Goal: Task Accomplishment & Management: Use online tool/utility

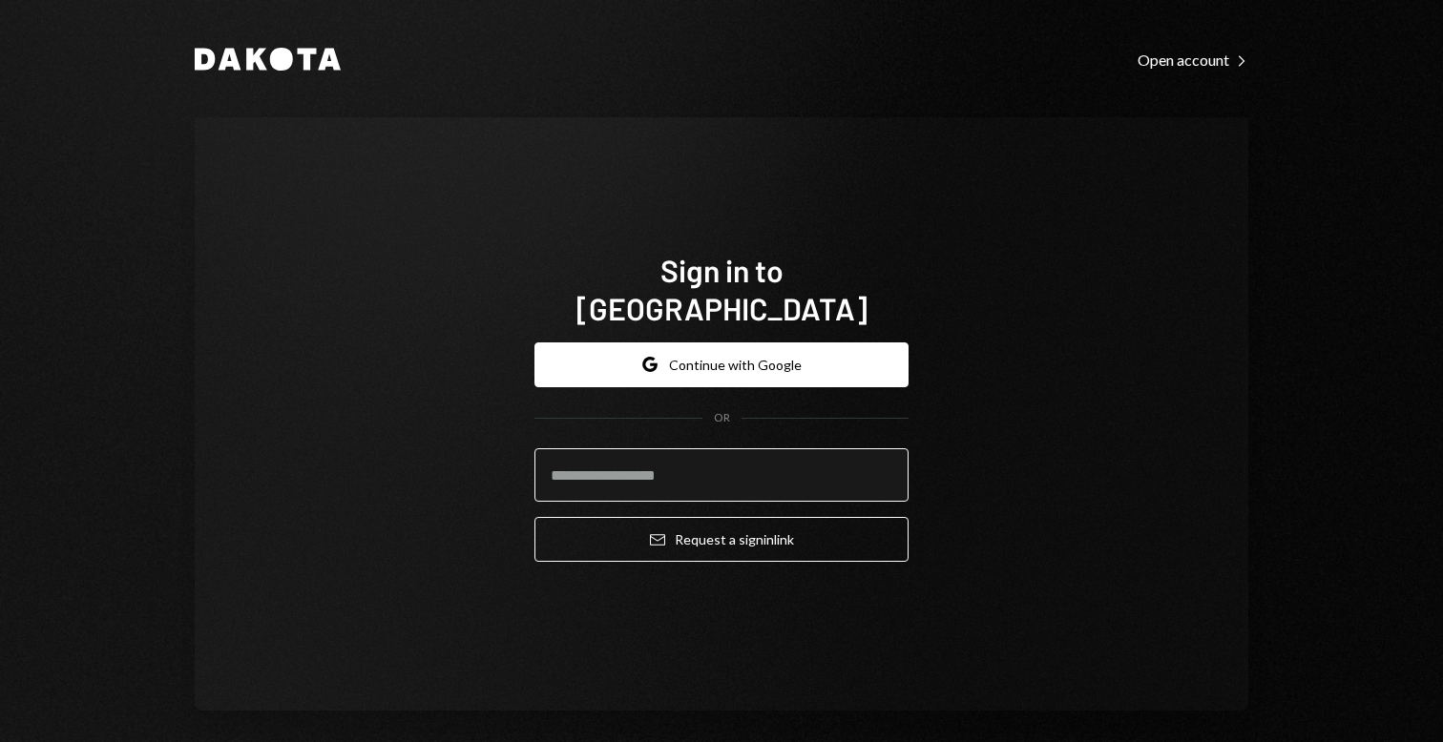
click at [666, 479] on input "email" at bounding box center [721, 474] width 374 height 53
type input "**********"
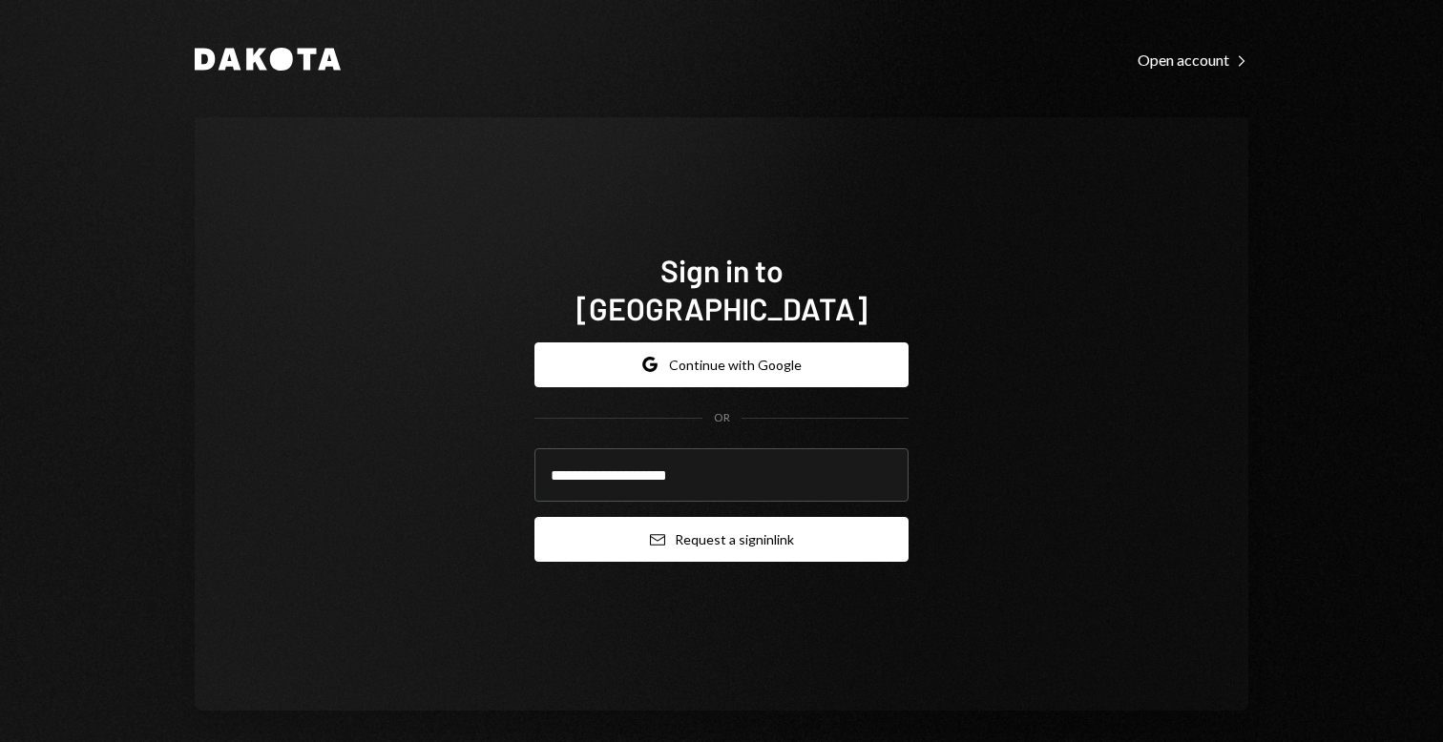
click at [706, 523] on button "Email Request a sign in link" at bounding box center [721, 539] width 374 height 45
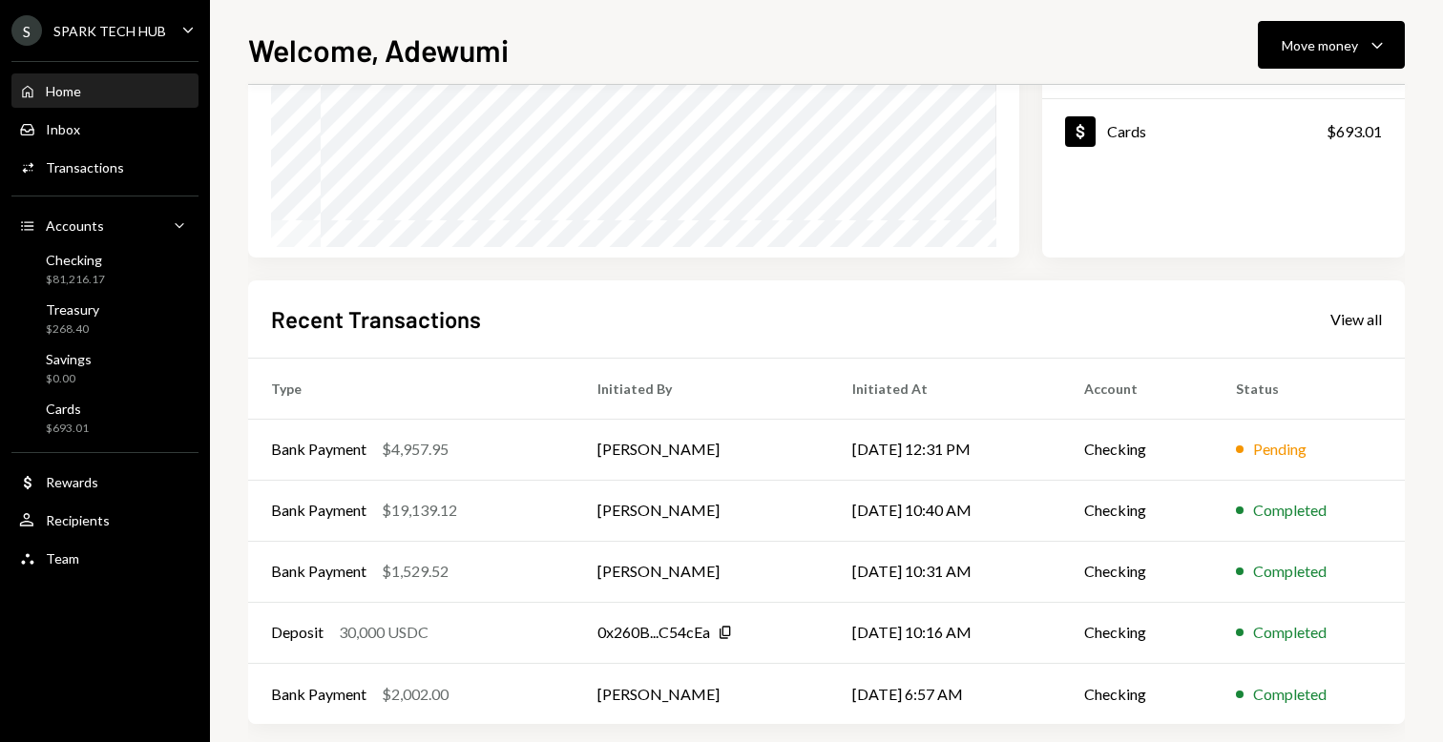
scroll to position [317, 0]
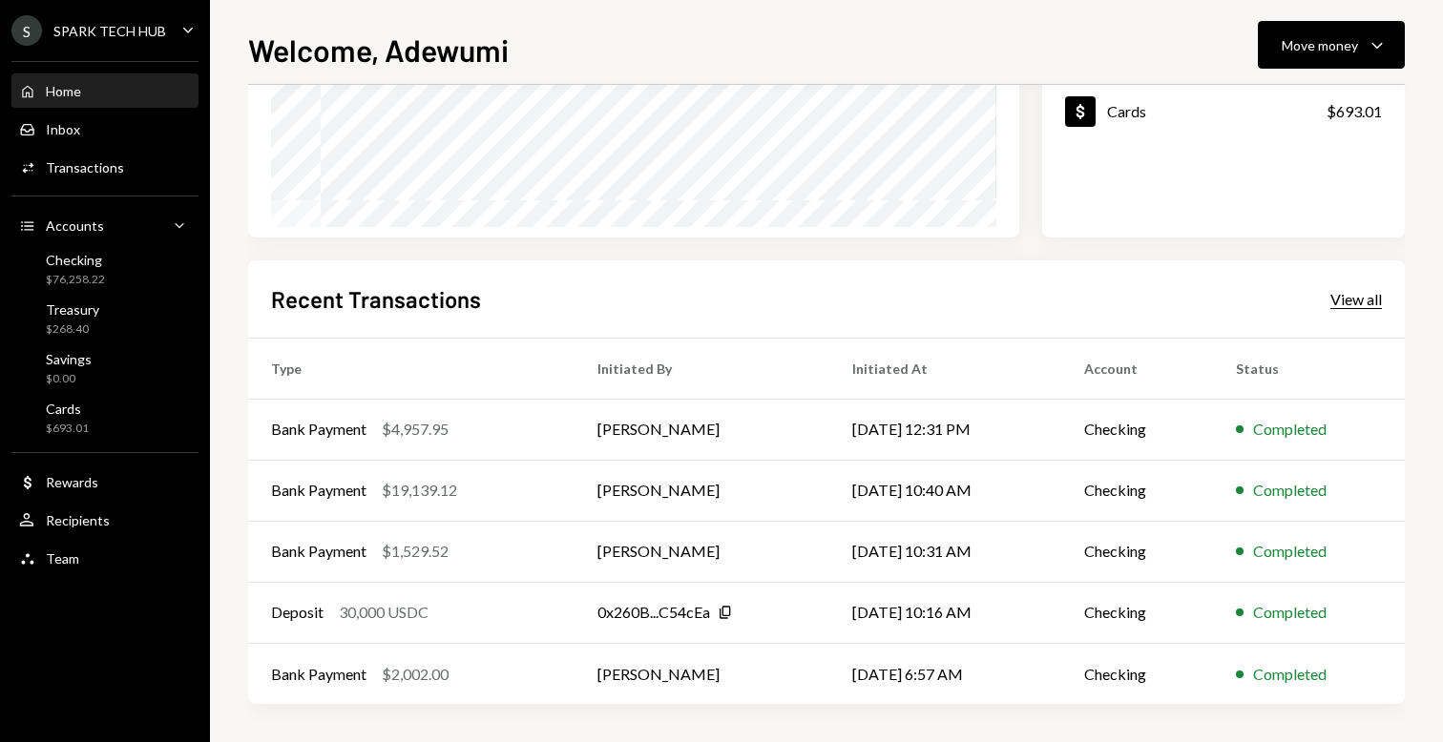
click at [1348, 307] on div "View all" at bounding box center [1356, 299] width 52 height 19
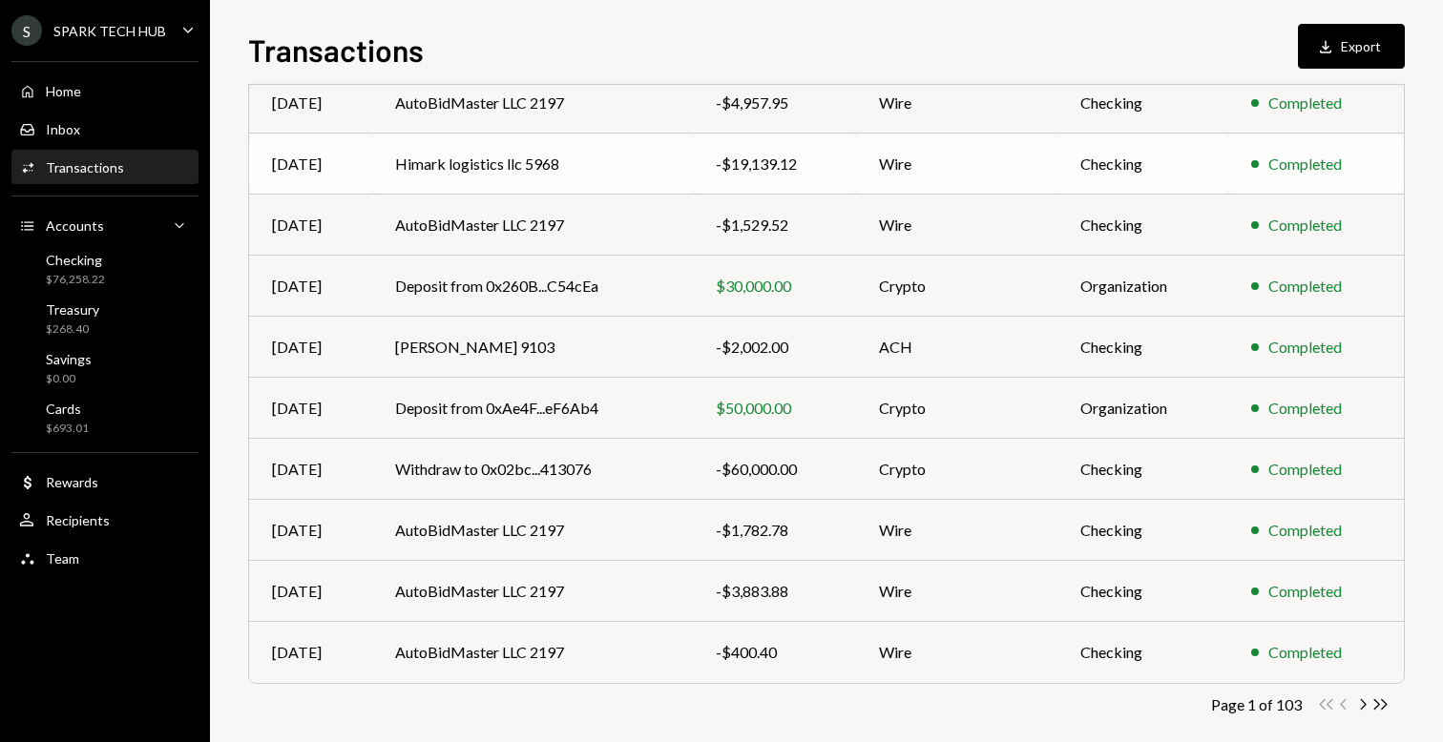
scroll to position [254, 0]
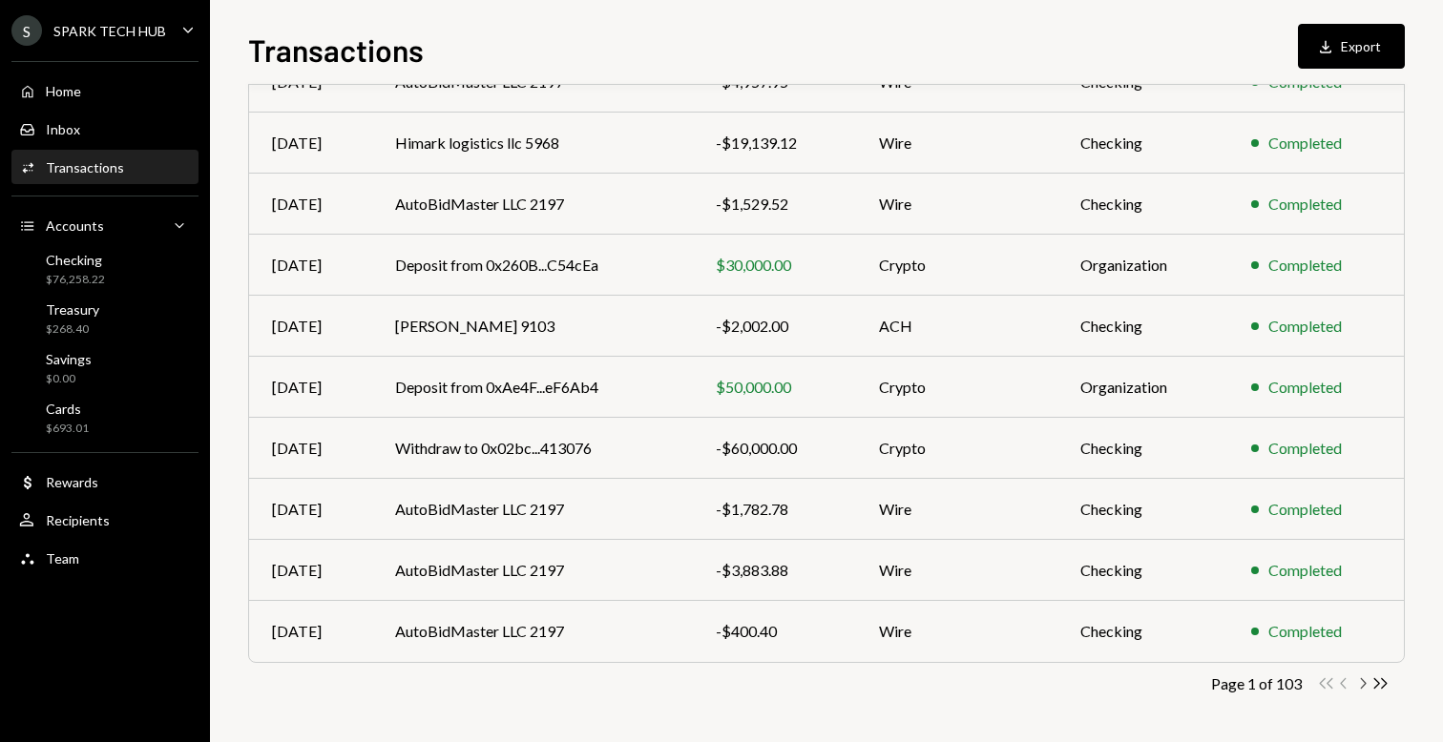
click at [1358, 679] on icon "Chevron Right" at bounding box center [1362, 684] width 18 height 18
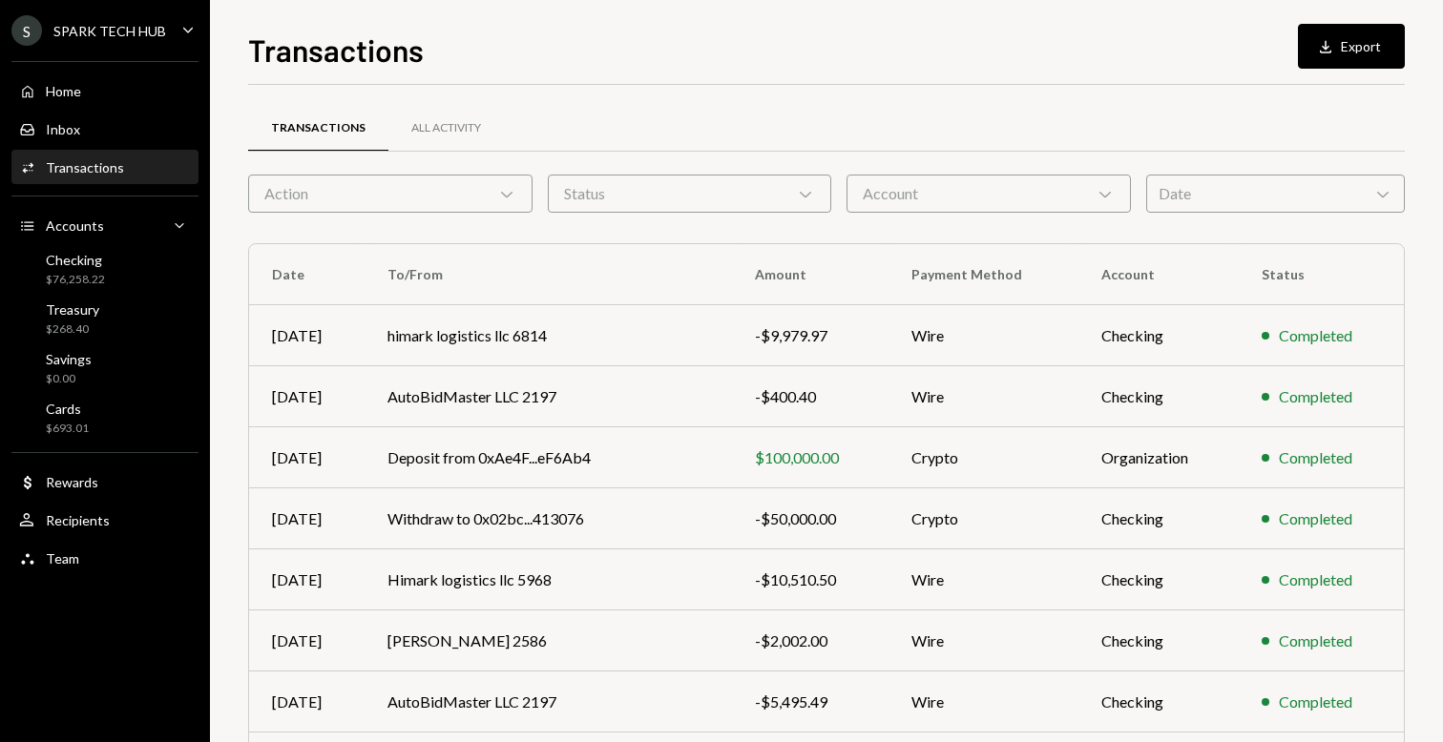
click at [1358, 679] on td "Completed" at bounding box center [1320, 702] width 165 height 61
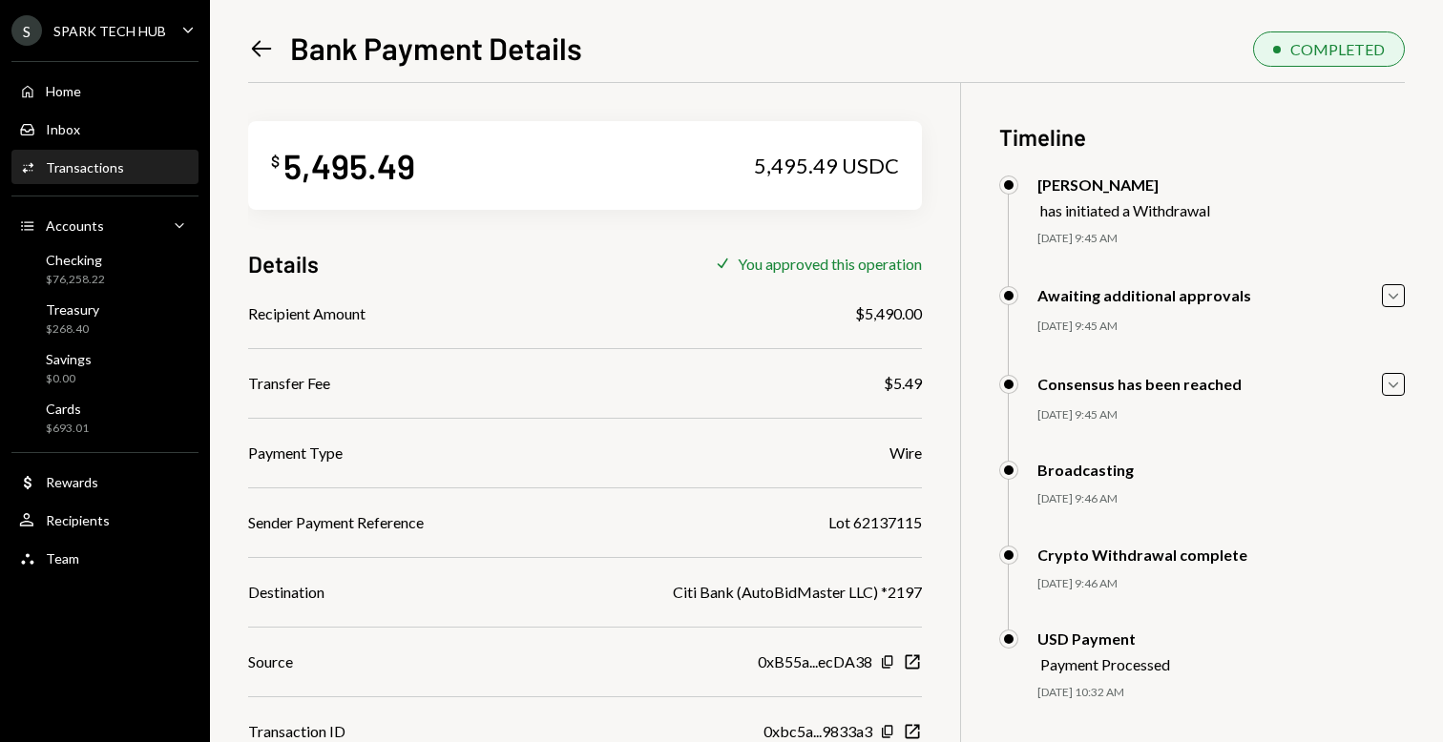
click at [263, 42] on icon "Left Arrow" at bounding box center [261, 48] width 27 height 27
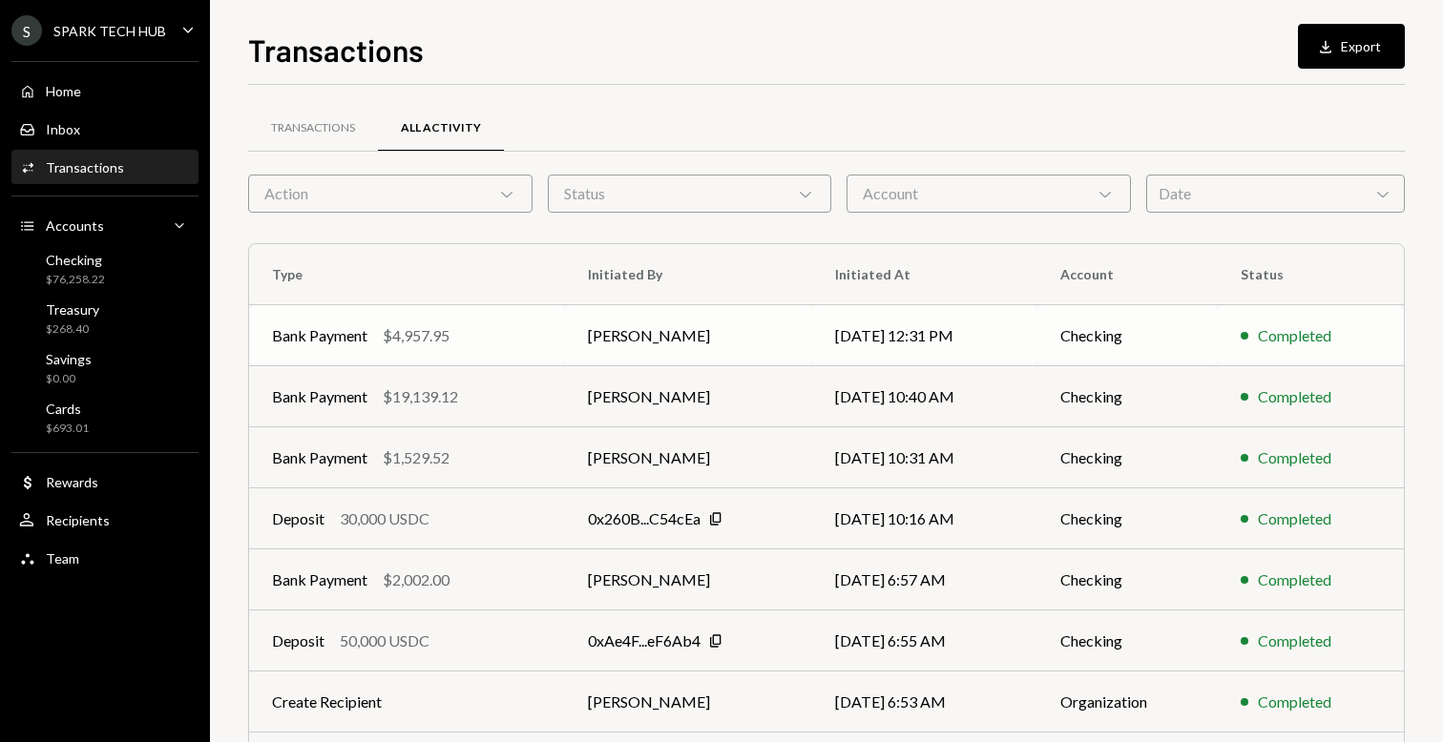
scroll to position [254, 0]
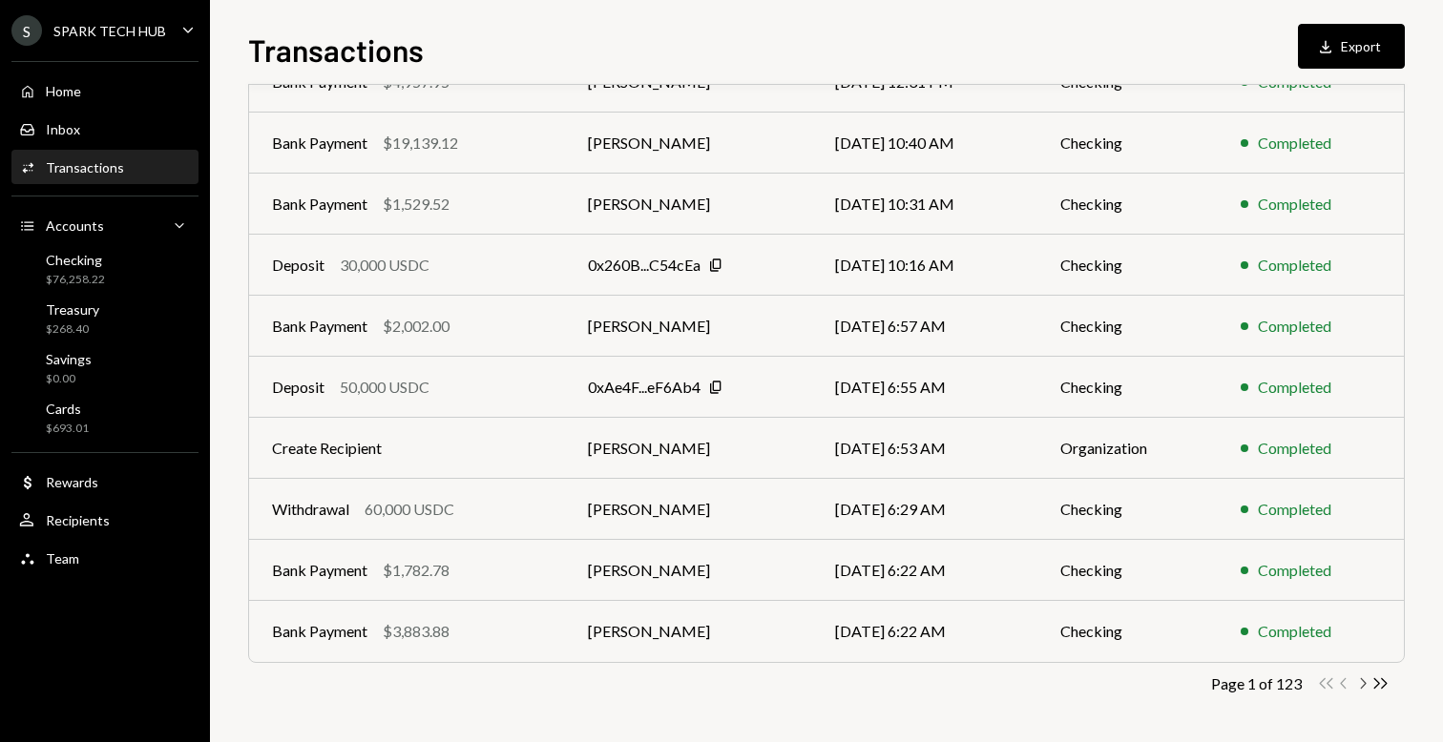
click at [1360, 689] on icon "Chevron Right" at bounding box center [1362, 684] width 18 height 18
click at [1362, 685] on icon "Chevron Right" at bounding box center [1362, 684] width 18 height 18
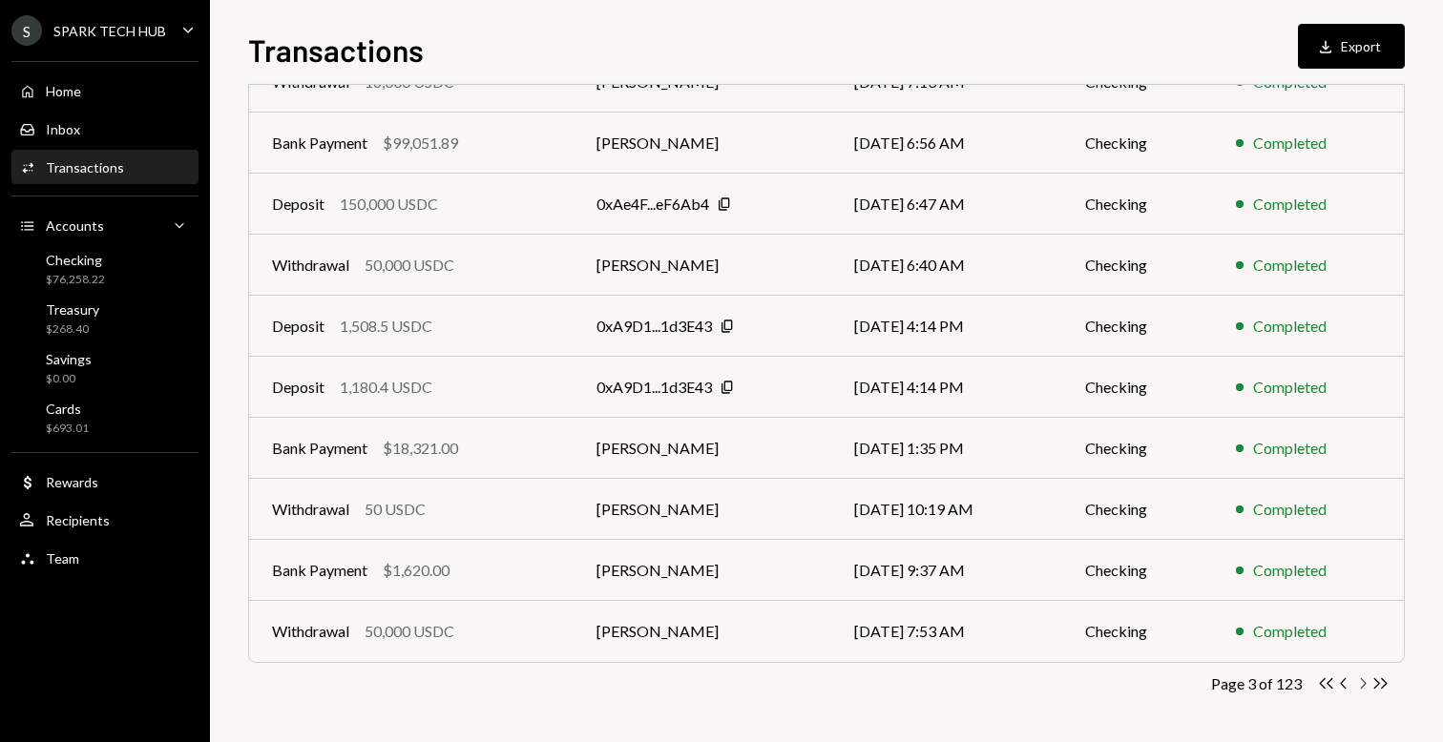
click at [1364, 684] on icon "Chevron Right" at bounding box center [1362, 684] width 18 height 18
click at [1363, 681] on icon "button" at bounding box center [1364, 683] width 6 height 10
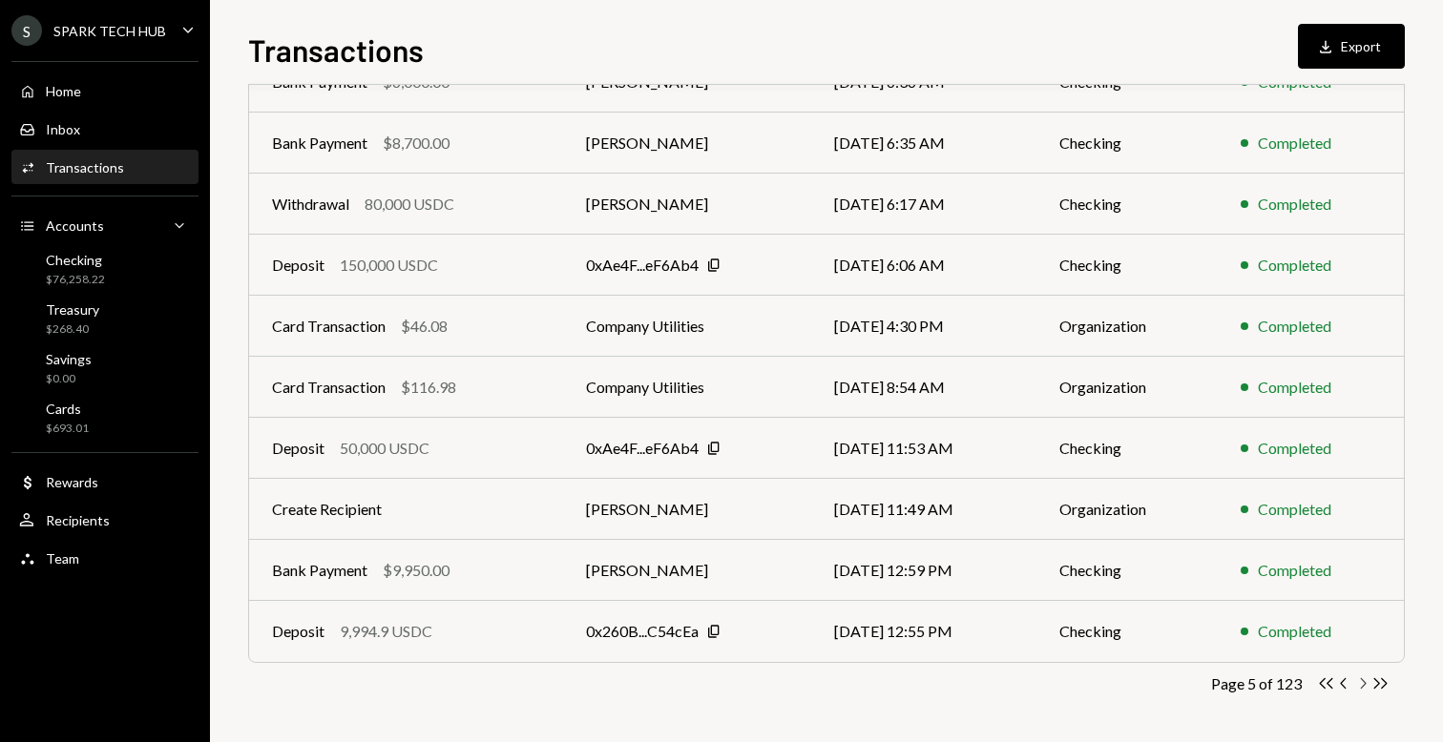
click at [1362, 684] on icon "Chevron Right" at bounding box center [1362, 684] width 18 height 18
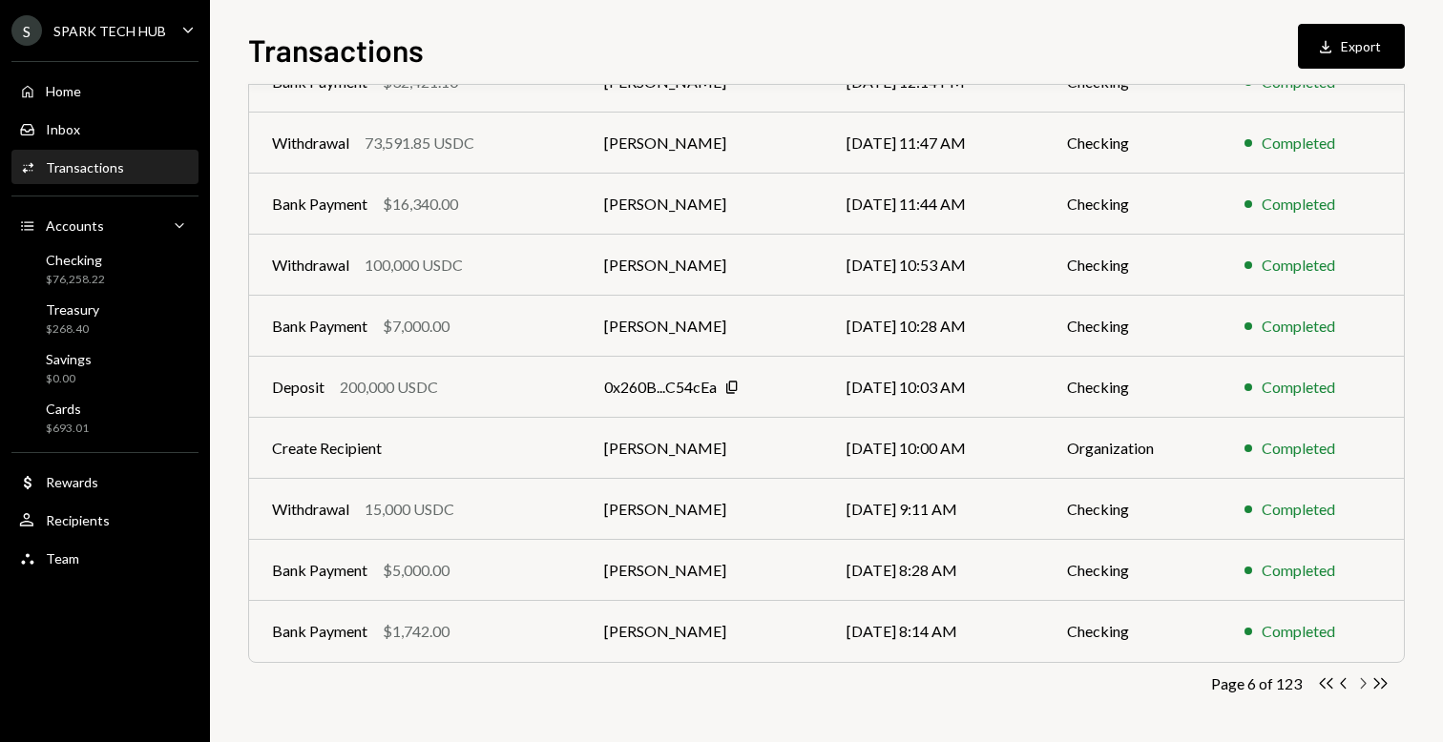
click at [1357, 681] on icon "Chevron Right" at bounding box center [1362, 684] width 18 height 18
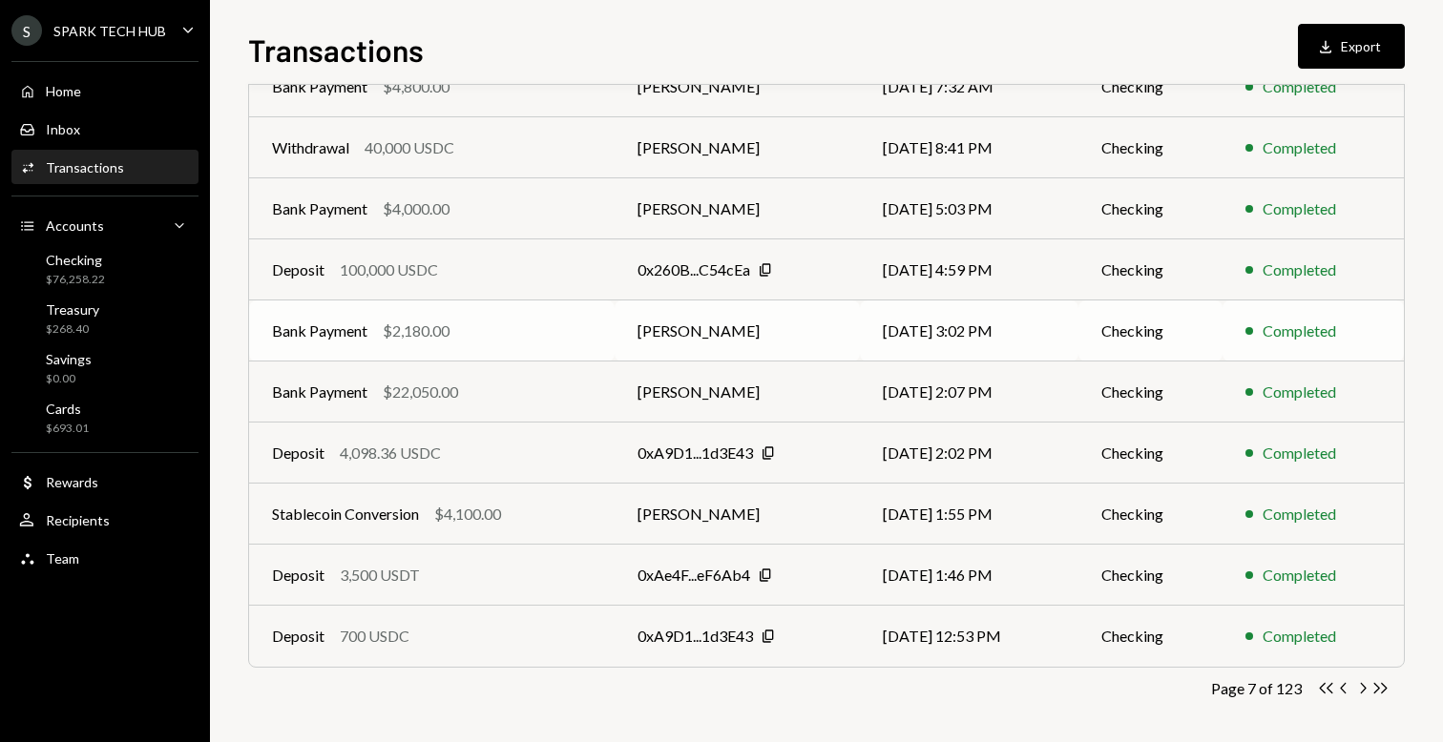
scroll to position [250, 0]
click at [1357, 688] on icon "Chevron Right" at bounding box center [1362, 687] width 18 height 18
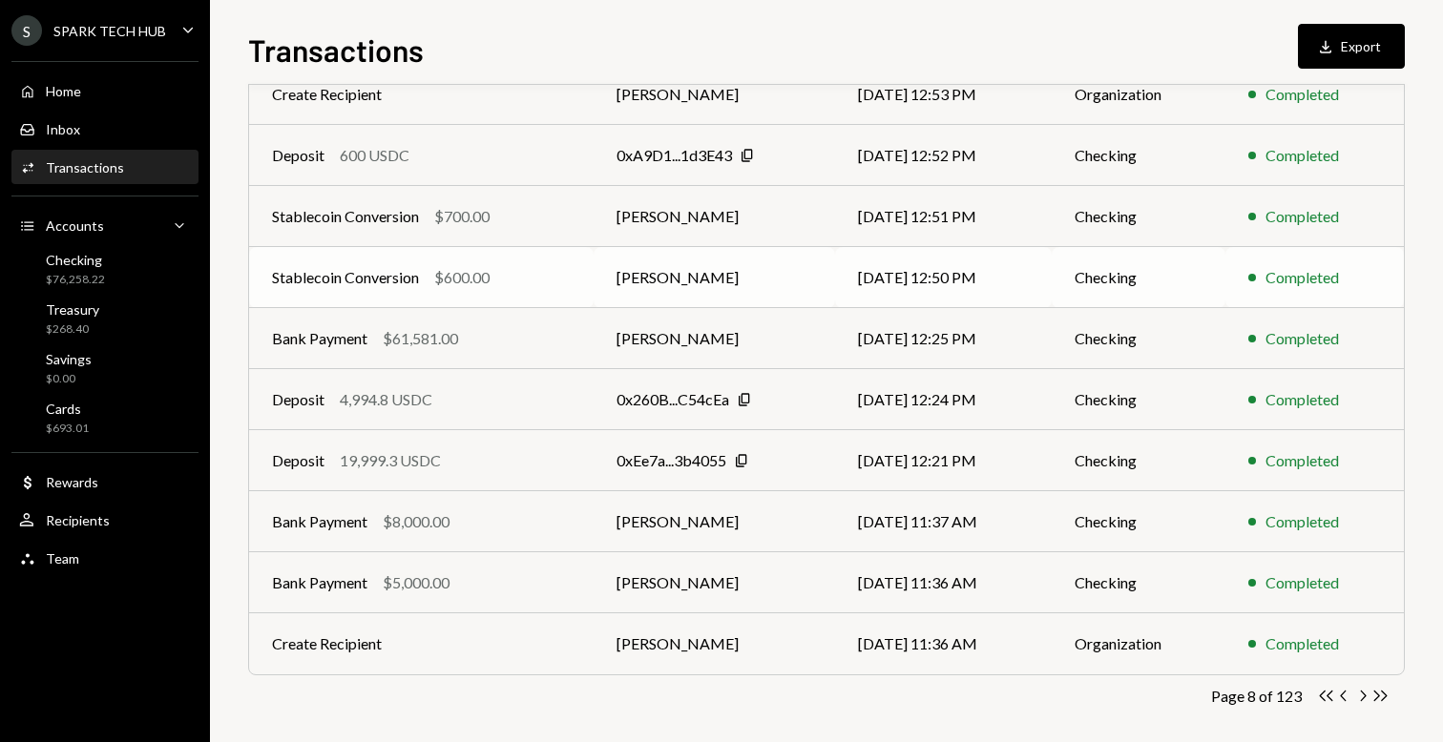
scroll to position [254, 0]
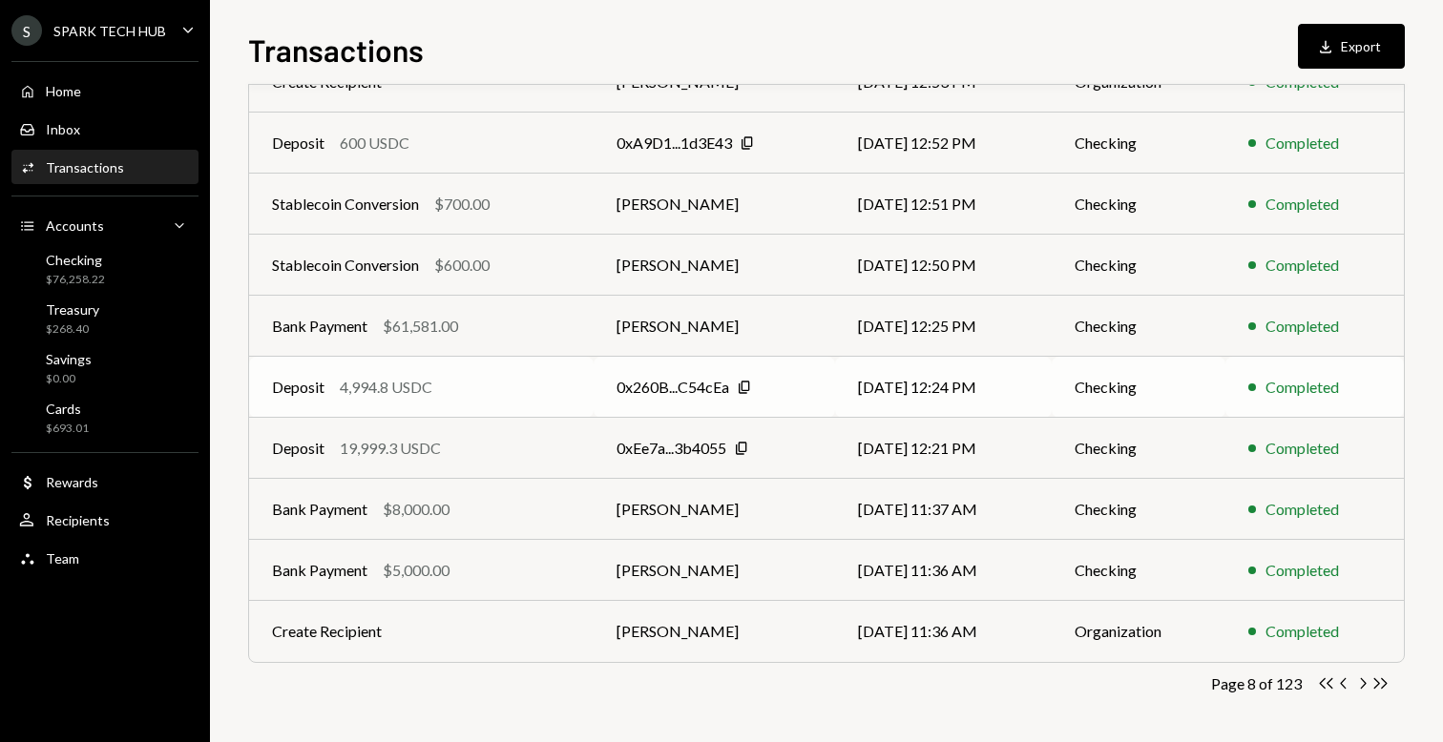
click at [684, 391] on div "0x260B...C54cEa" at bounding box center [672, 387] width 113 height 23
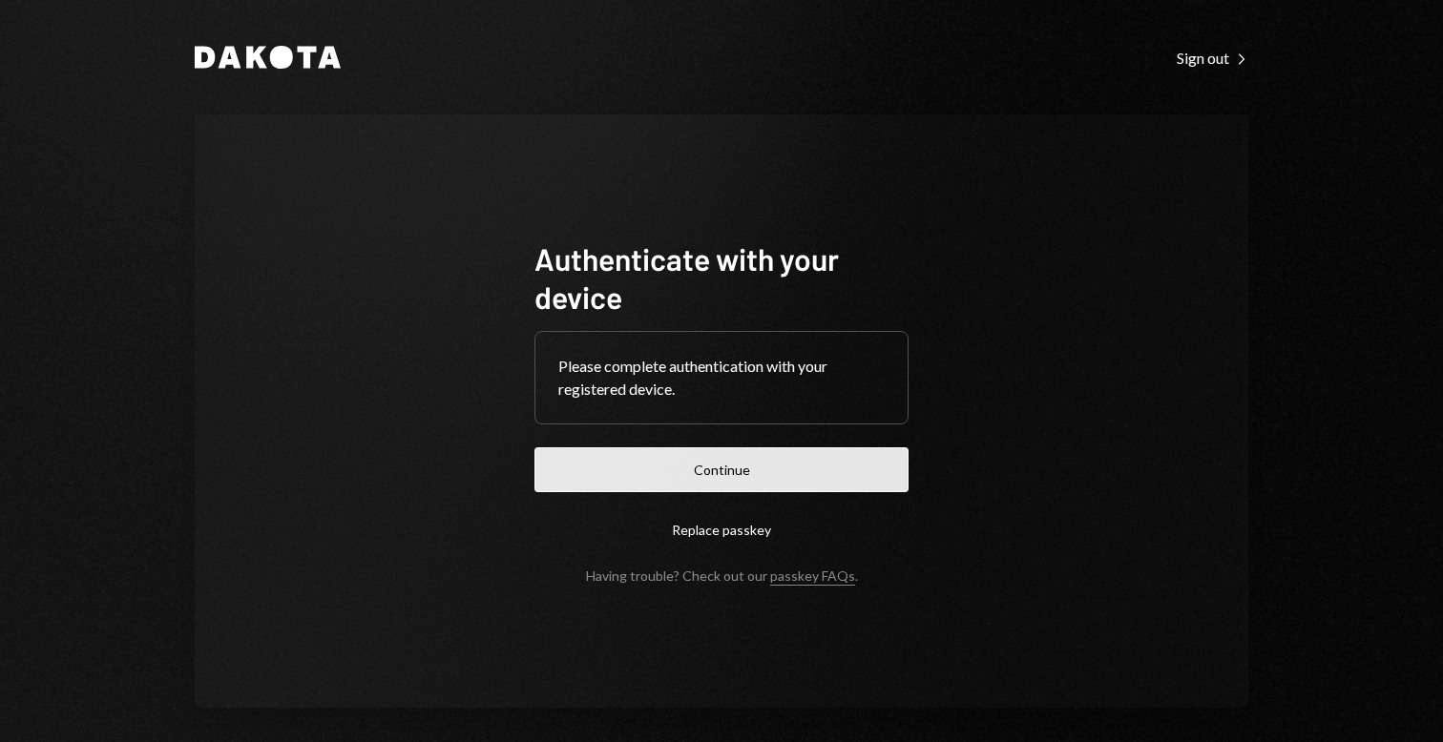
click at [726, 468] on button "Continue" at bounding box center [721, 469] width 374 height 45
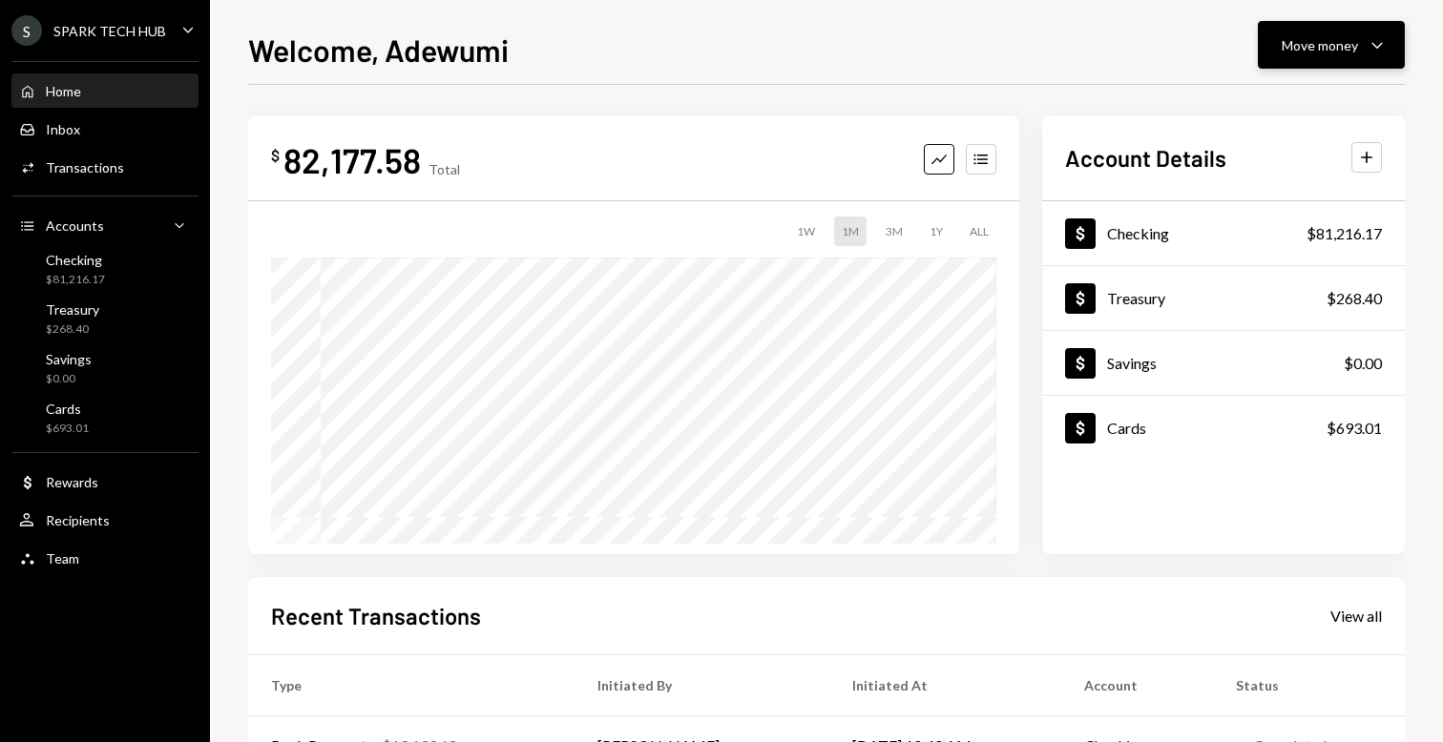
click at [1277, 40] on button "Move money Caret Down" at bounding box center [1331, 45] width 147 height 48
click at [916, 113] on div "$ 82,177.58 Total Graph Accounts 1W 1M 3M 1Y ALL Account Details Plus Dollar Ch…" at bounding box center [826, 572] width 1156 height 975
click at [1281, 50] on div "Move money" at bounding box center [1319, 45] width 76 height 20
click at [1258, 99] on div "Send" at bounding box center [1315, 103] width 139 height 20
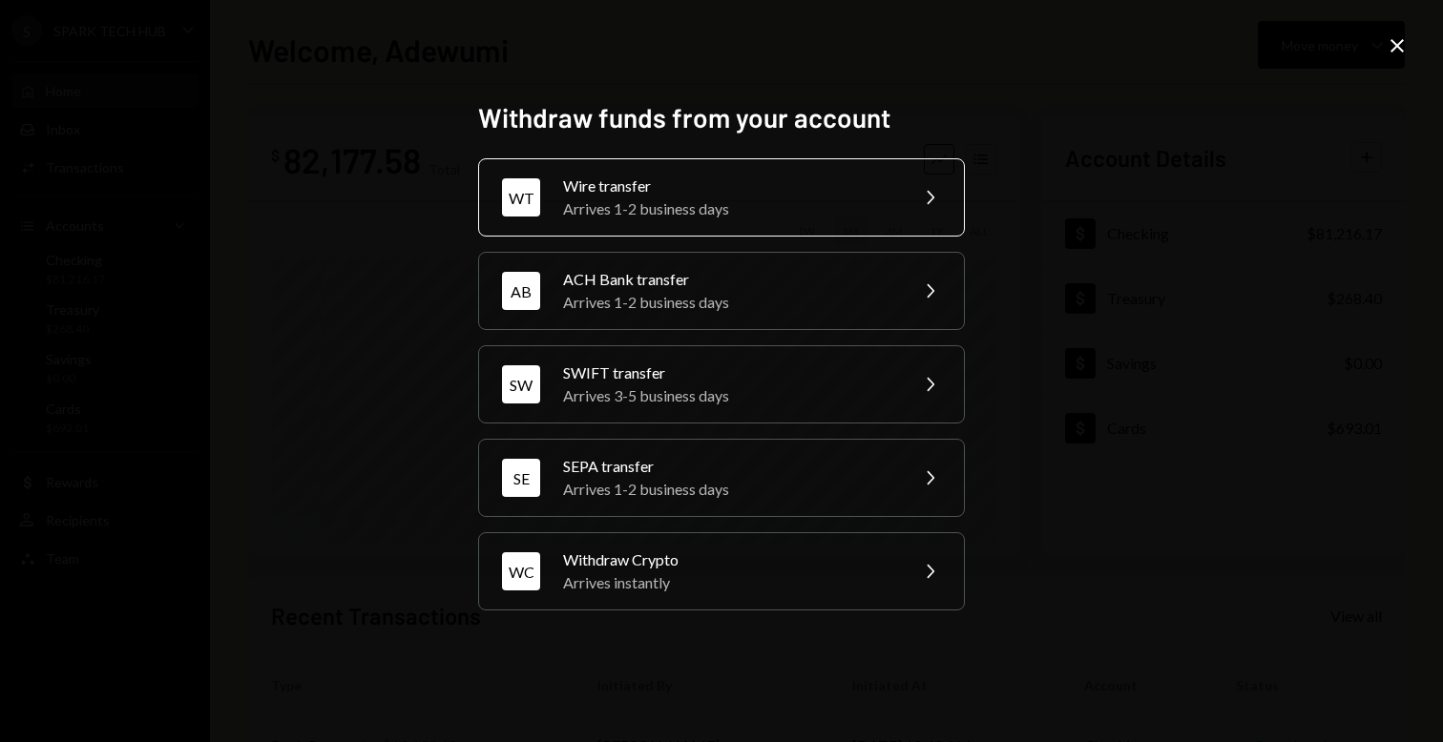
click at [667, 185] on div "Wire transfer" at bounding box center [729, 186] width 332 height 23
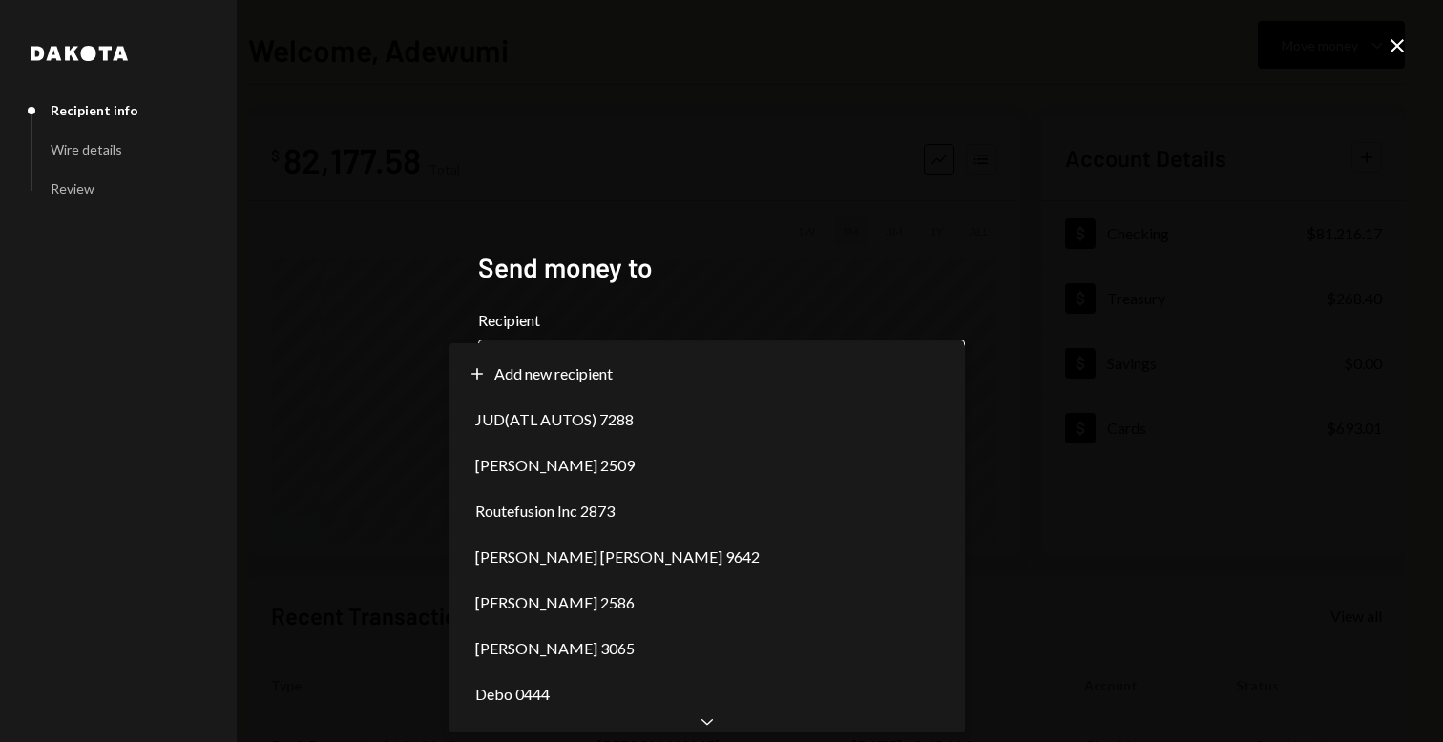
click at [598, 374] on body "**********" at bounding box center [721, 371] width 1443 height 742
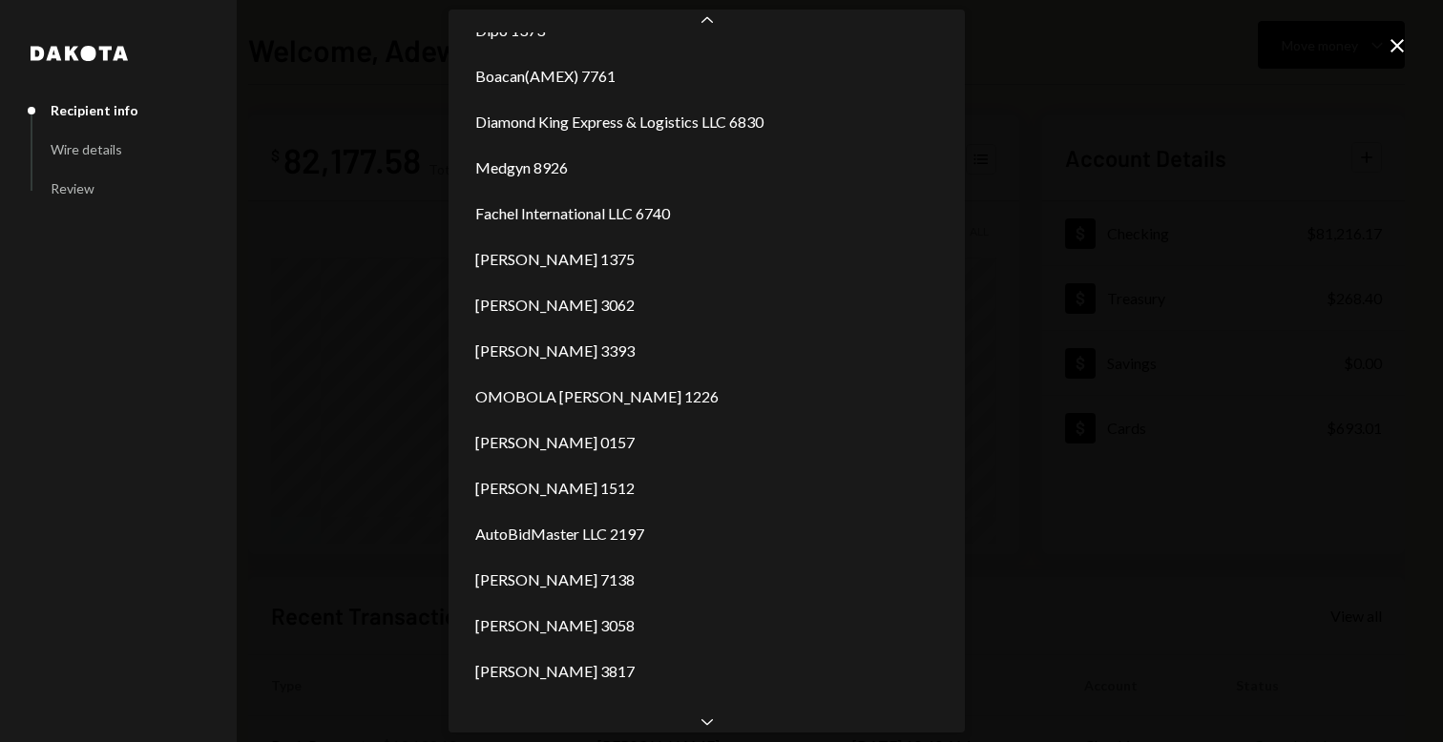
scroll to position [1223, 0]
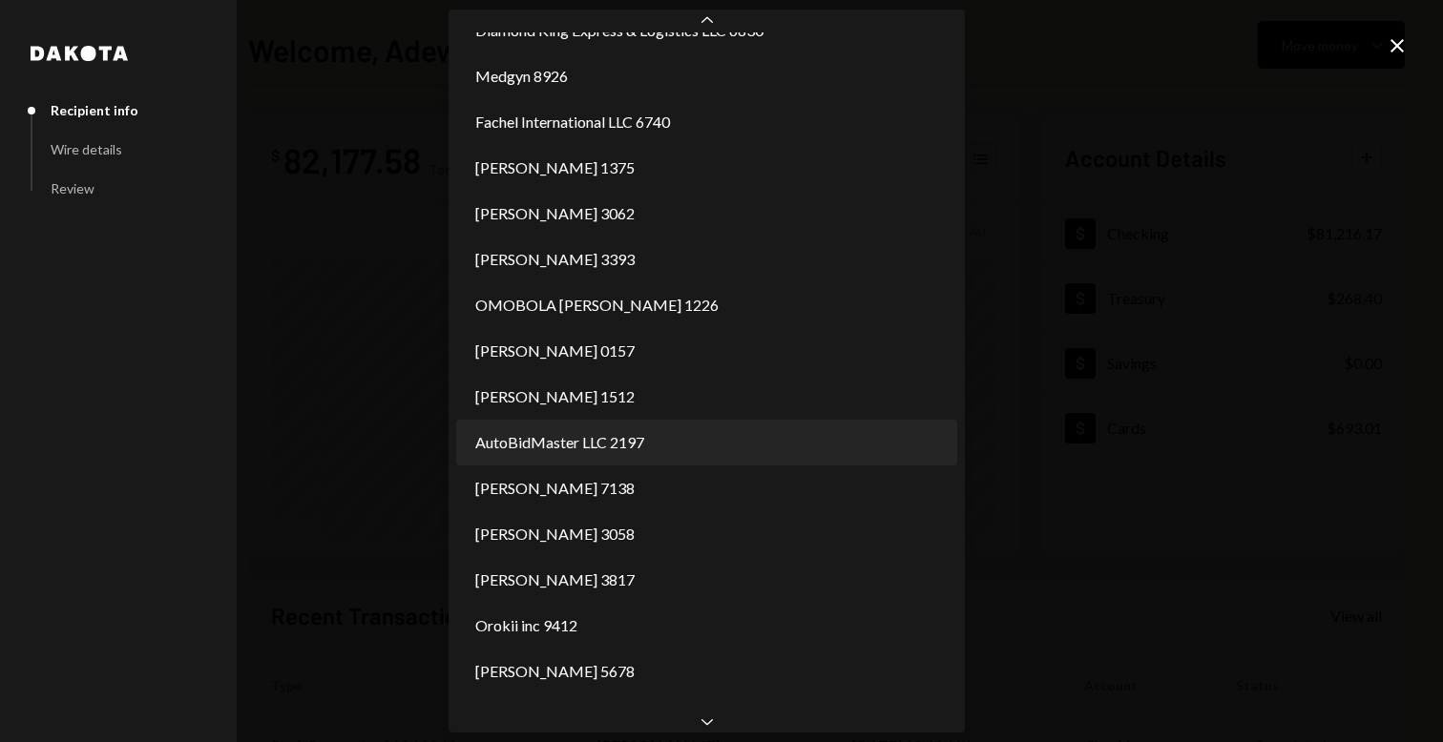
select select "**********"
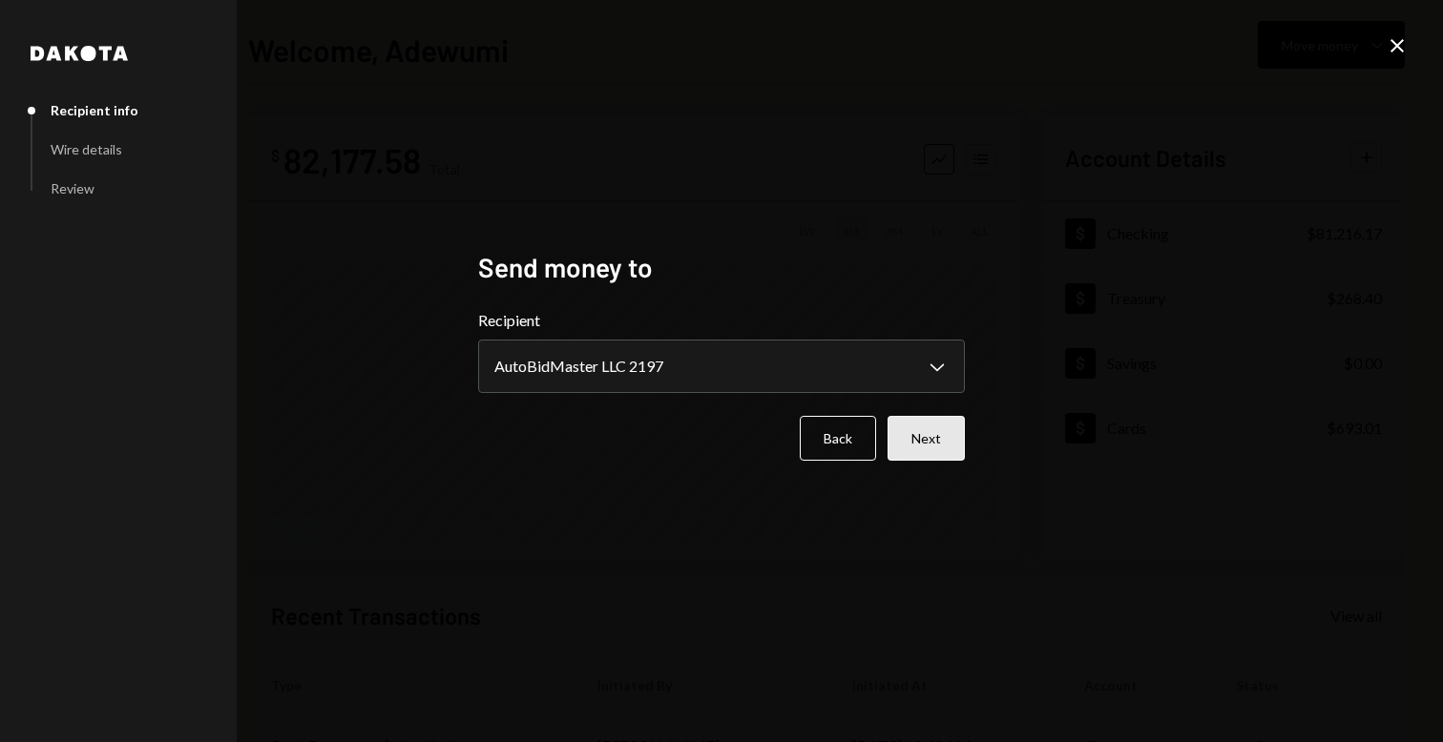
click at [951, 448] on button "Next" at bounding box center [925, 438] width 77 height 45
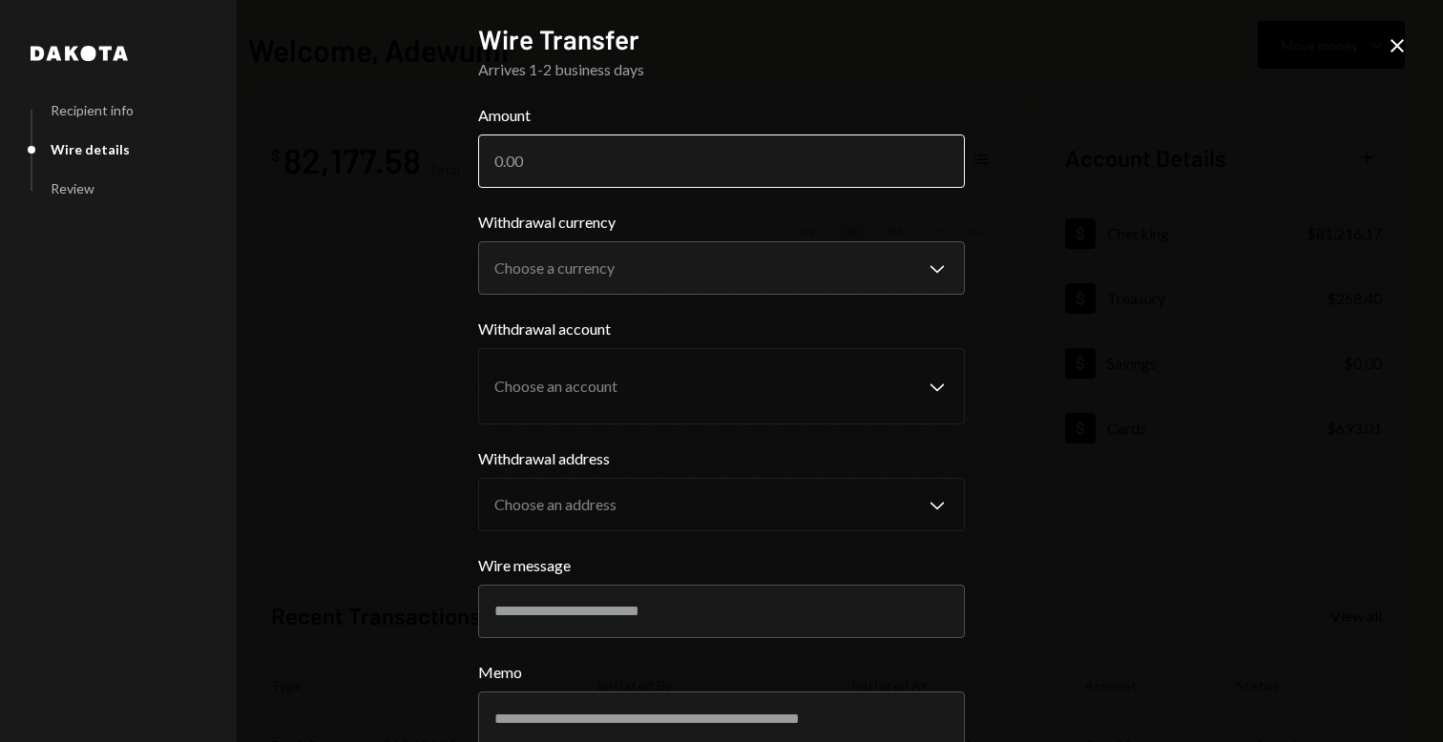
click at [505, 140] on input "Amount" at bounding box center [721, 161] width 487 height 53
click at [512, 153] on input "Amount" at bounding box center [721, 161] width 487 height 53
paste input "4953"
type input "4953"
click at [559, 250] on body "S SPARK TECH HUB Caret Down Home Home Inbox Inbox Activities Transactions Accou…" at bounding box center [721, 371] width 1443 height 742
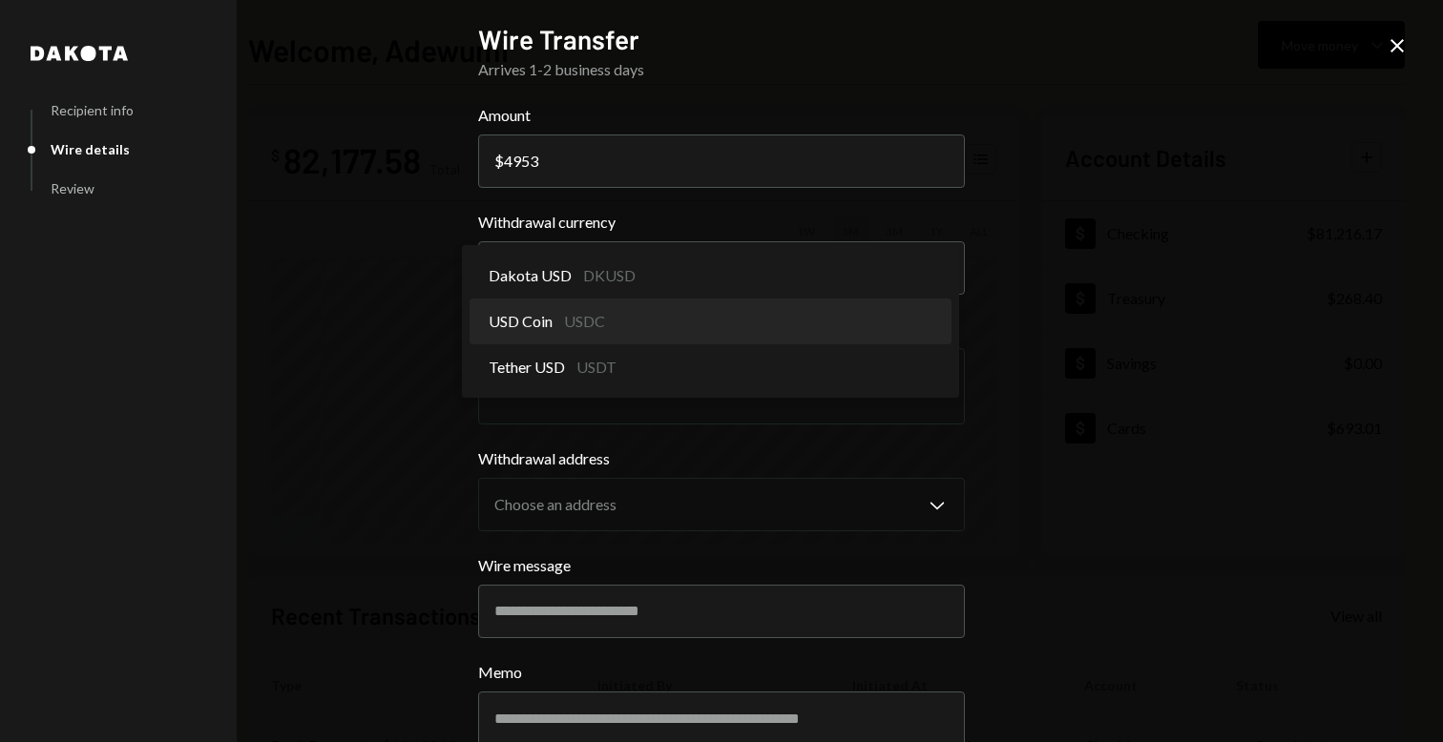
select select "****"
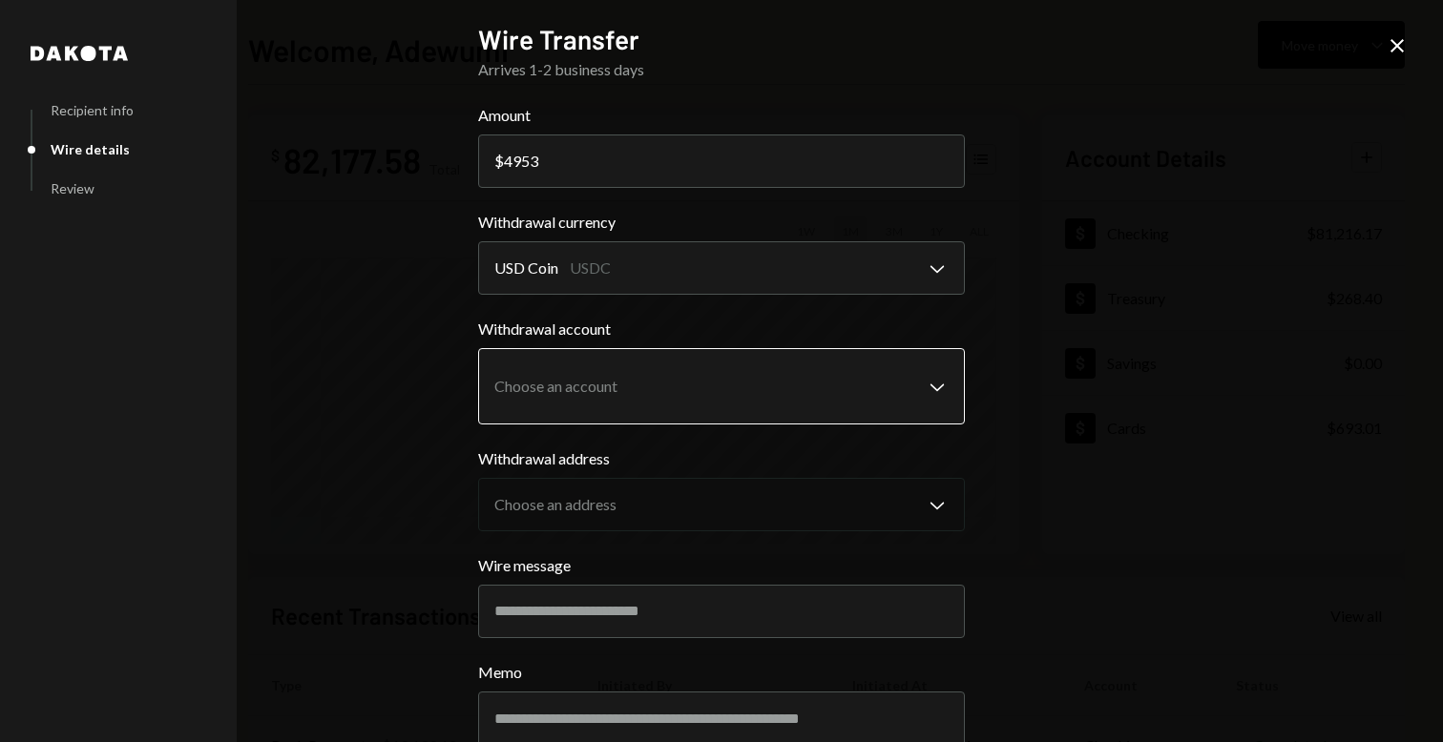
click at [573, 368] on body "S SPARK TECH HUB Caret Down Home Home Inbox Inbox Activities Transactions Accou…" at bounding box center [721, 371] width 1443 height 742
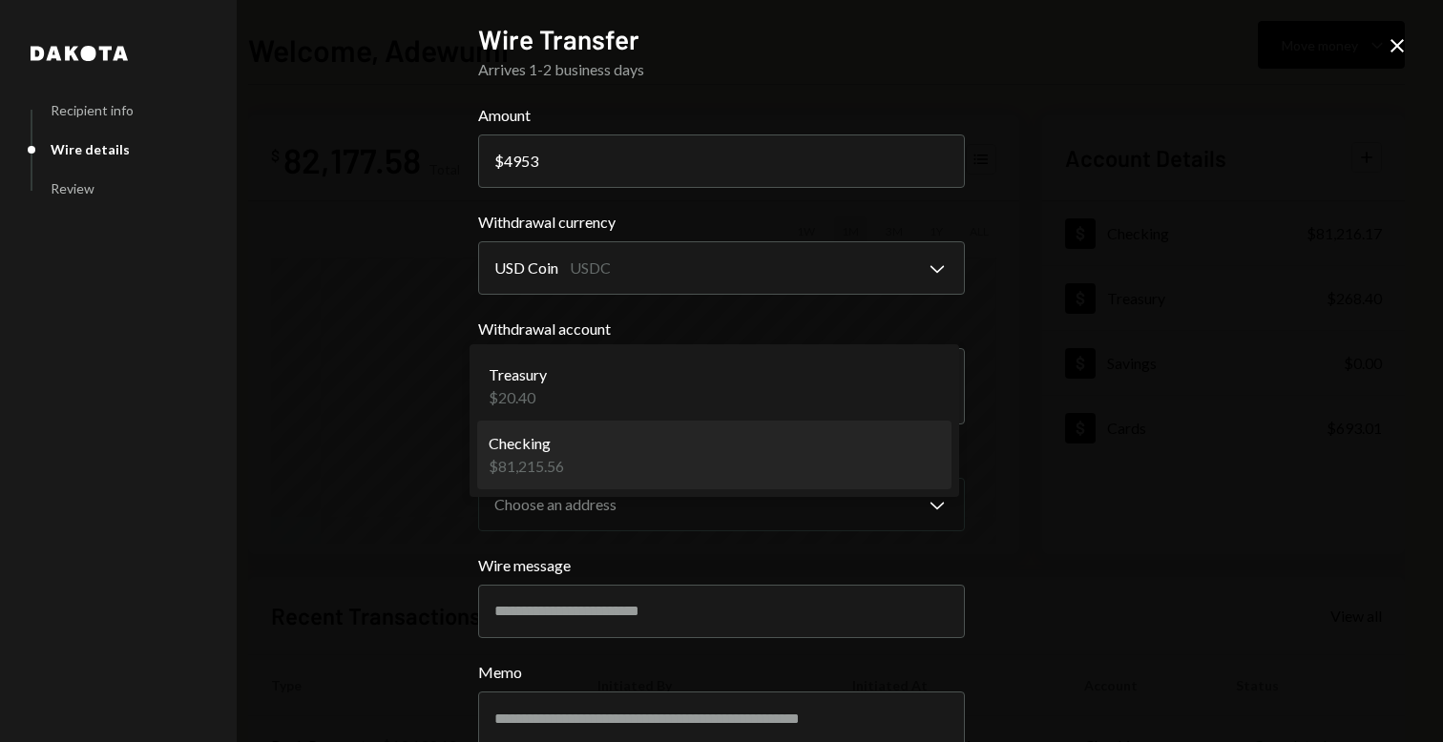
select select "**********"
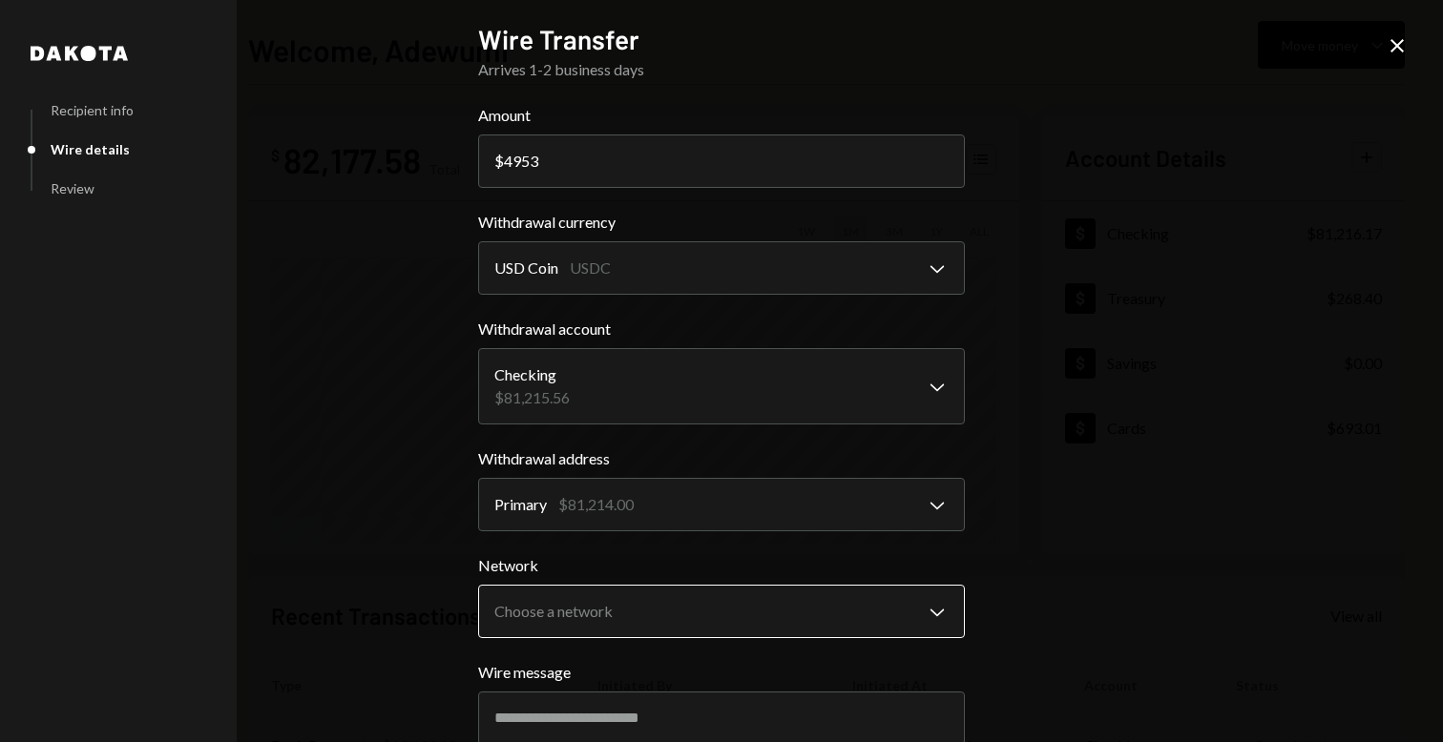
click at [625, 593] on body "S SPARK TECH HUB Caret Down Home Home Inbox Inbox Activities Transactions Accou…" at bounding box center [721, 371] width 1443 height 742
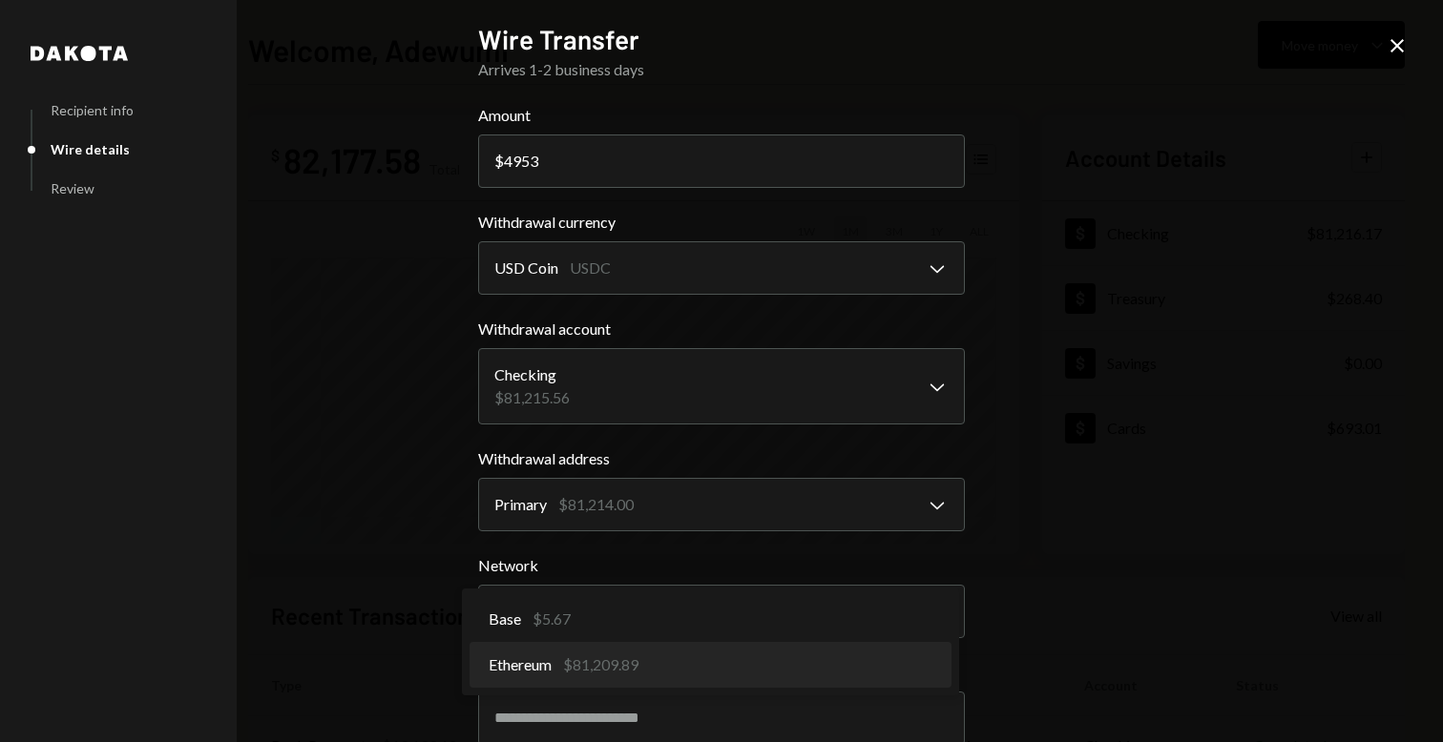
select select "**********"
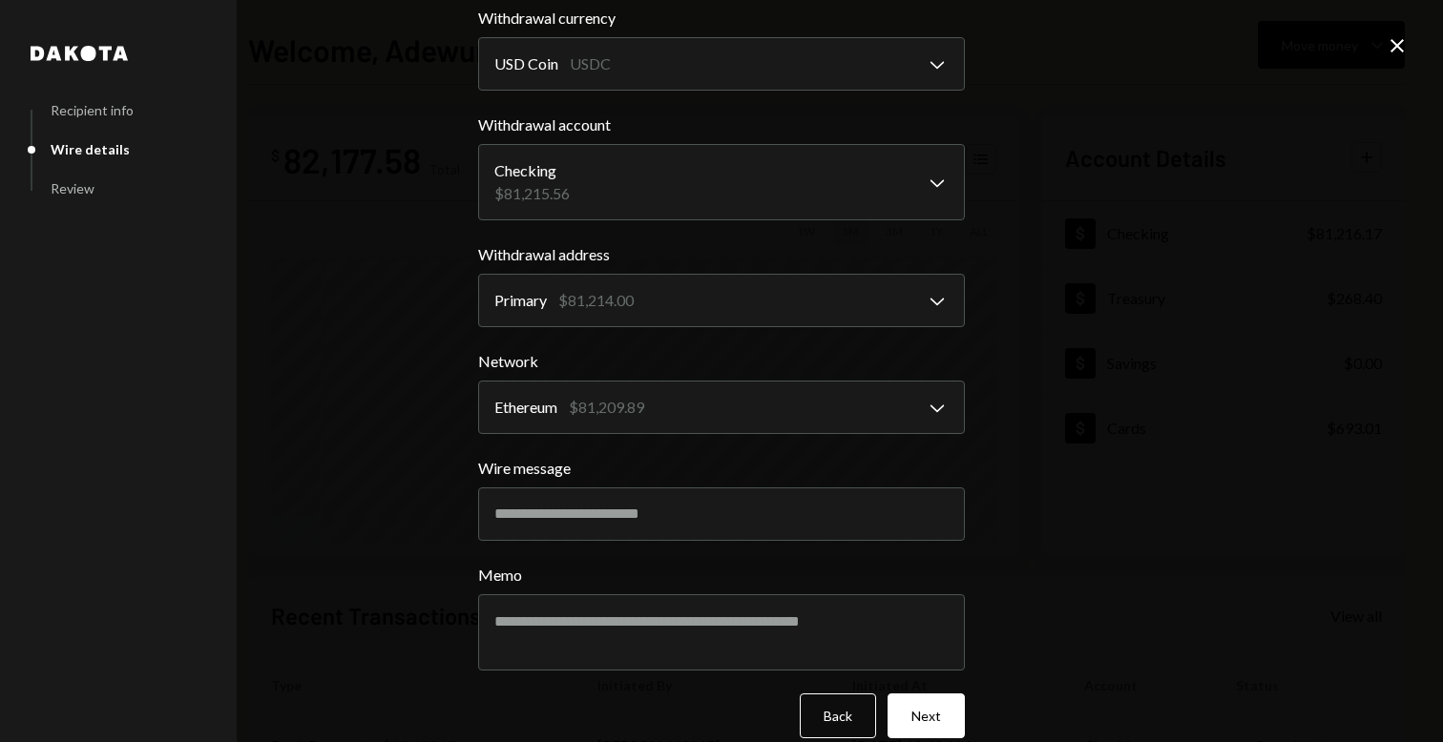
scroll to position [230, 0]
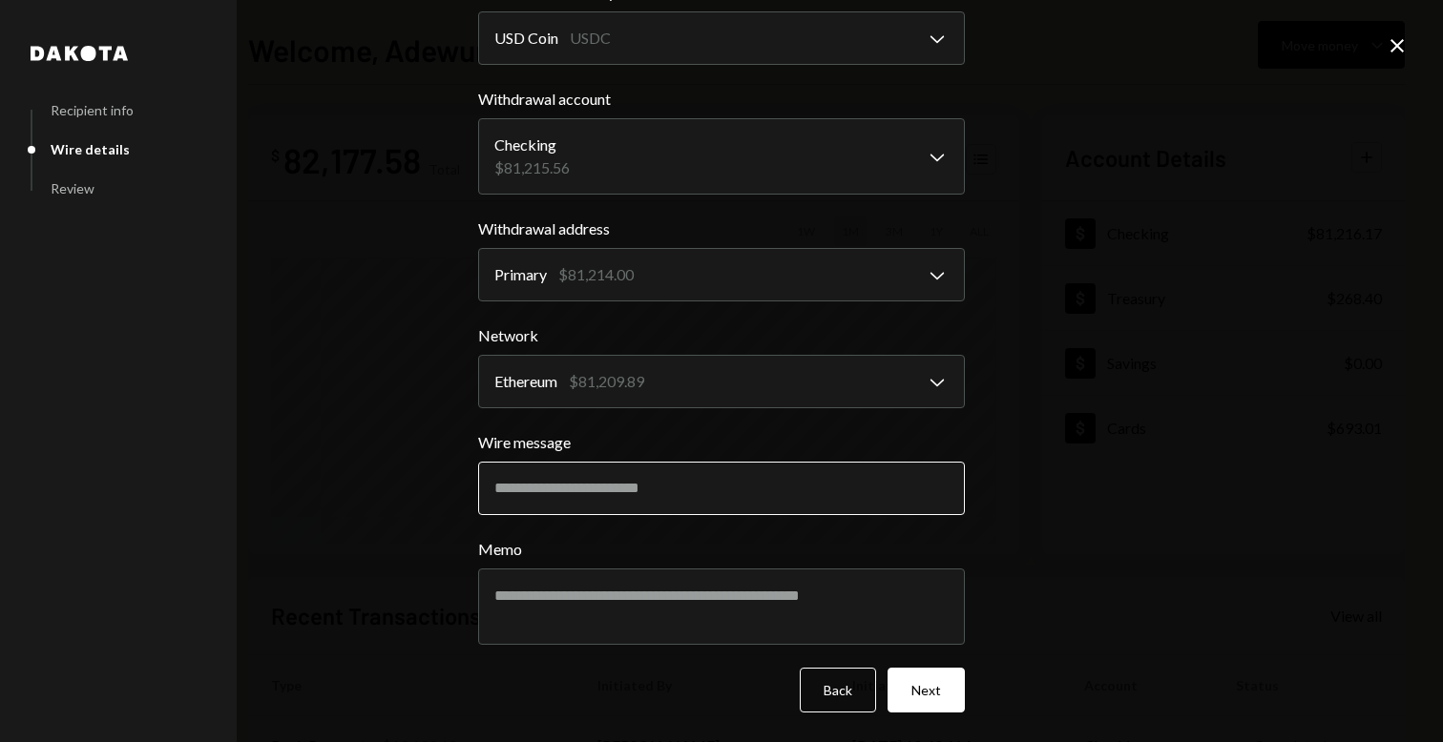
click at [542, 508] on input "Wire message" at bounding box center [721, 488] width 487 height 53
paste input "**********"
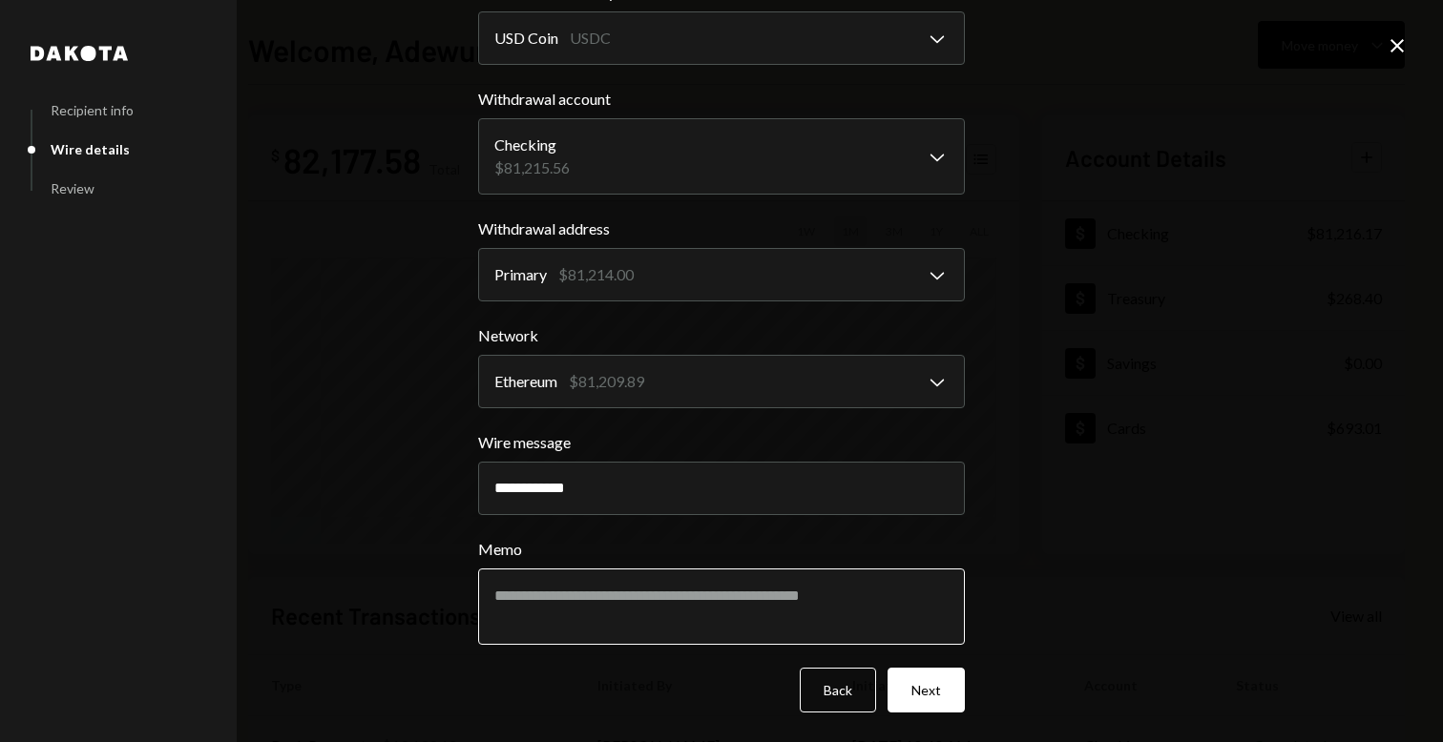
type input "**********"
click at [526, 577] on textarea "Memo" at bounding box center [721, 607] width 487 height 76
paste textarea "**********"
type textarea "**********"
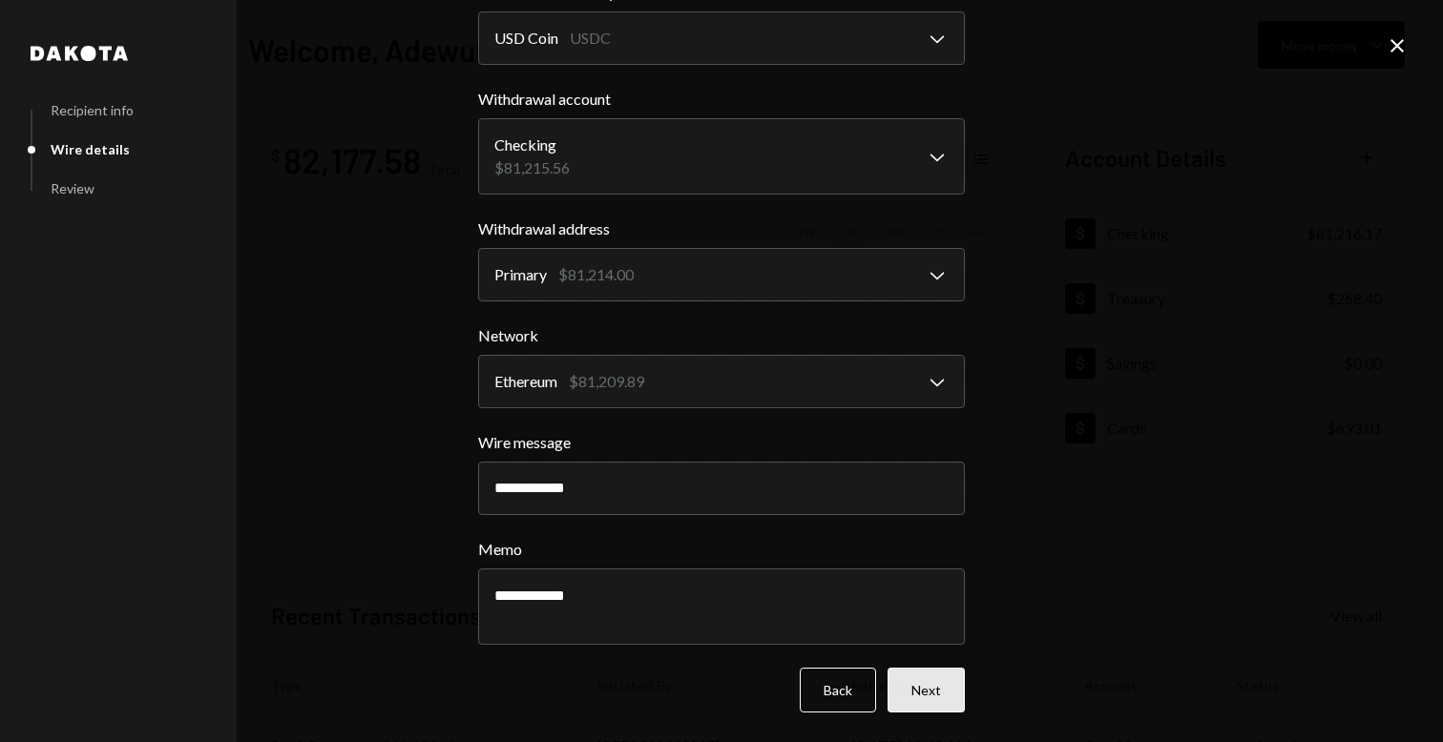
click at [920, 695] on button "Next" at bounding box center [925, 690] width 77 height 45
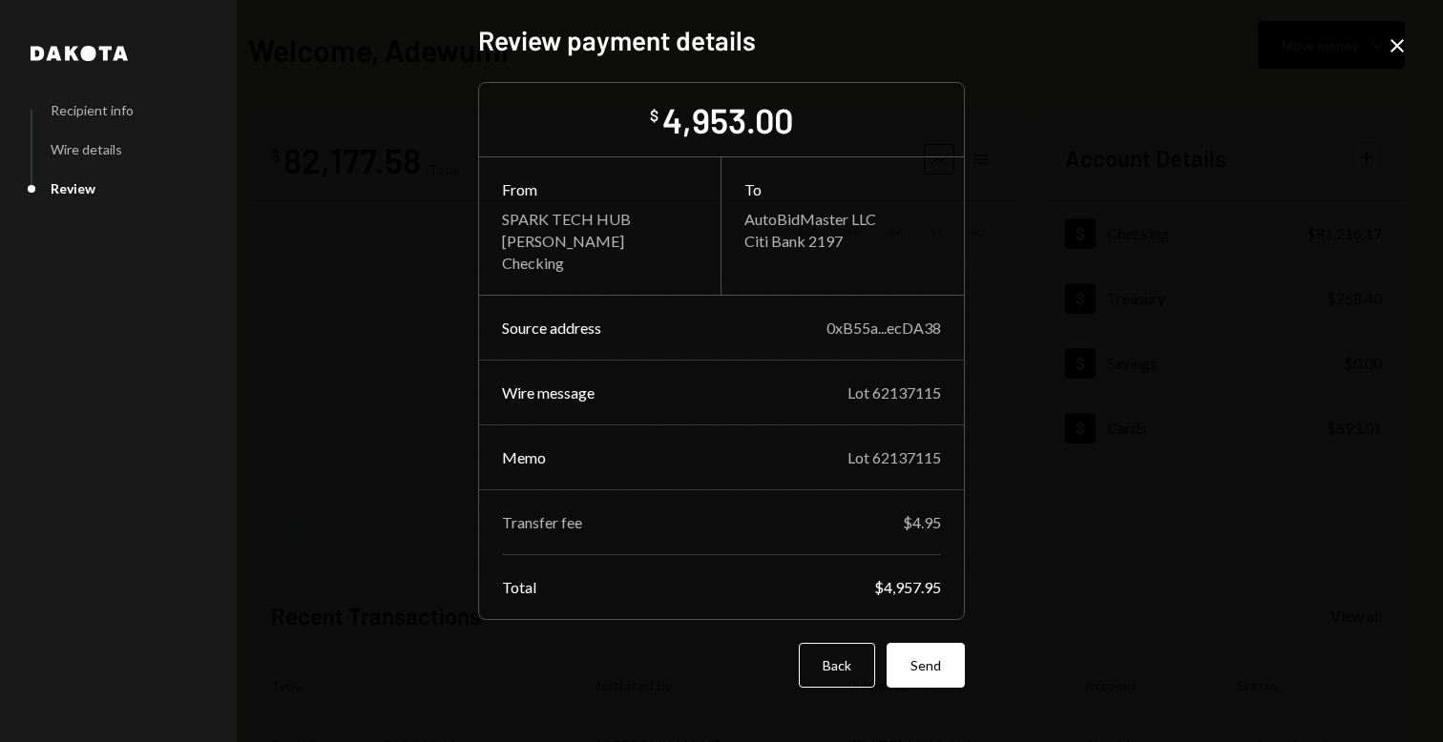
scroll to position [0, 0]
click at [924, 666] on button "Send" at bounding box center [925, 665] width 78 height 45
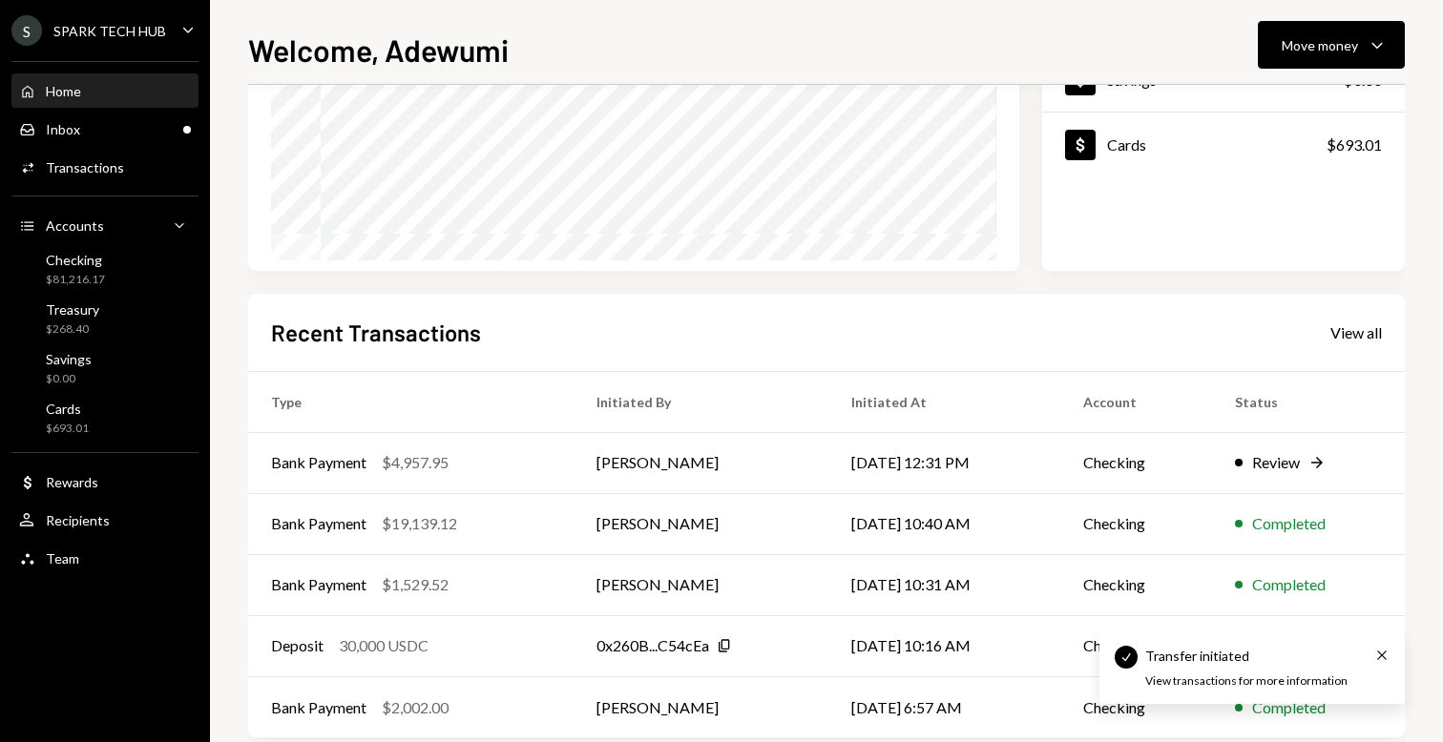
scroll to position [317, 0]
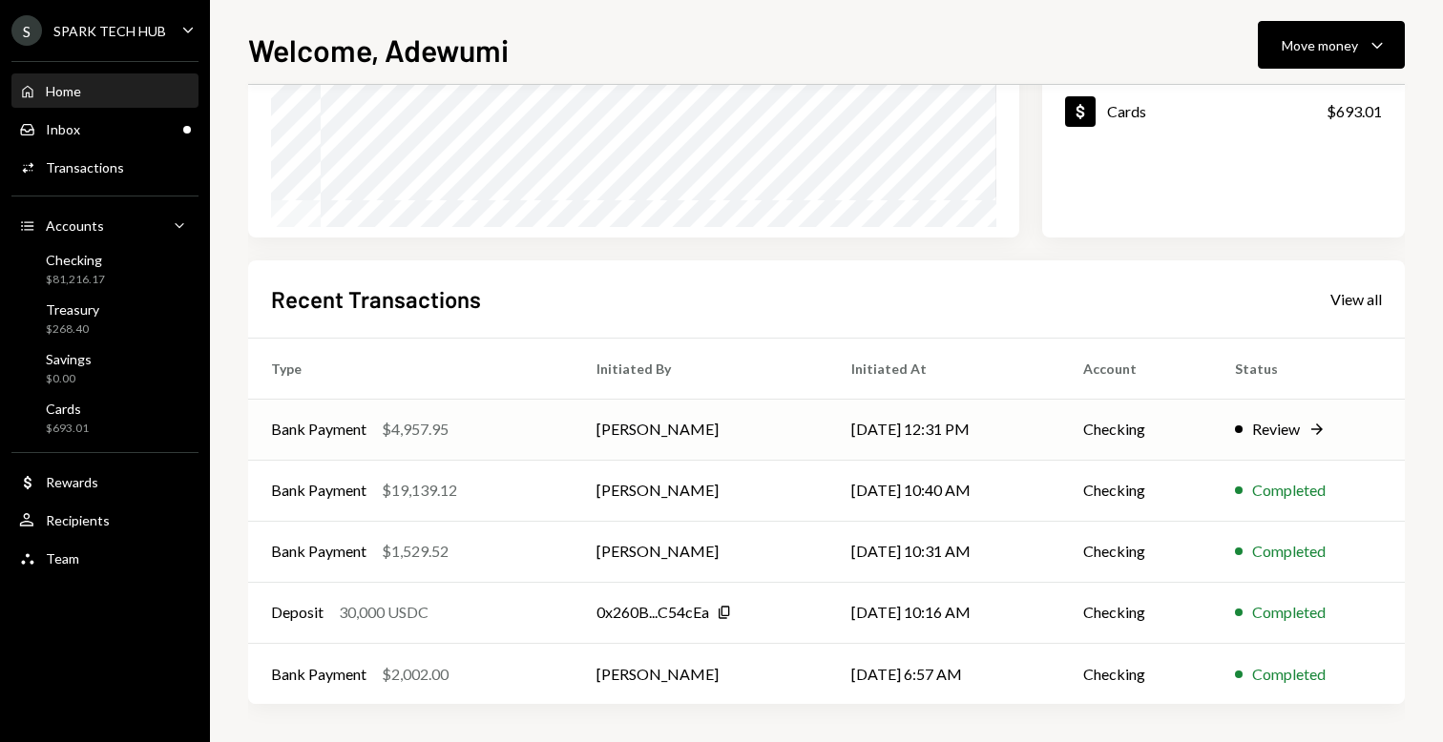
click at [1234, 427] on td "Review Right Arrow" at bounding box center [1308, 429] width 193 height 61
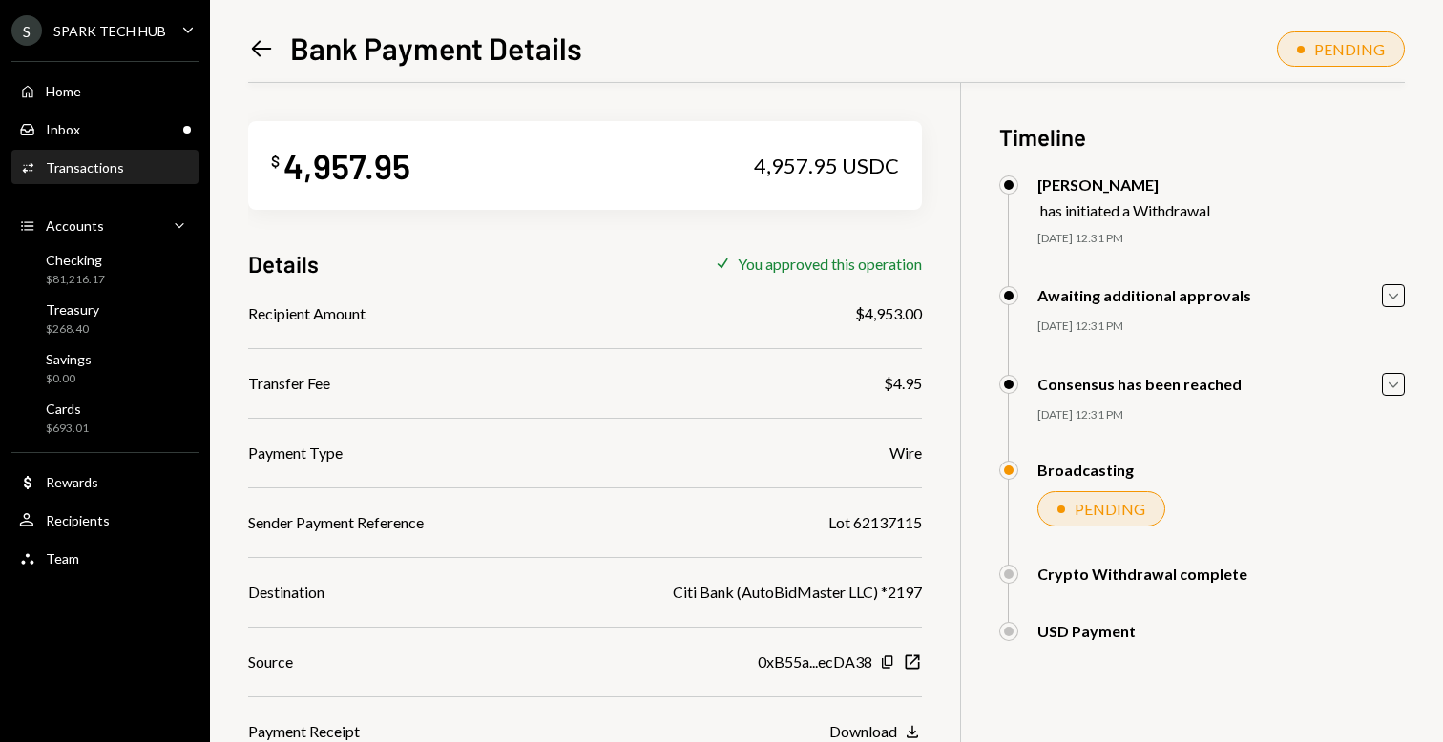
scroll to position [83, 0]
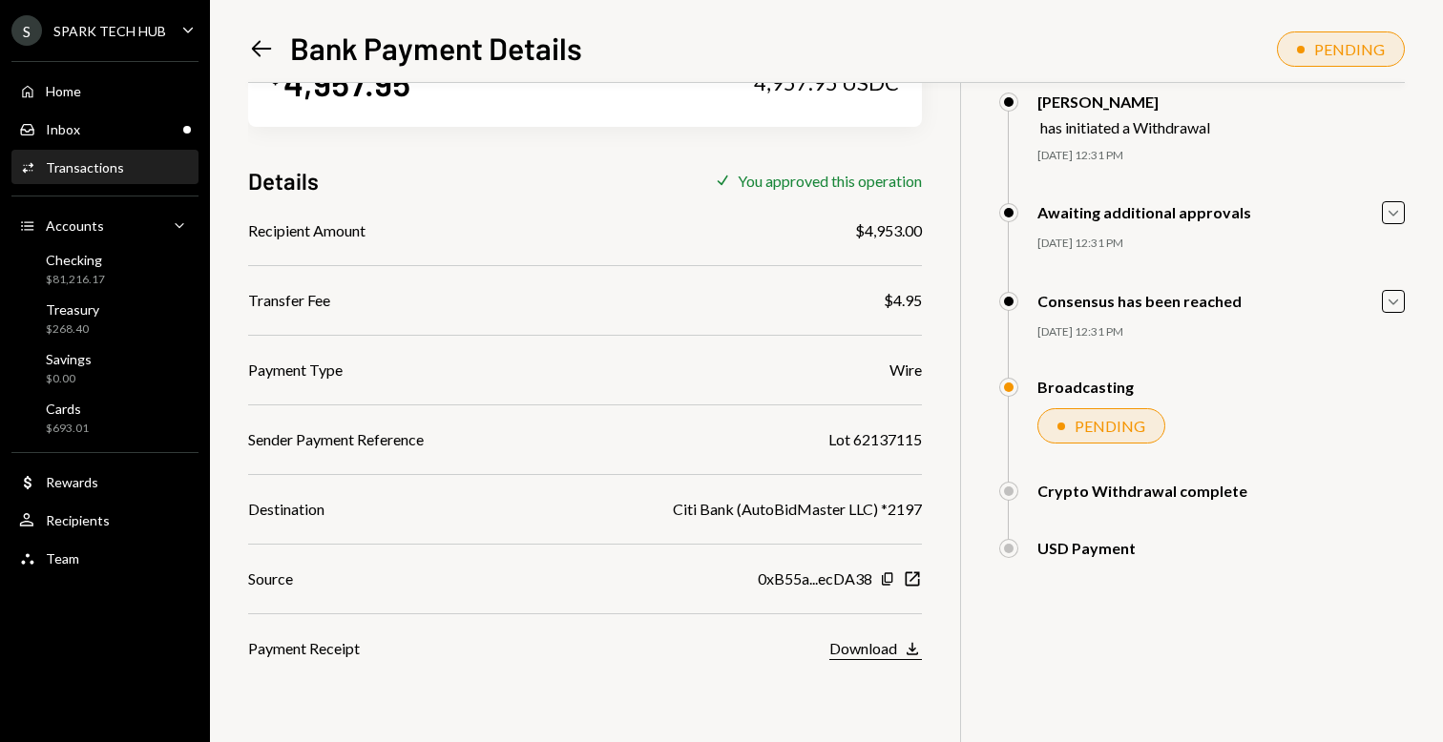
click at [850, 647] on div "Download" at bounding box center [863, 648] width 68 height 18
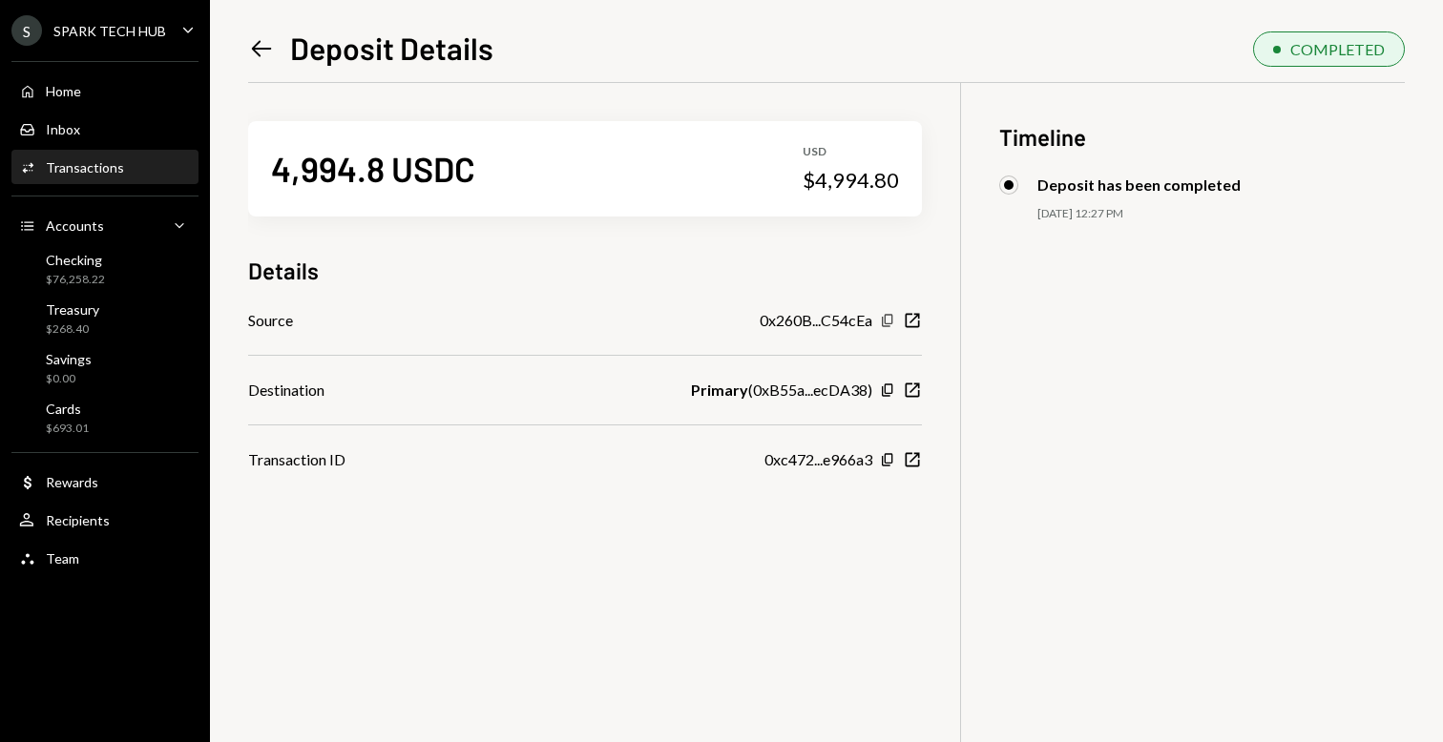
click at [887, 322] on icon "button" at bounding box center [887, 320] width 10 height 12
click at [267, 53] on icon "Left Arrow" at bounding box center [261, 48] width 27 height 27
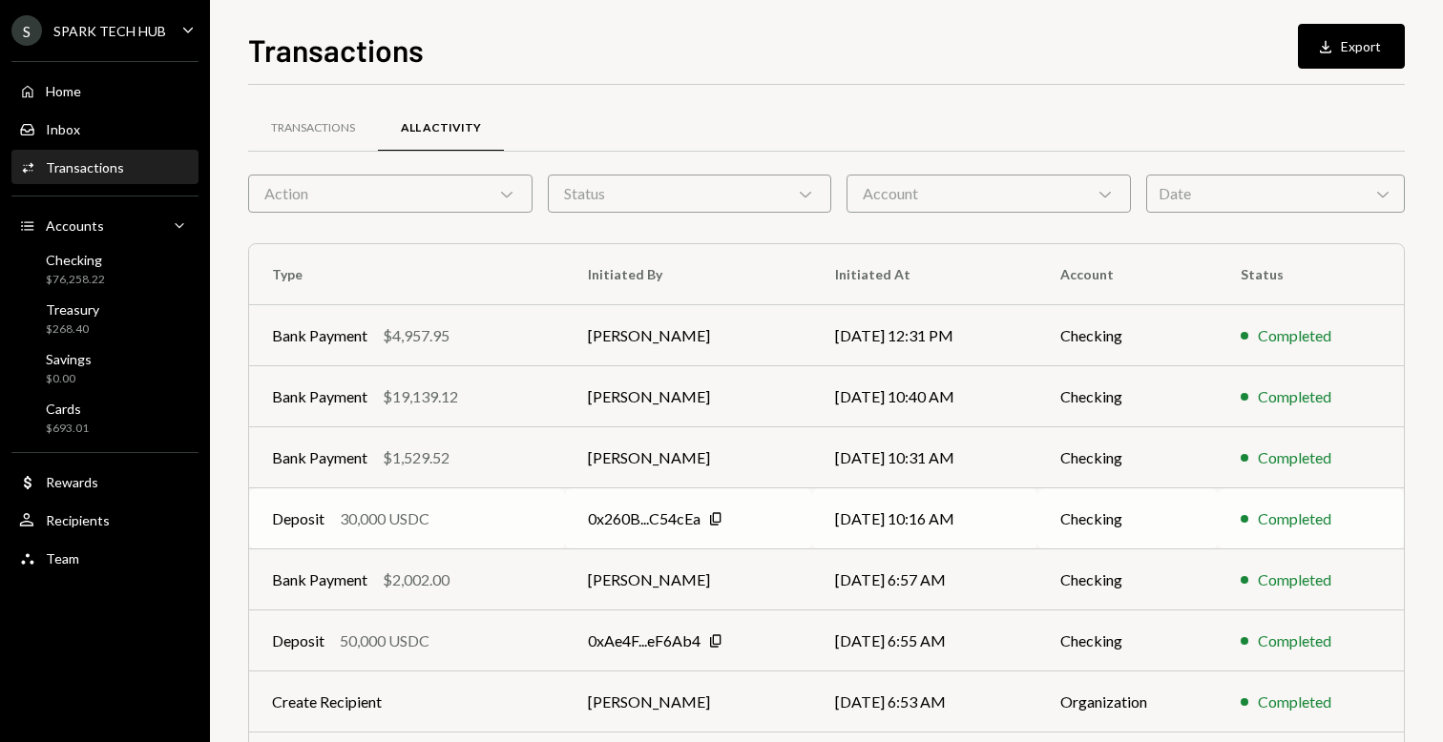
click at [633, 521] on div "0x260B...C54cEa" at bounding box center [644, 519] width 113 height 23
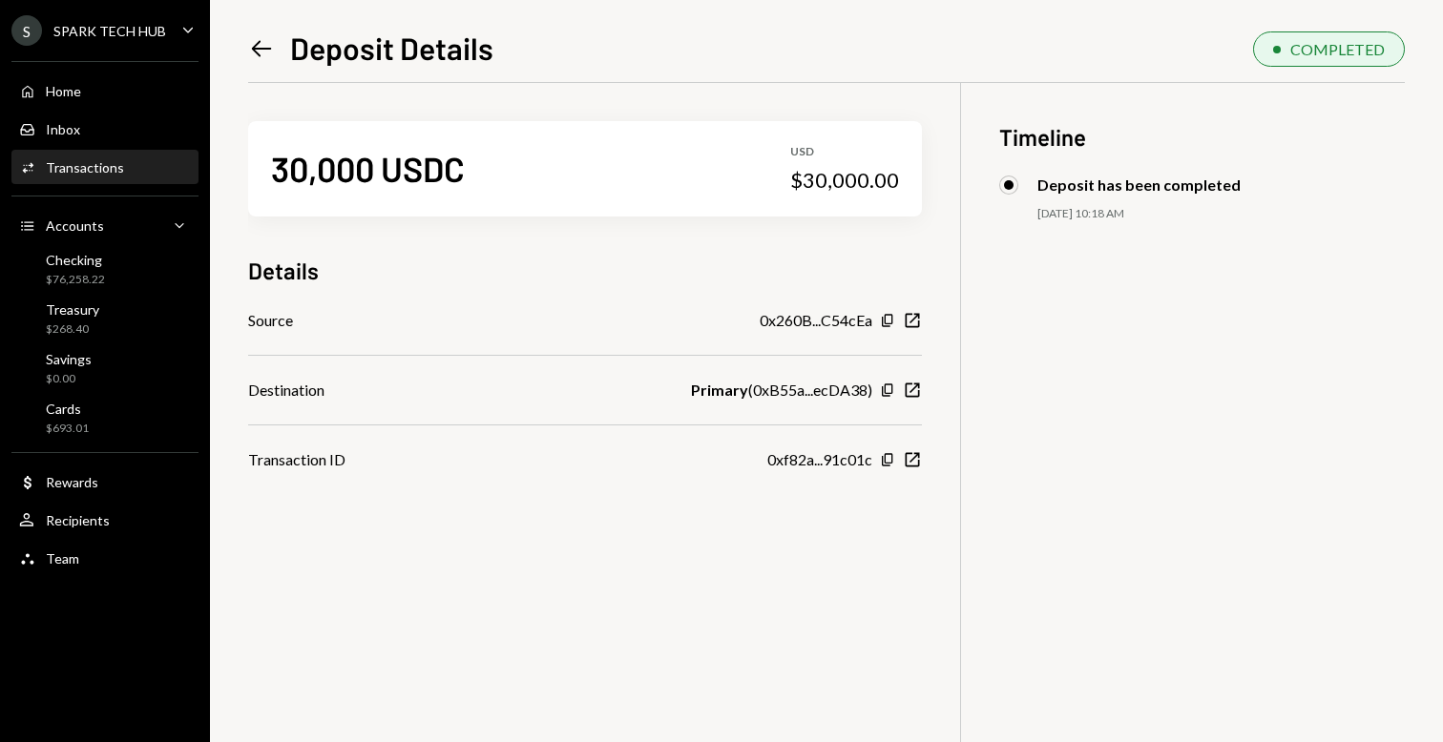
click at [264, 48] on icon at bounding box center [262, 48] width 20 height 16
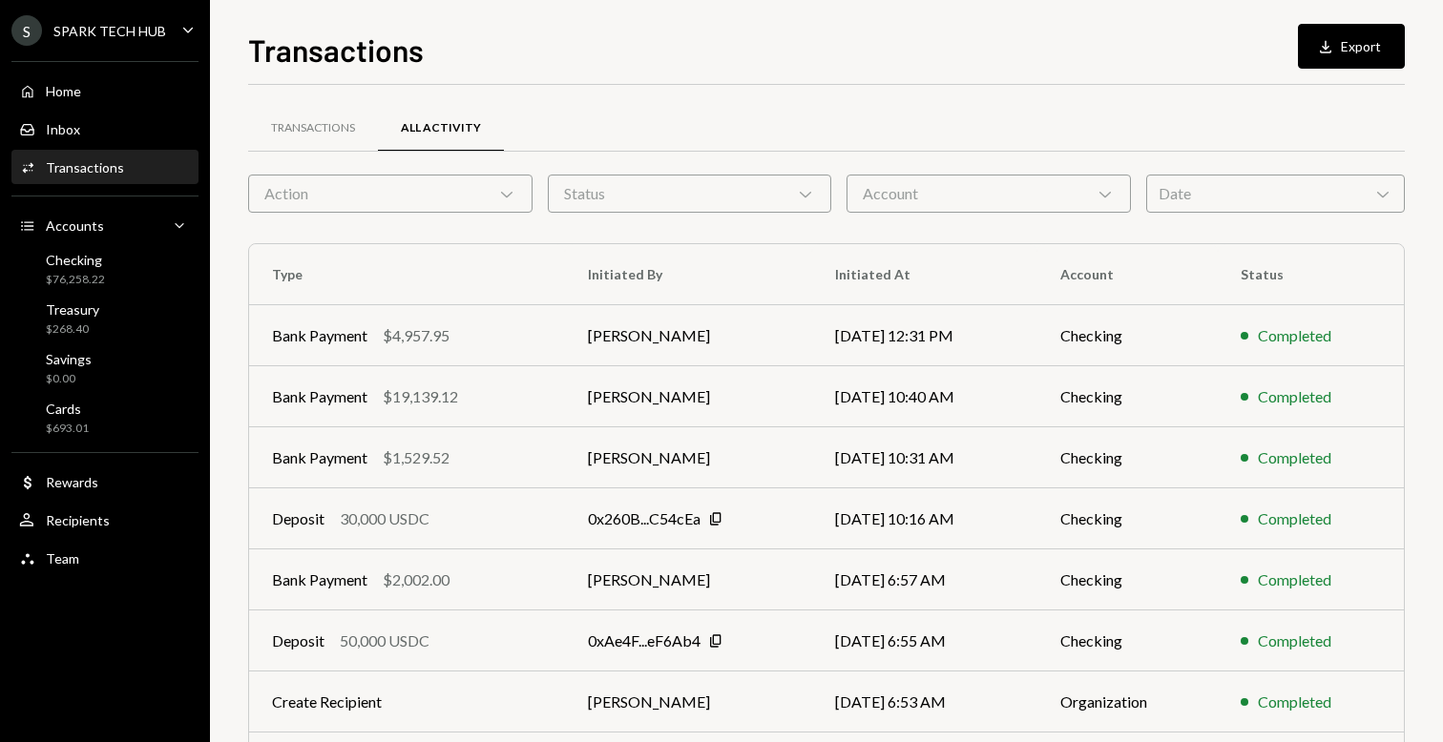
click at [946, 196] on div "Account Chevron Down" at bounding box center [988, 194] width 284 height 38
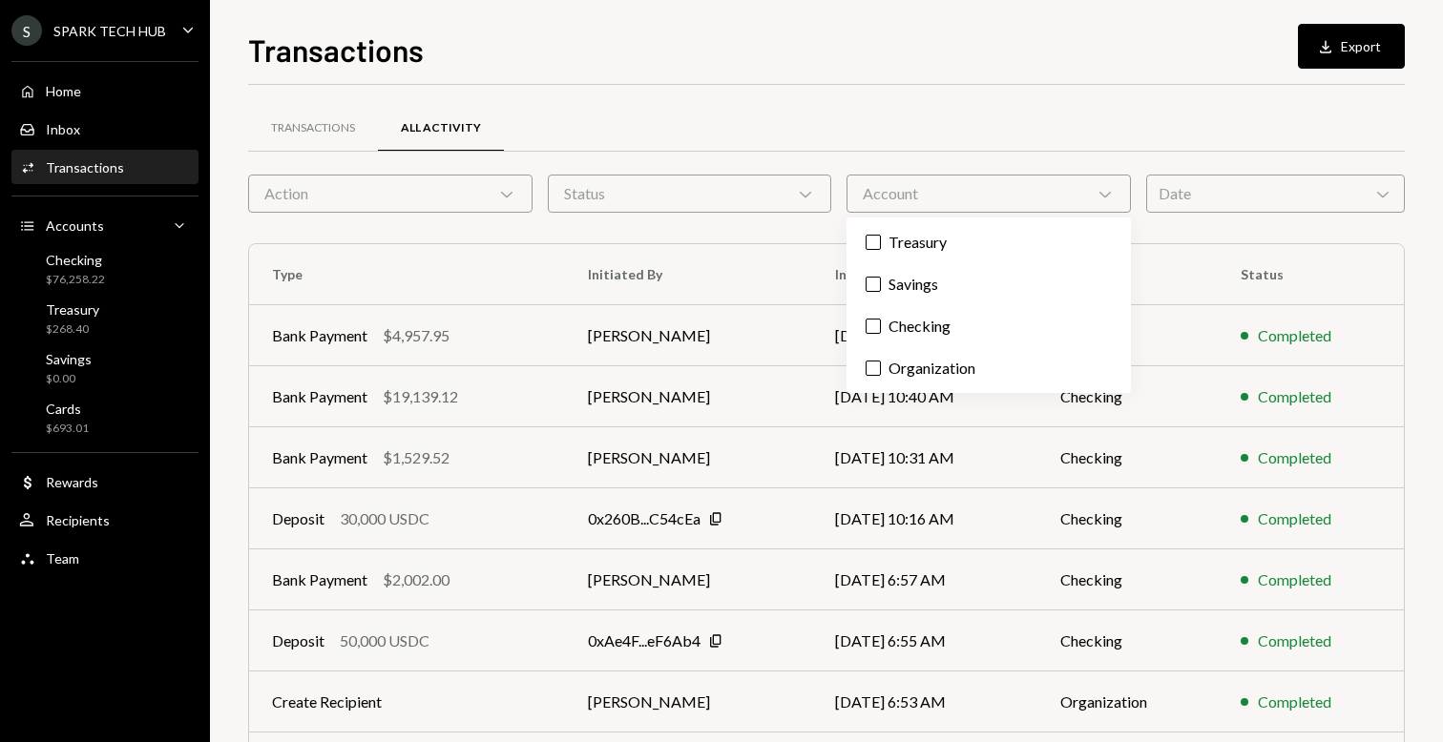
click at [690, 200] on div "Status Chevron Down" at bounding box center [690, 194] width 284 height 38
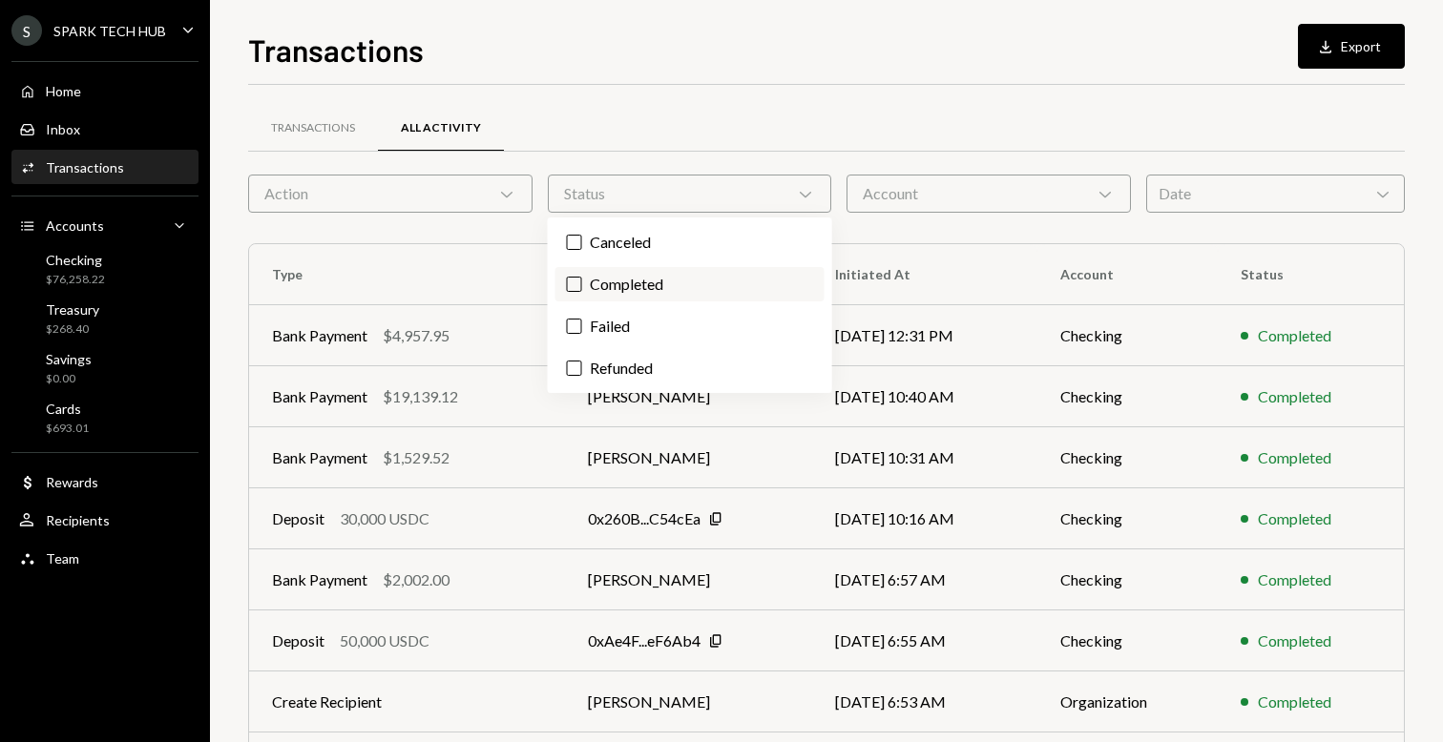
click at [661, 273] on label "Completed" at bounding box center [689, 284] width 269 height 34
click at [582, 277] on button "Completed" at bounding box center [574, 284] width 15 height 15
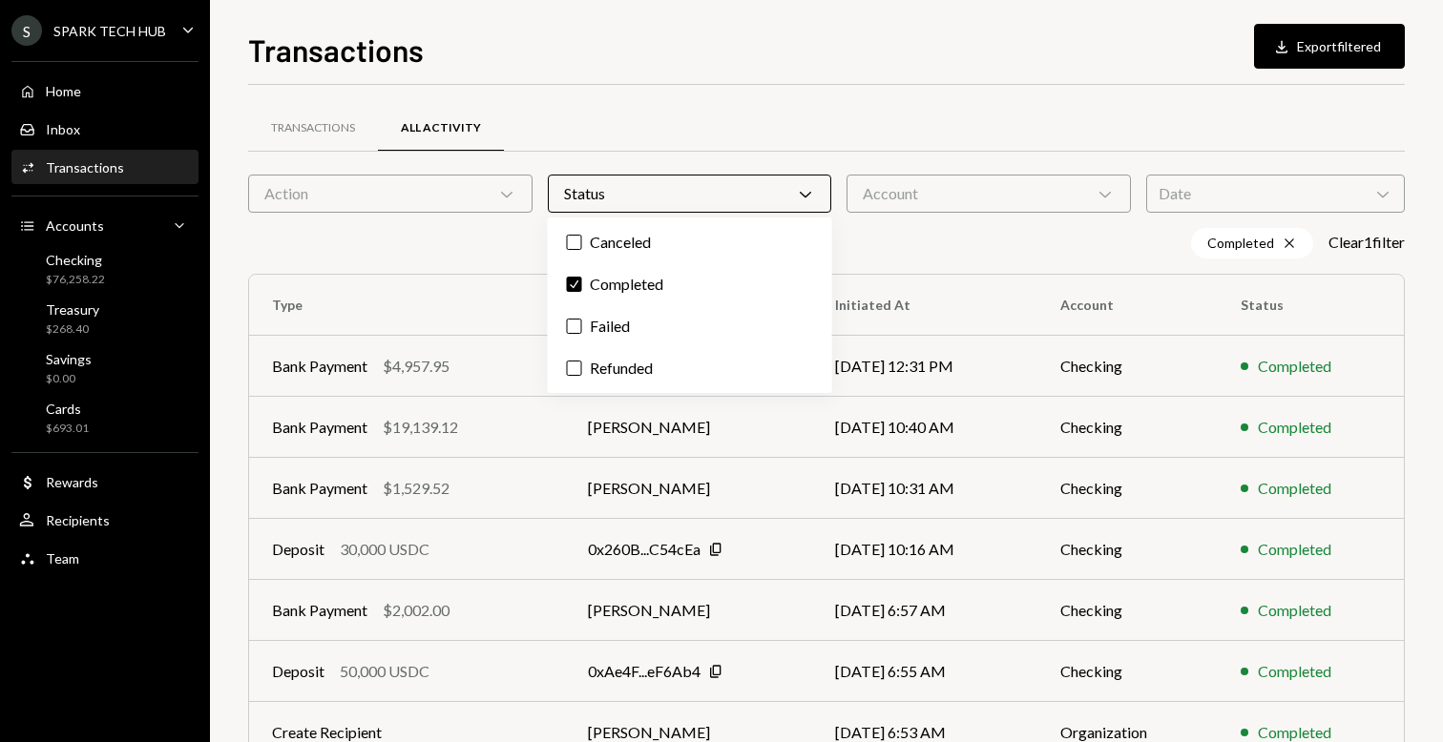
click at [444, 190] on div "Action Chevron Down" at bounding box center [390, 194] width 284 height 38
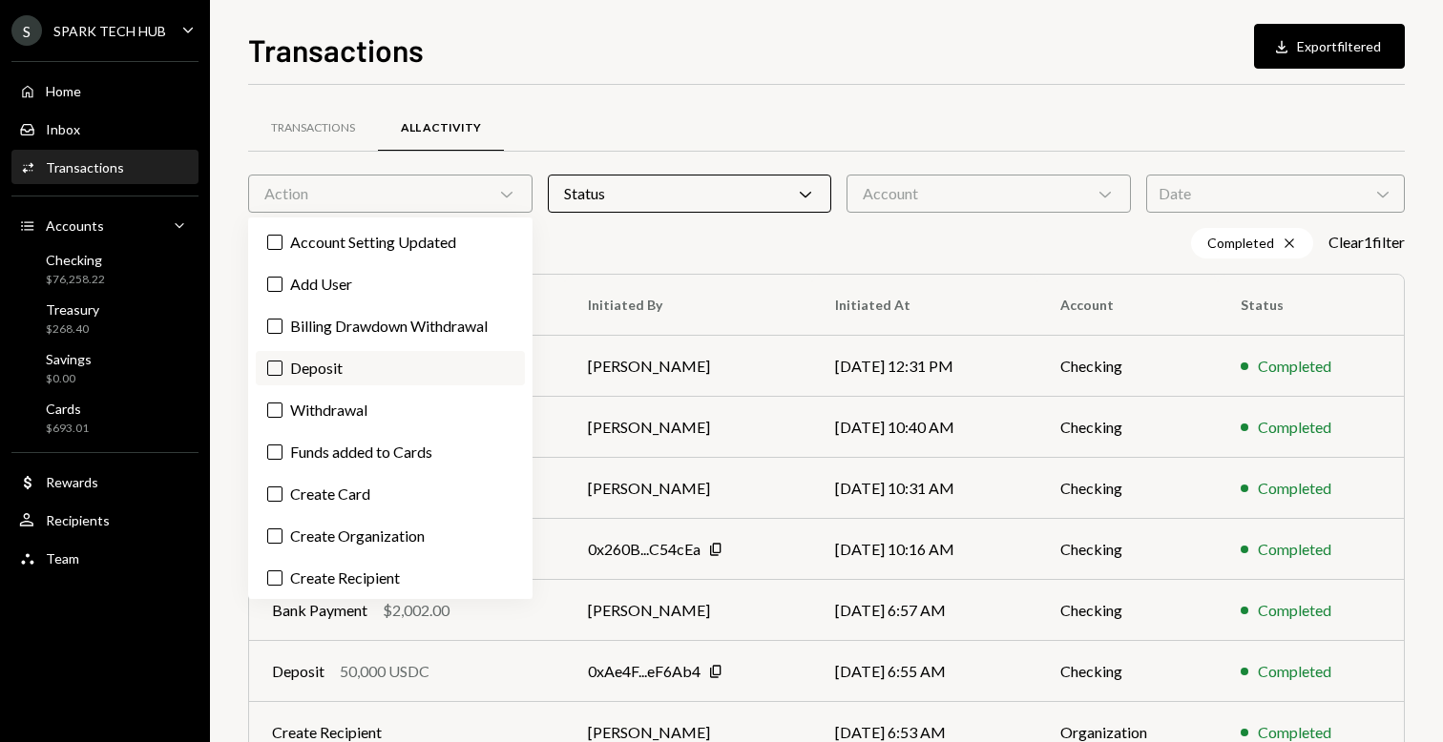
click at [277, 365] on button "Deposit" at bounding box center [274, 368] width 15 height 15
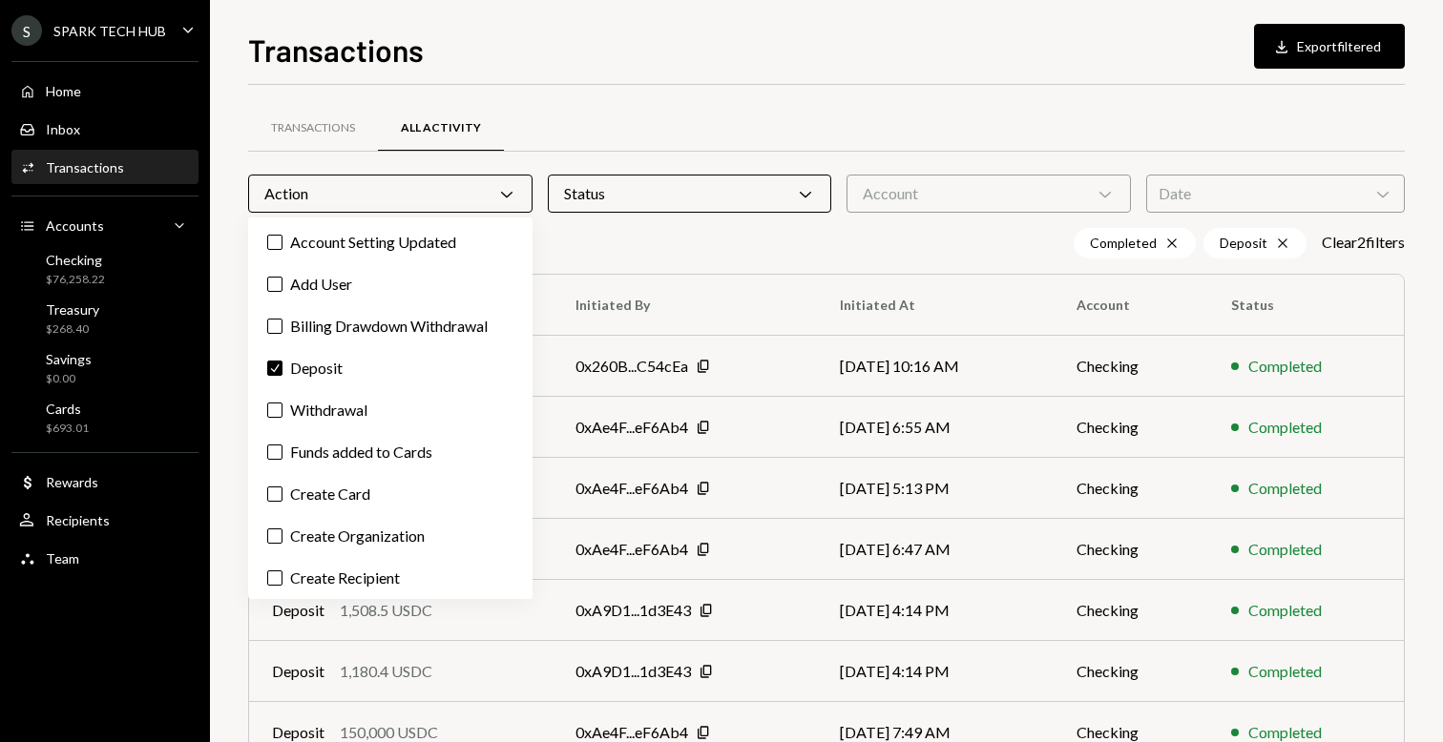
click at [750, 271] on div "Transactions All Activity Action Chevron Down Status Chevron Down Account Chevr…" at bounding box center [826, 570] width 1156 height 911
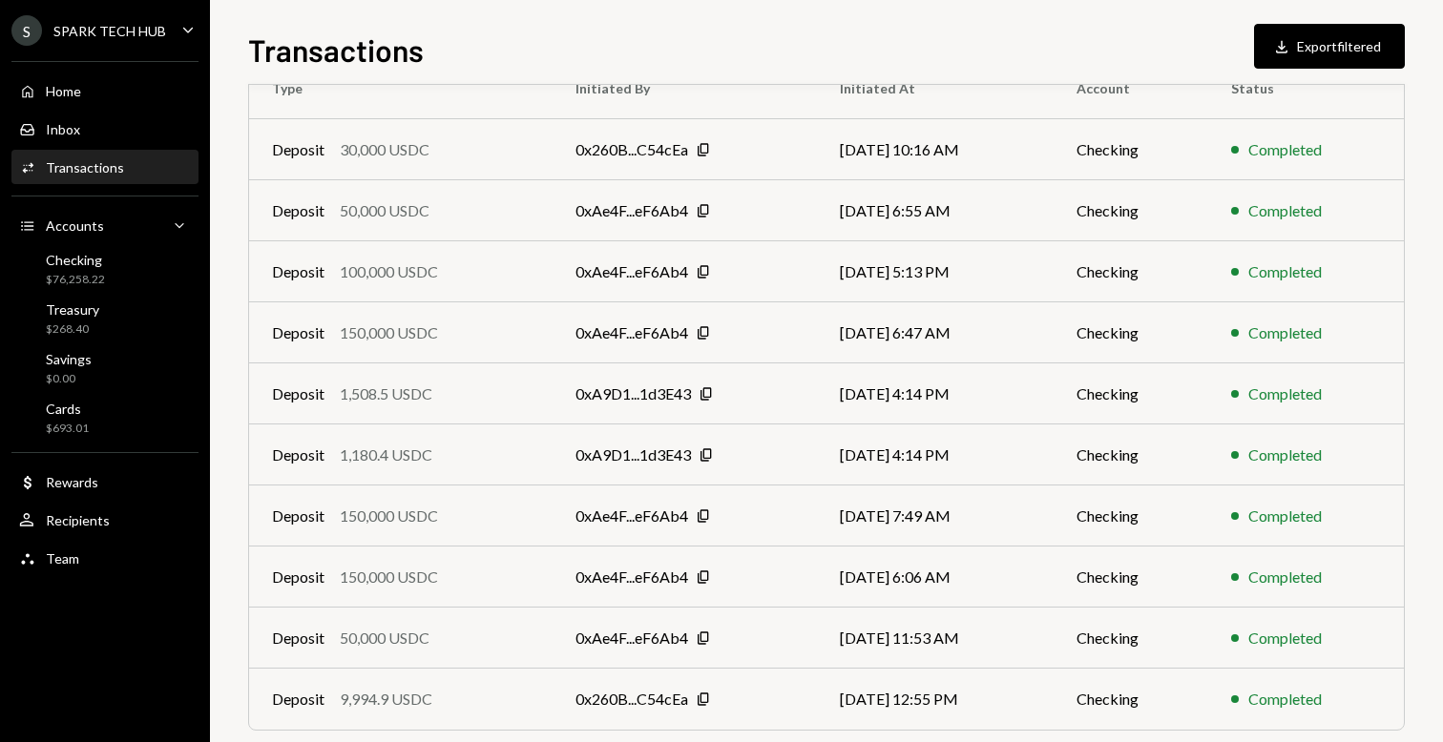
scroll to position [284, 0]
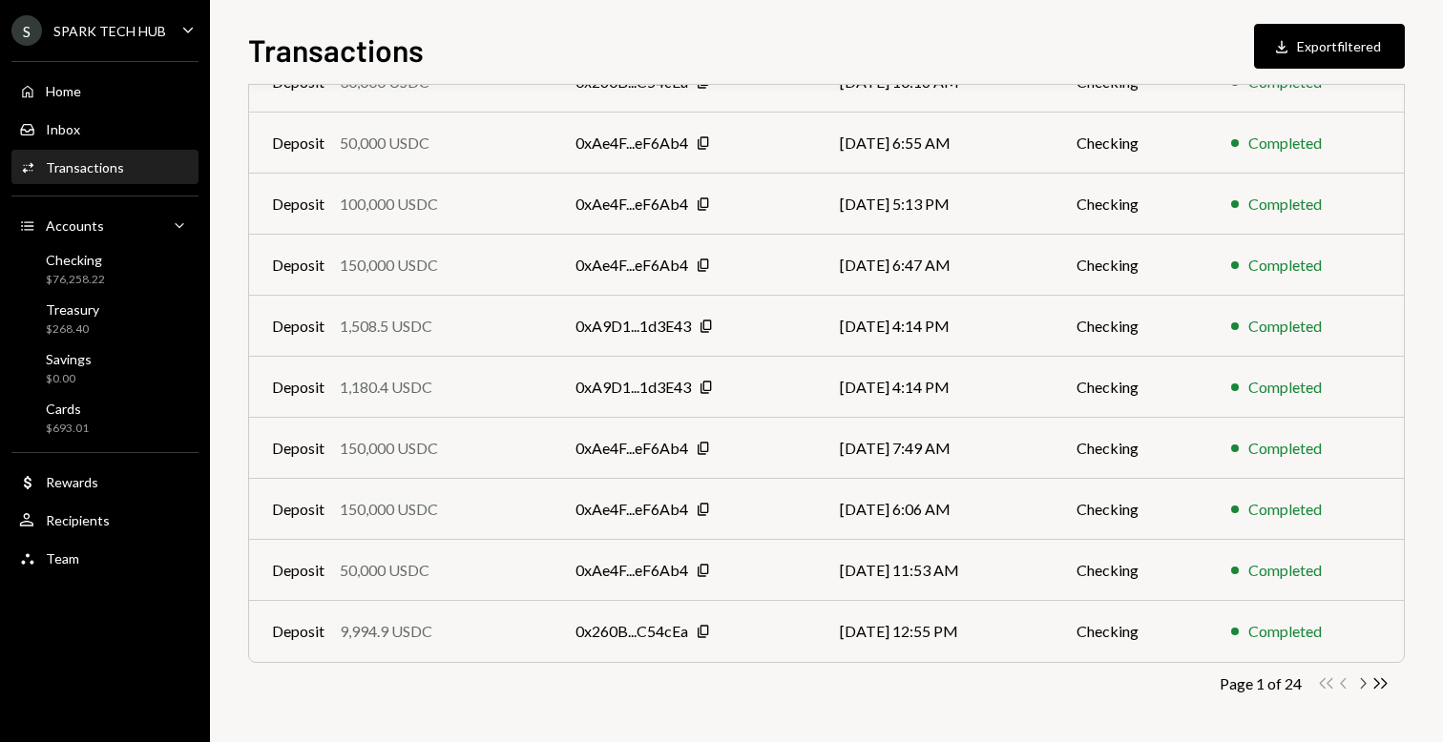
click at [1360, 684] on icon "Chevron Right" at bounding box center [1362, 684] width 18 height 18
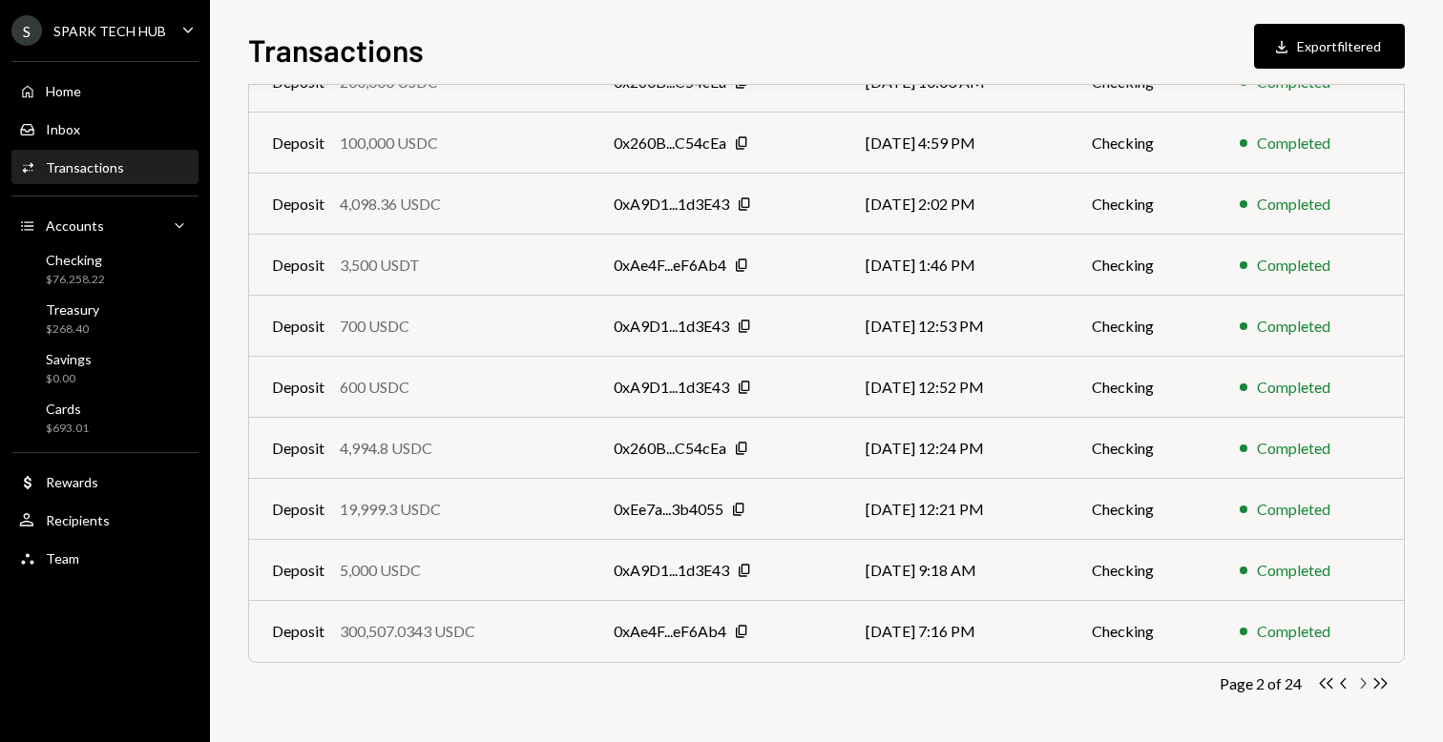
click at [1367, 683] on icon "Chevron Right" at bounding box center [1362, 684] width 18 height 18
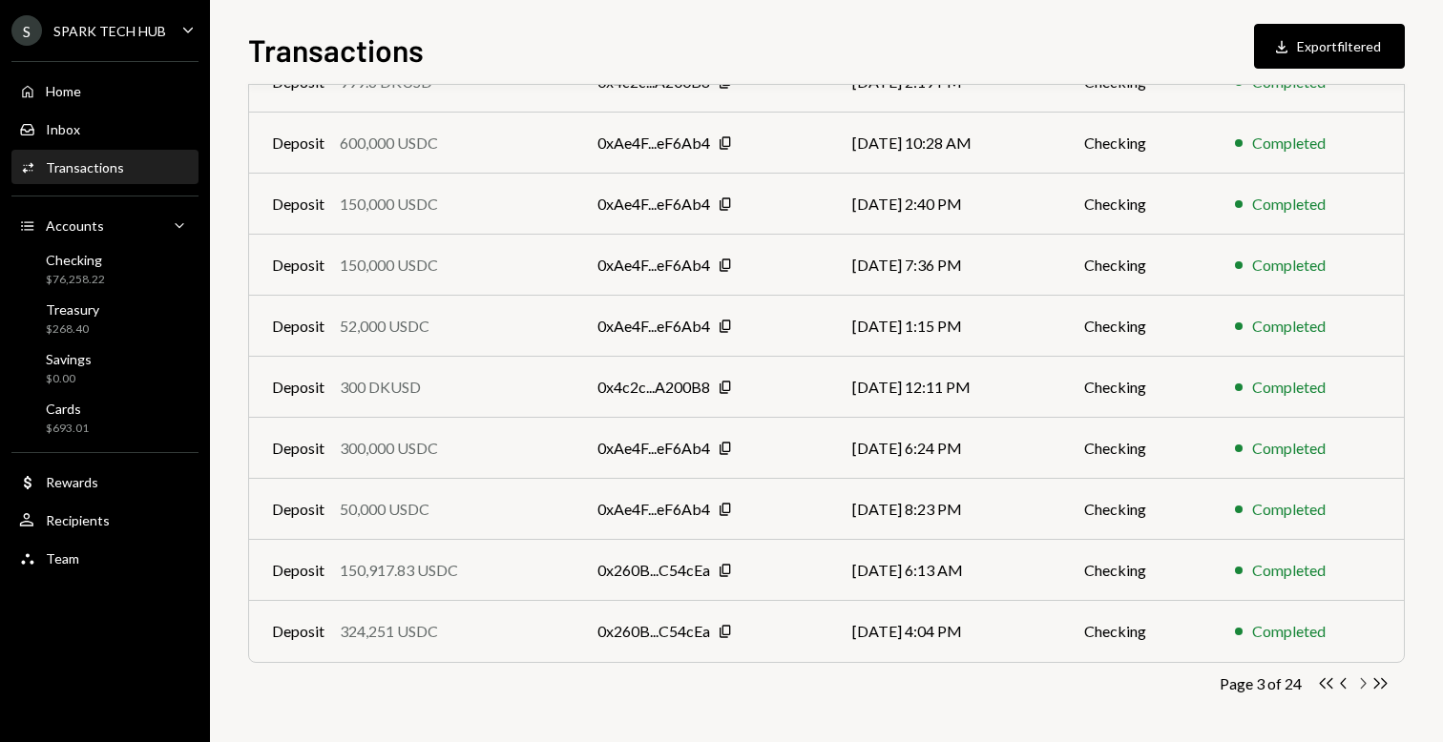
click at [1366, 685] on icon "Chevron Right" at bounding box center [1362, 684] width 18 height 18
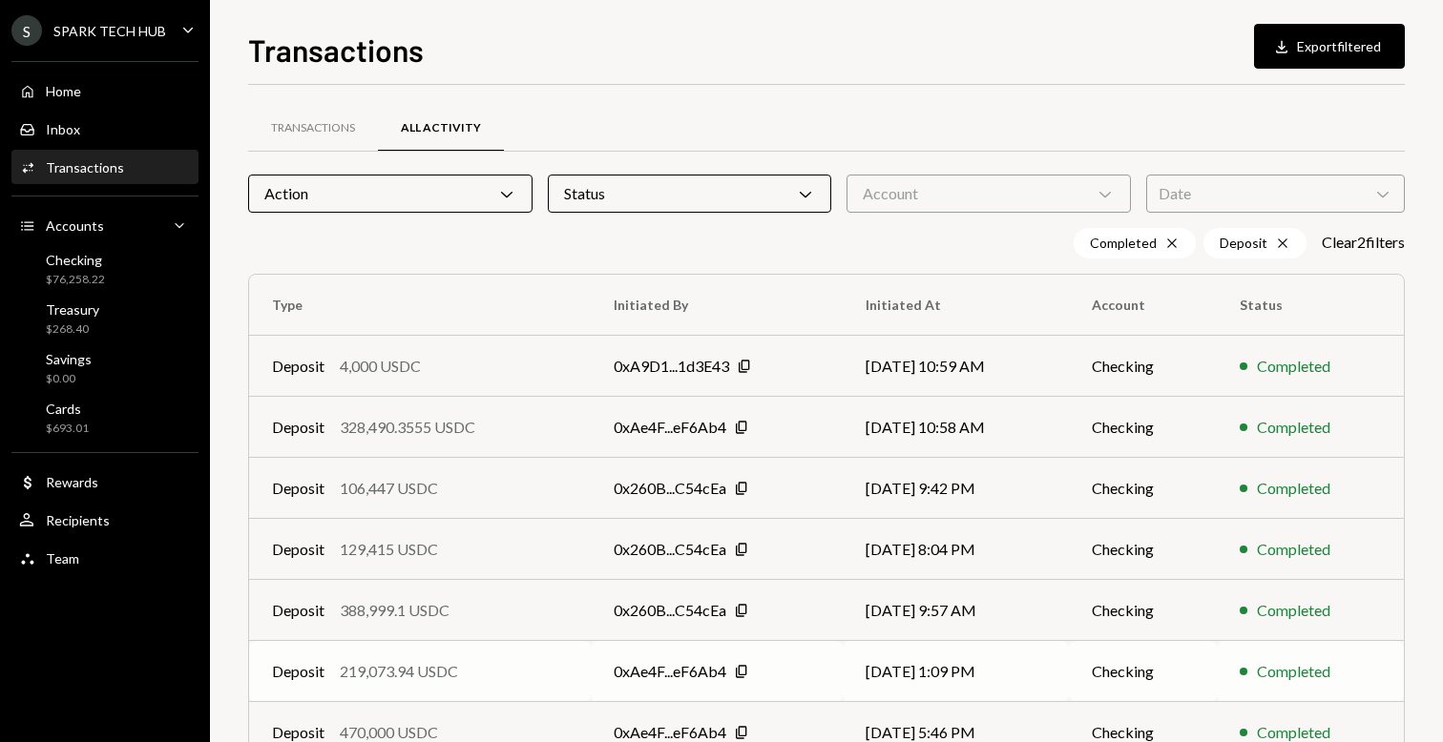
scroll to position [1, 0]
click at [584, 367] on td "Deposit 4,000 USDC" at bounding box center [420, 365] width 342 height 61
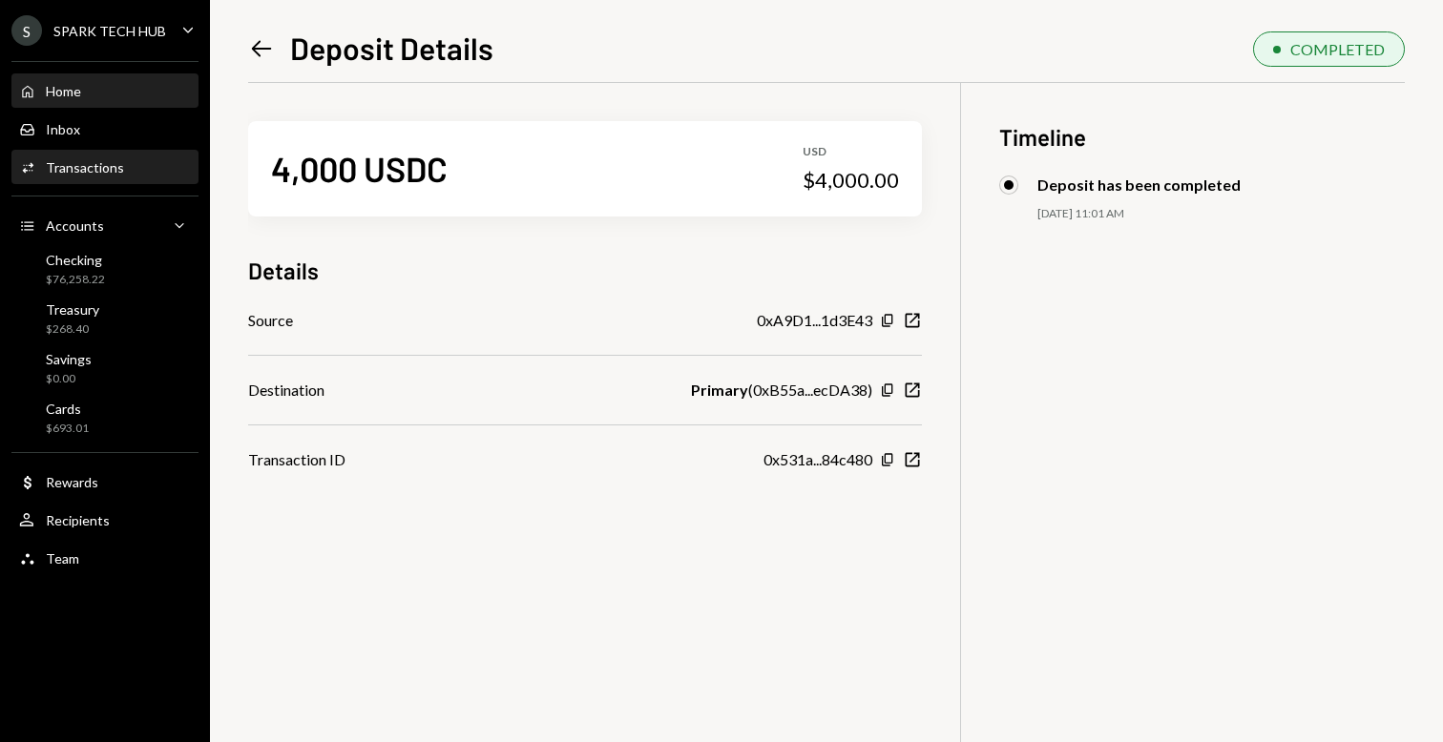
click at [70, 86] on div "Home" at bounding box center [63, 91] width 35 height 16
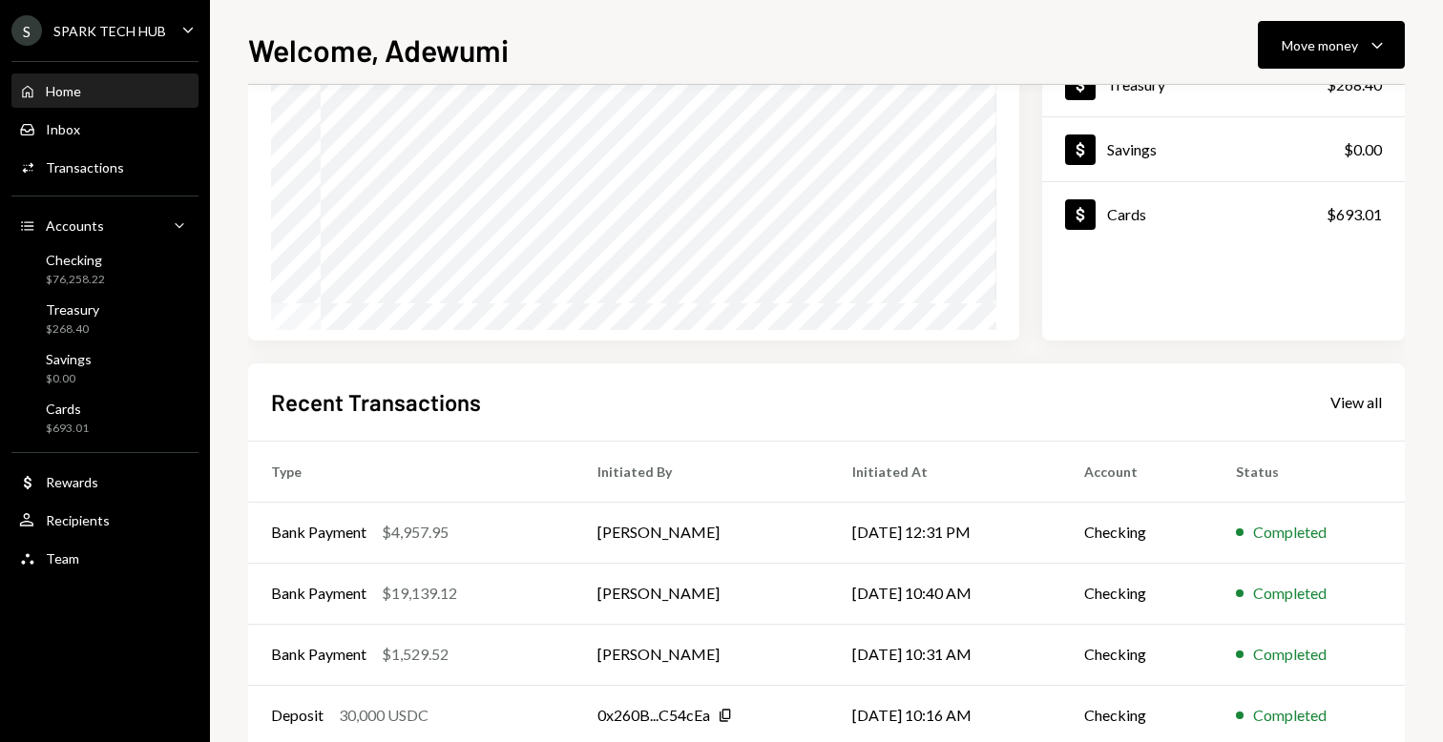
scroll to position [317, 0]
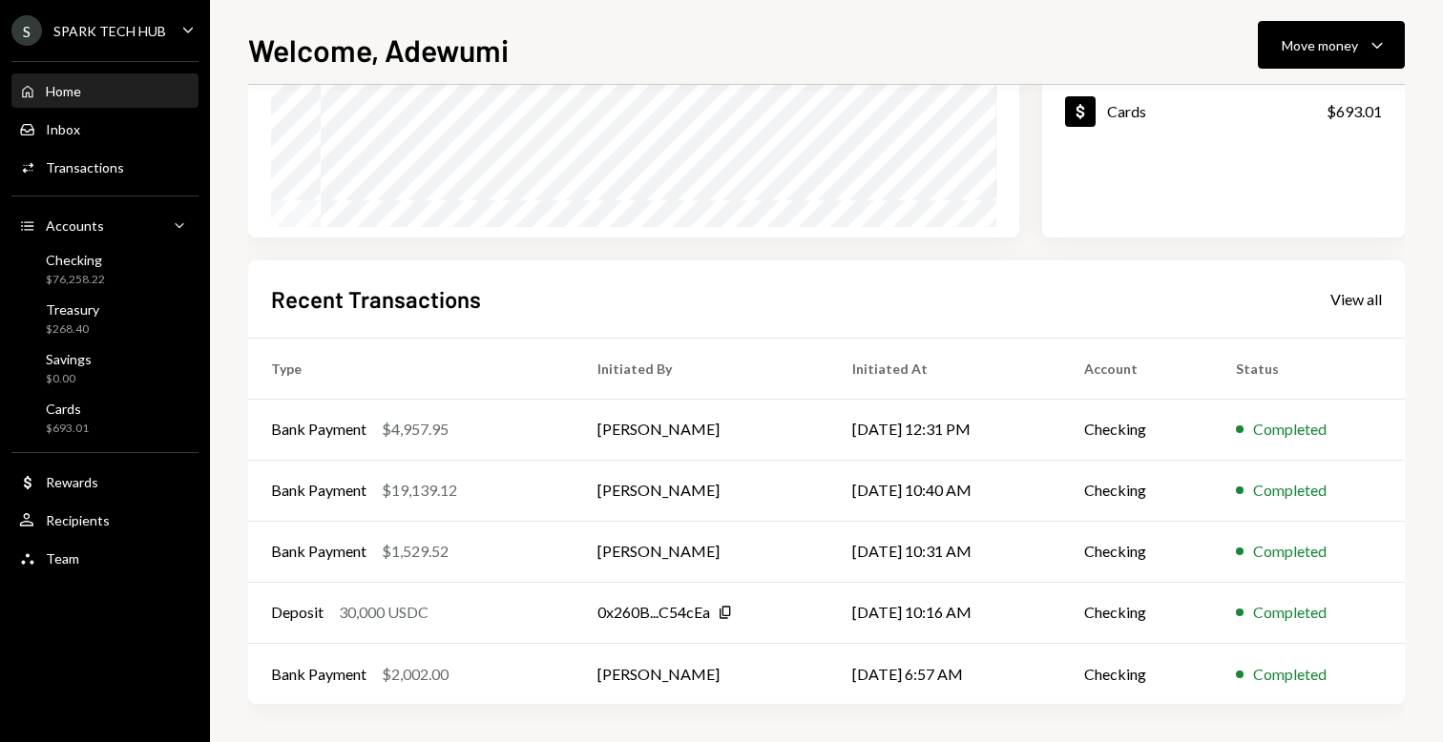
click at [1341, 314] on div "Recent Transactions View all Type Initiated By Initiated At Account Status Bank…" at bounding box center [826, 482] width 1156 height 445
click at [1351, 307] on div "View all" at bounding box center [1356, 299] width 52 height 19
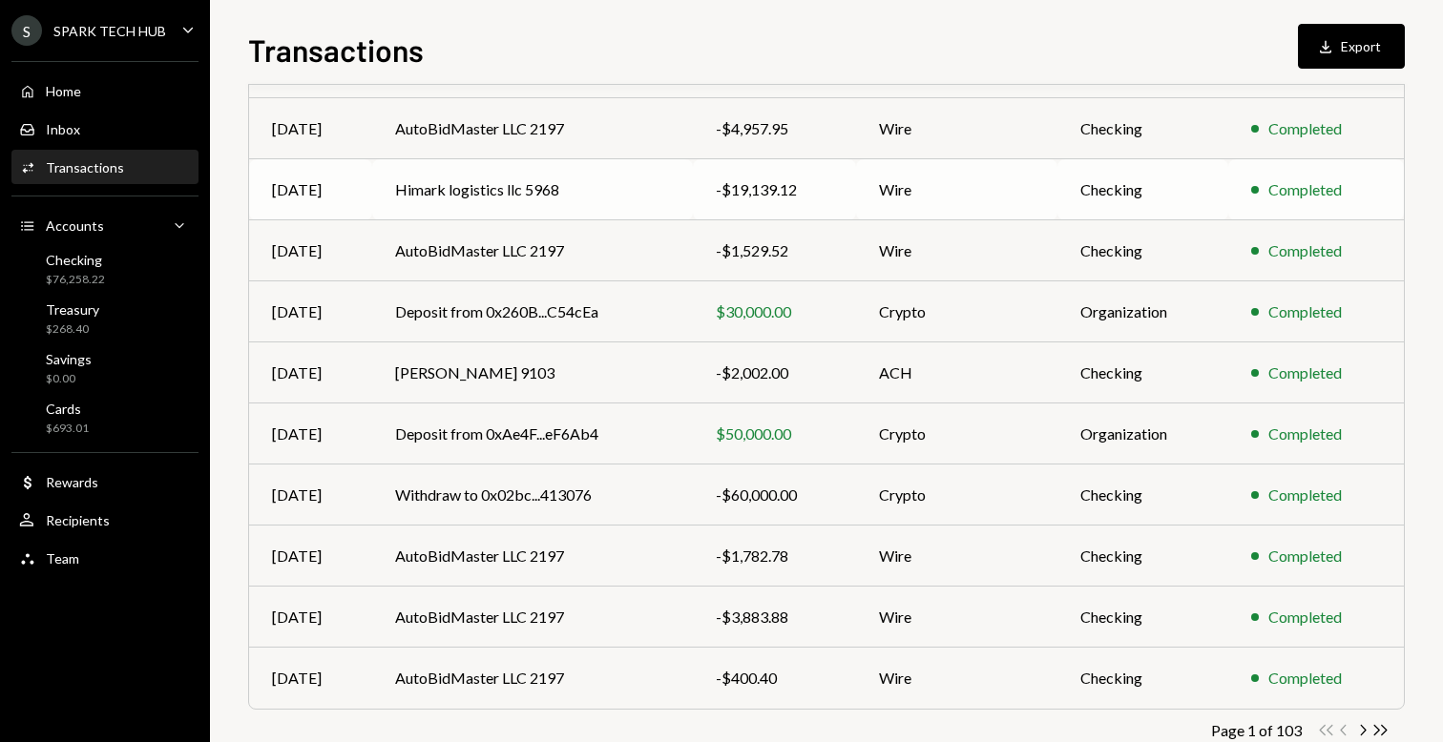
scroll to position [254, 0]
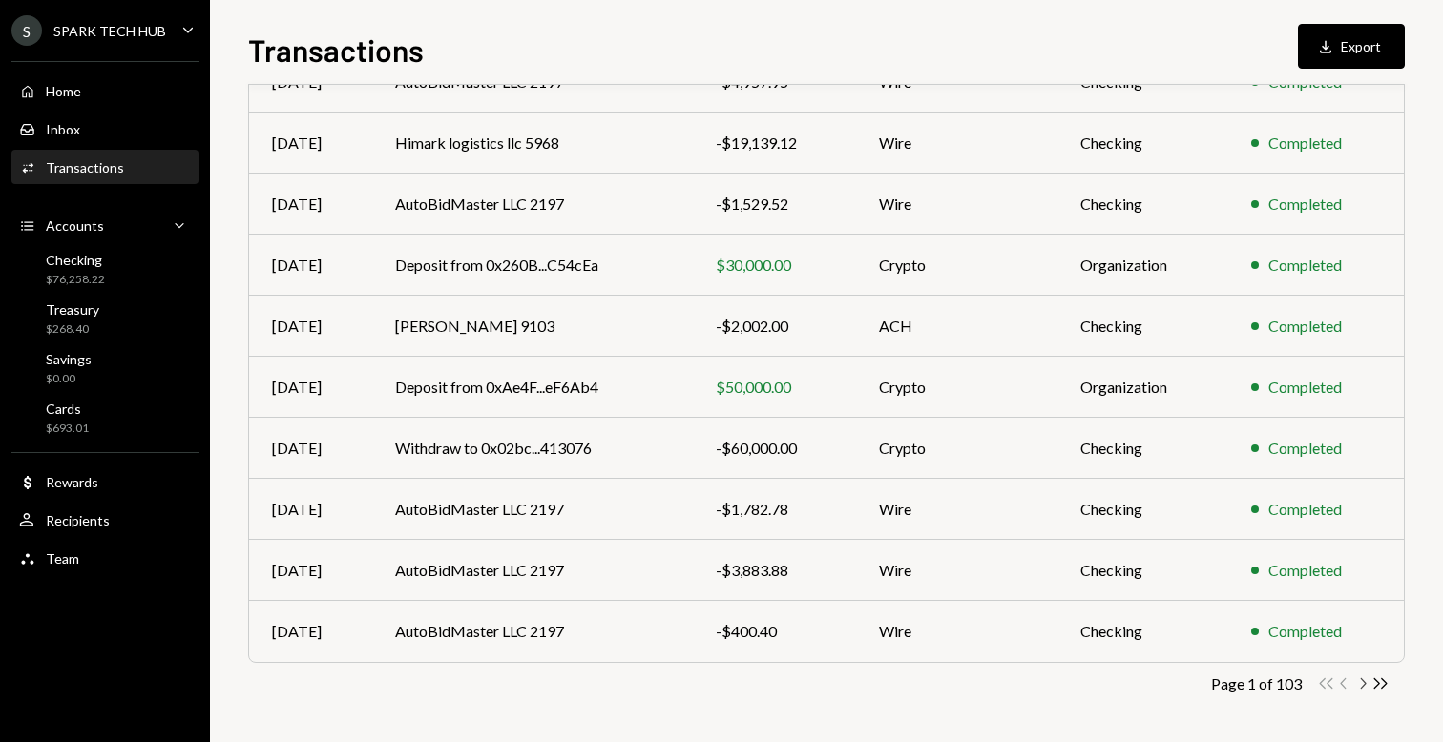
click at [1362, 681] on icon "Chevron Right" at bounding box center [1362, 684] width 18 height 18
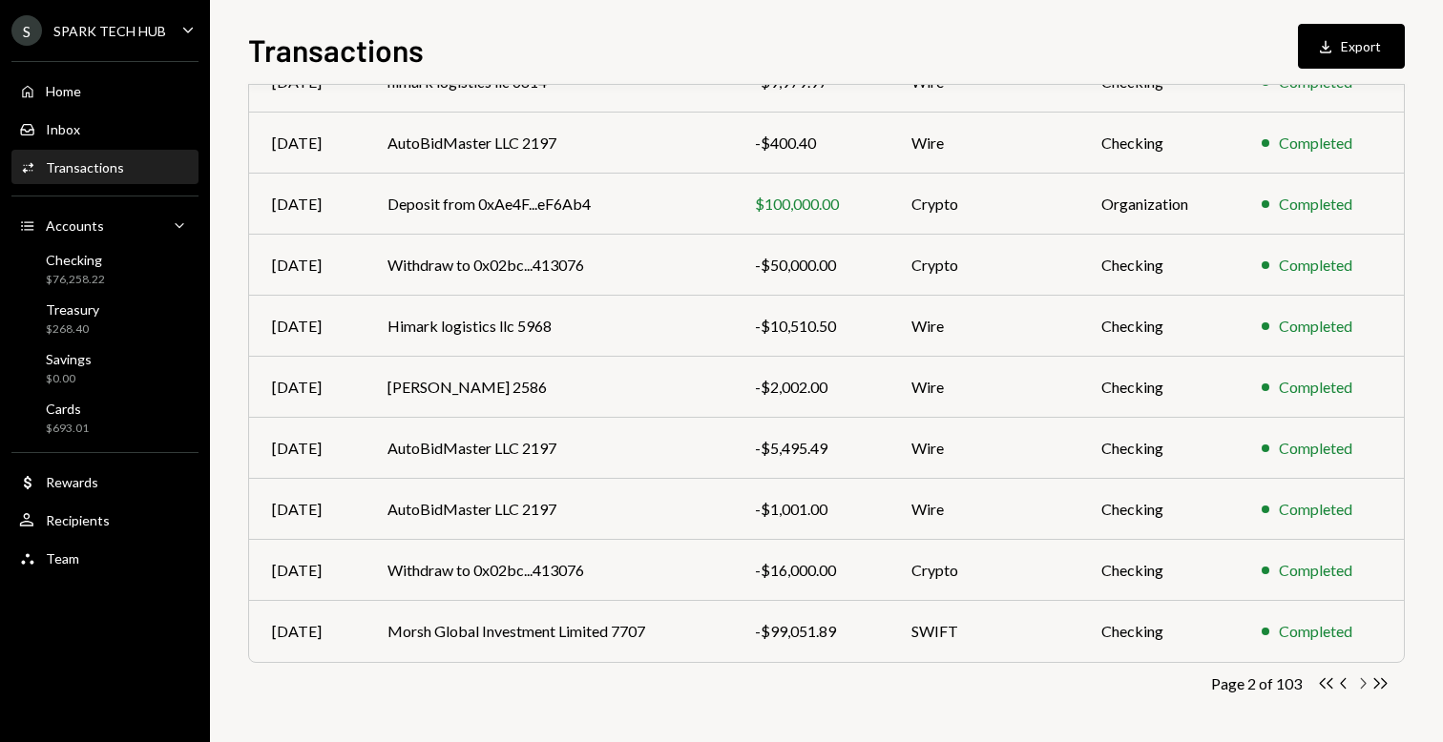
click at [1361, 679] on icon "Chevron Right" at bounding box center [1362, 684] width 18 height 18
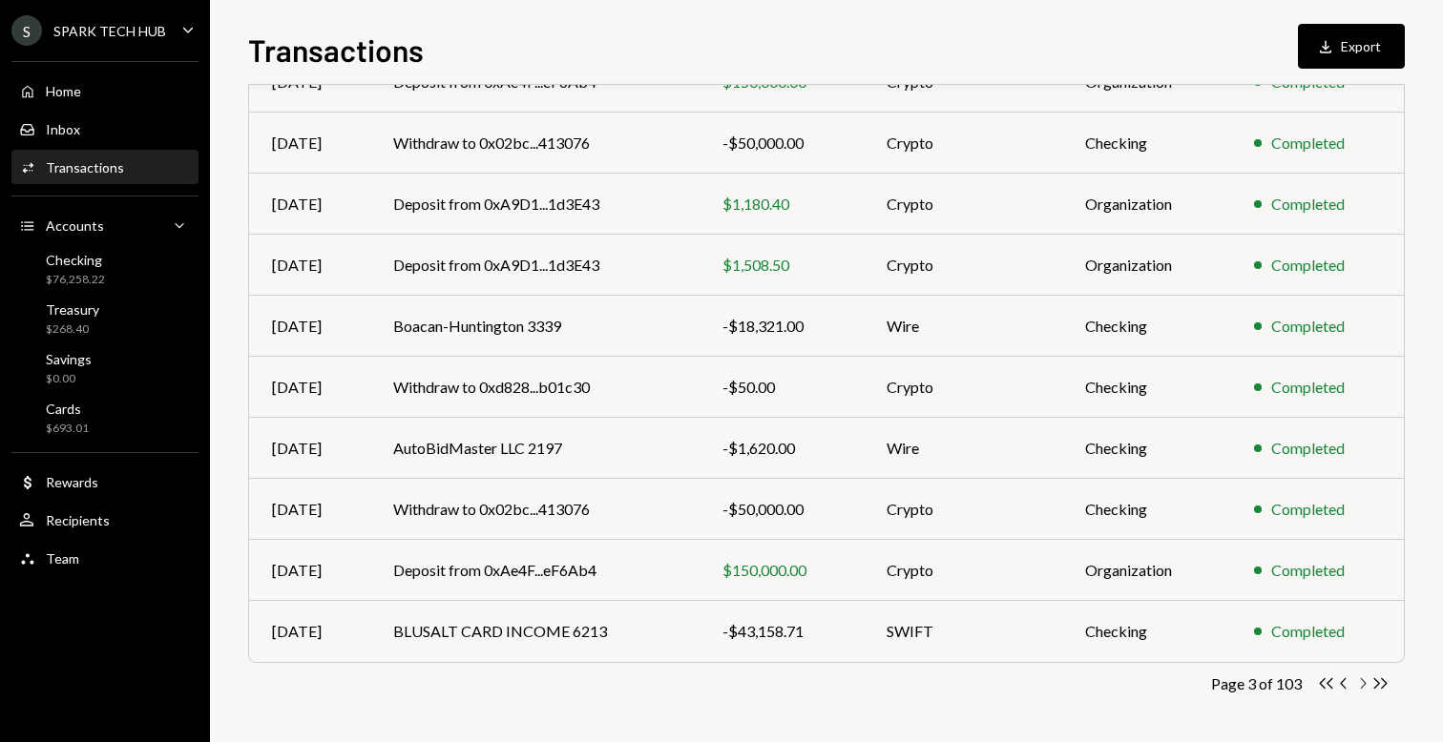
click at [1361, 683] on icon "Chevron Right" at bounding box center [1362, 684] width 18 height 18
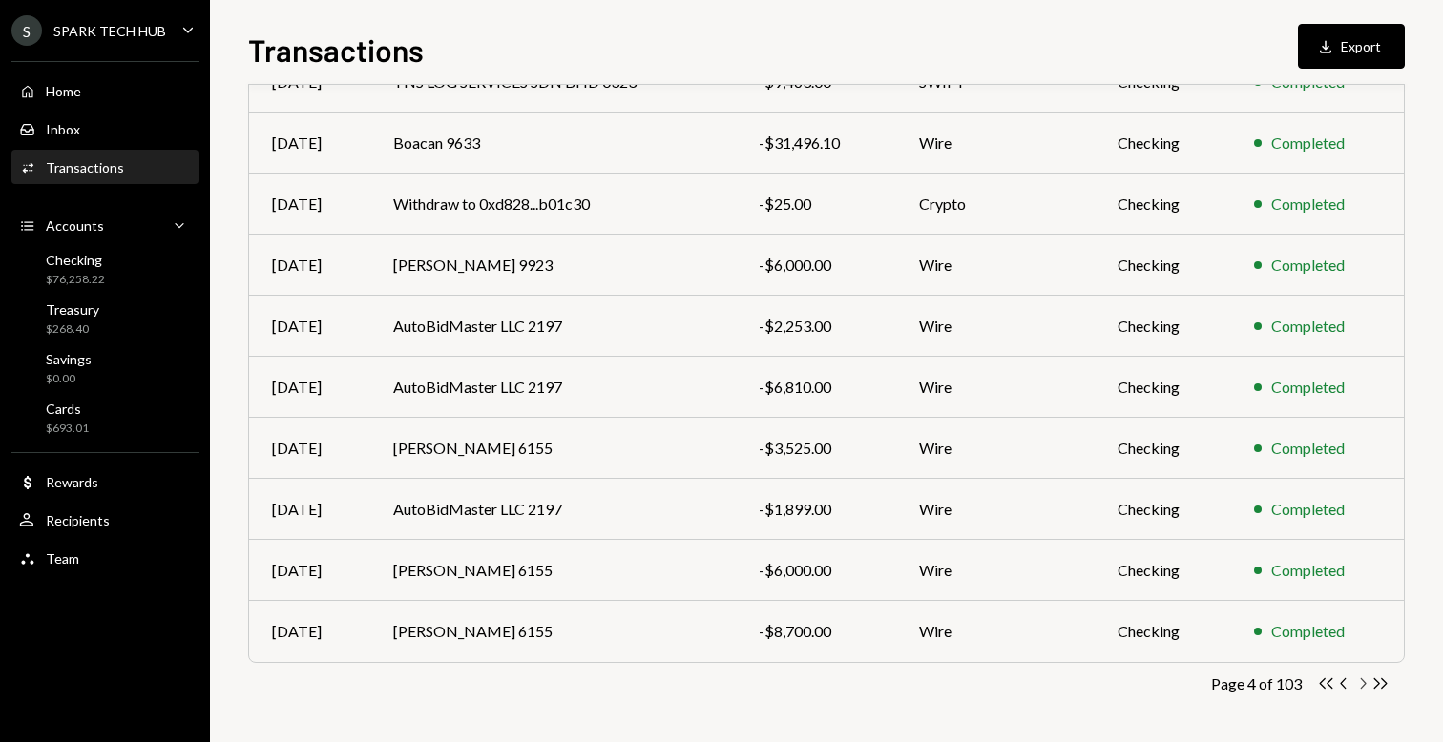
click at [1356, 677] on icon "Chevron Right" at bounding box center [1362, 684] width 18 height 18
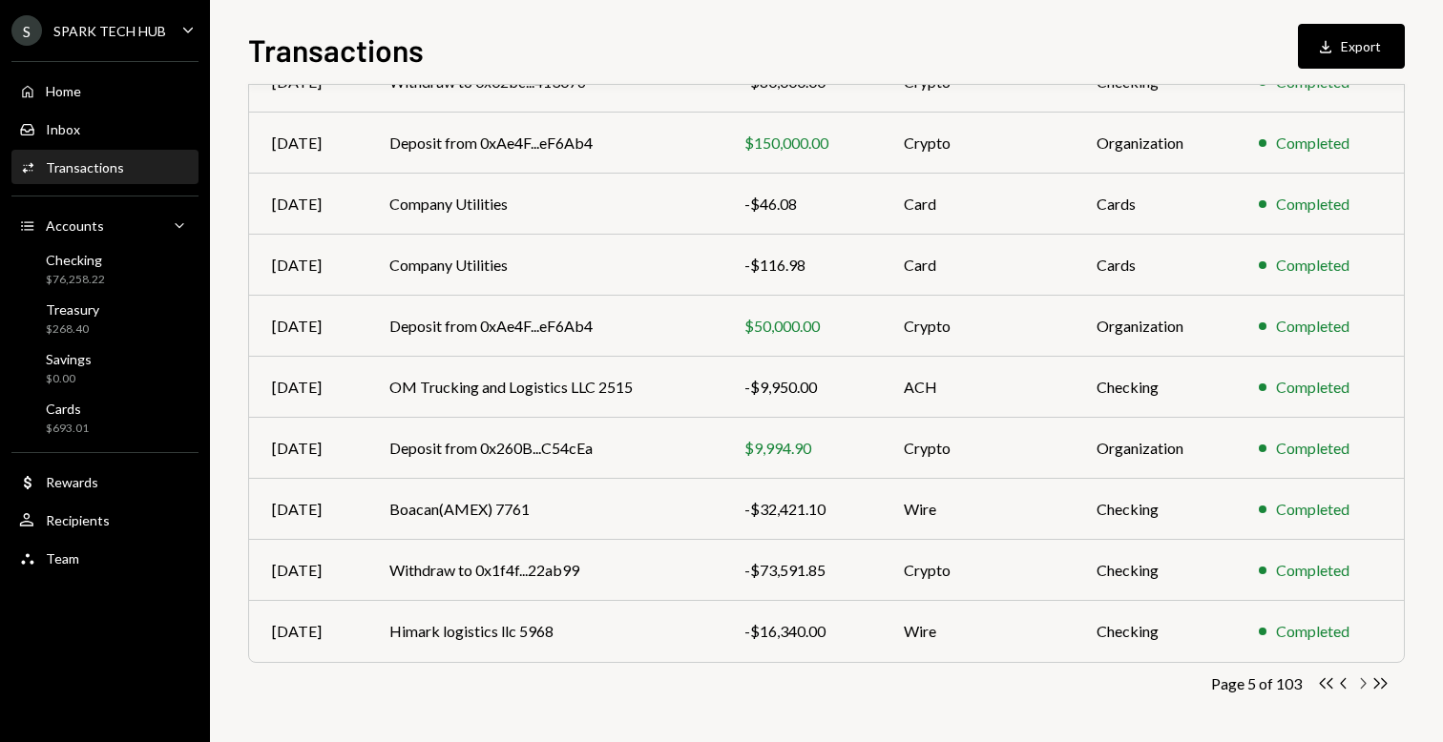
click at [1363, 687] on icon "Chevron Right" at bounding box center [1362, 684] width 18 height 18
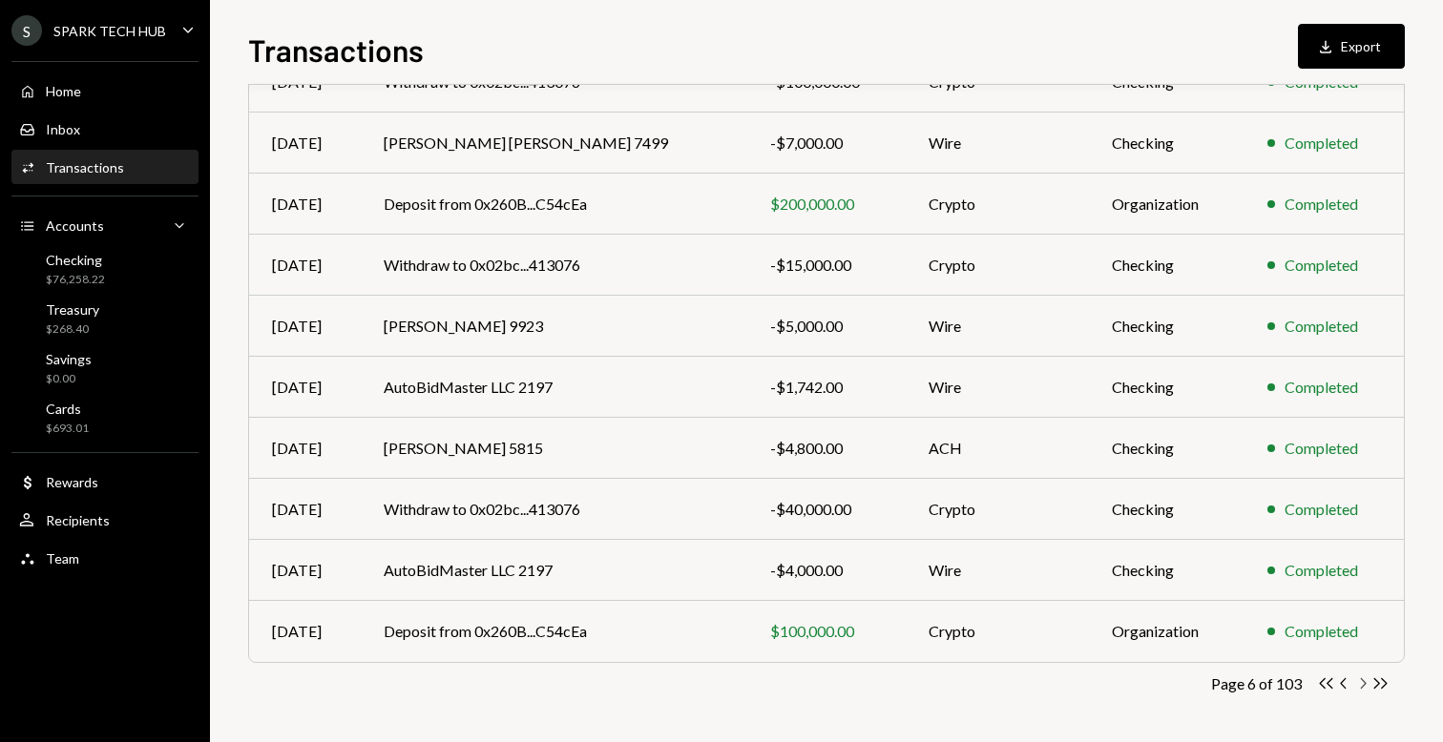
click at [1362, 678] on icon "button" at bounding box center [1364, 683] width 6 height 10
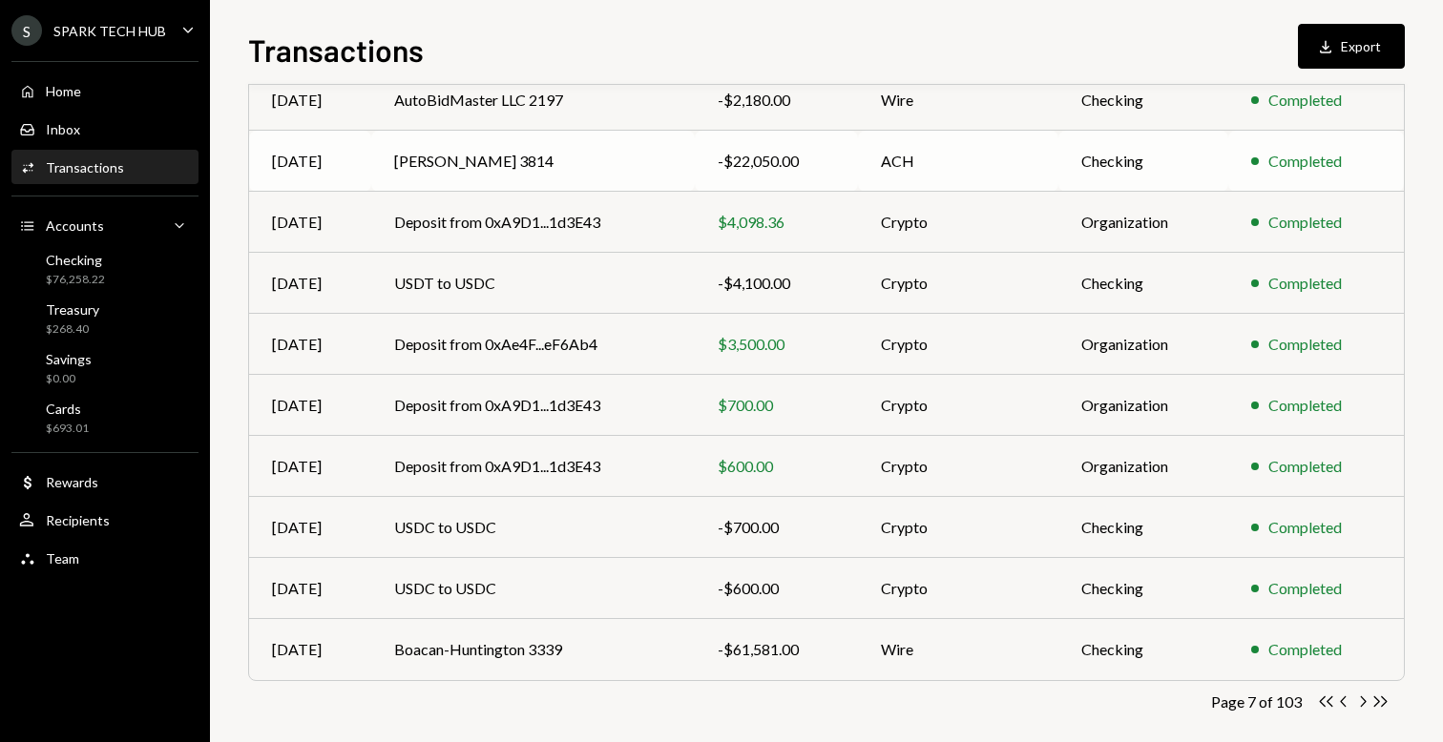
scroll to position [243, 0]
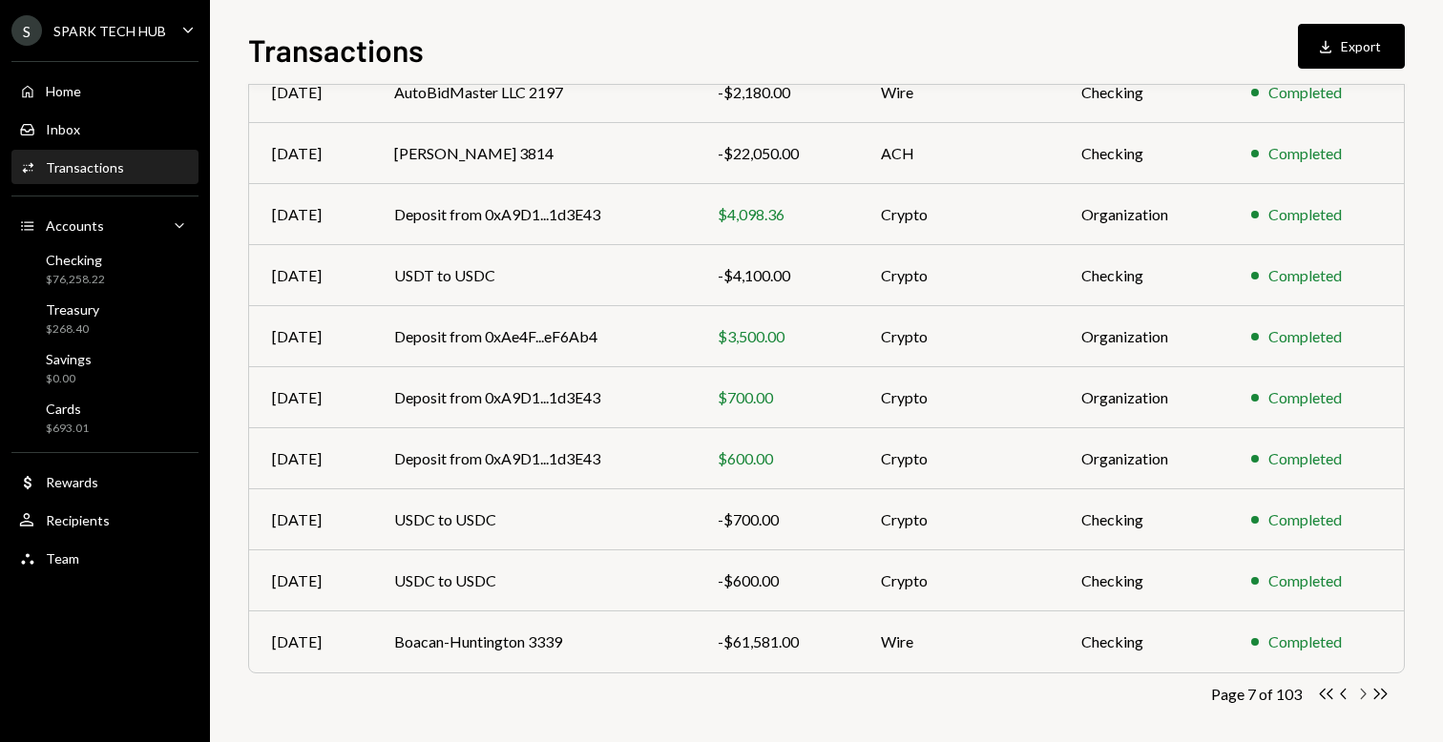
click at [1354, 691] on icon "Chevron Right" at bounding box center [1362, 694] width 18 height 18
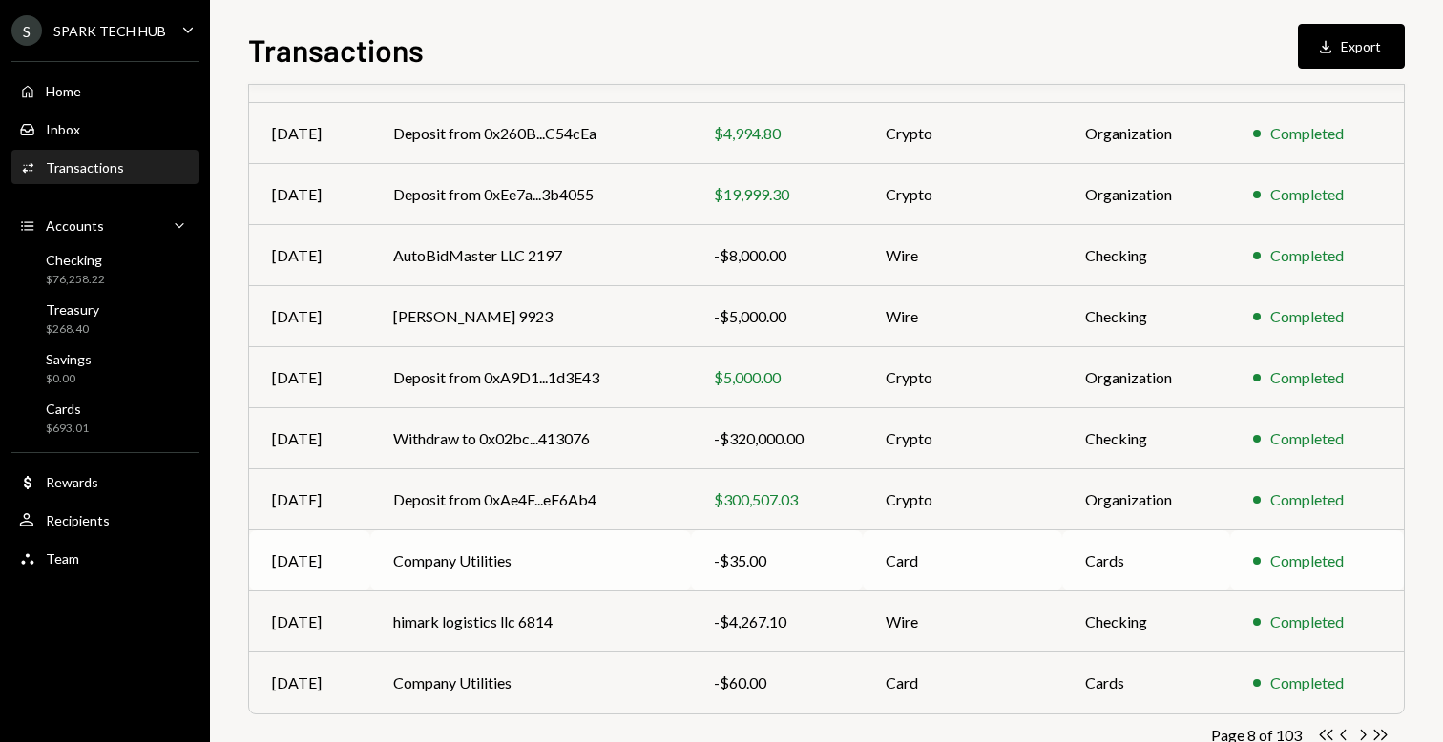
scroll to position [254, 0]
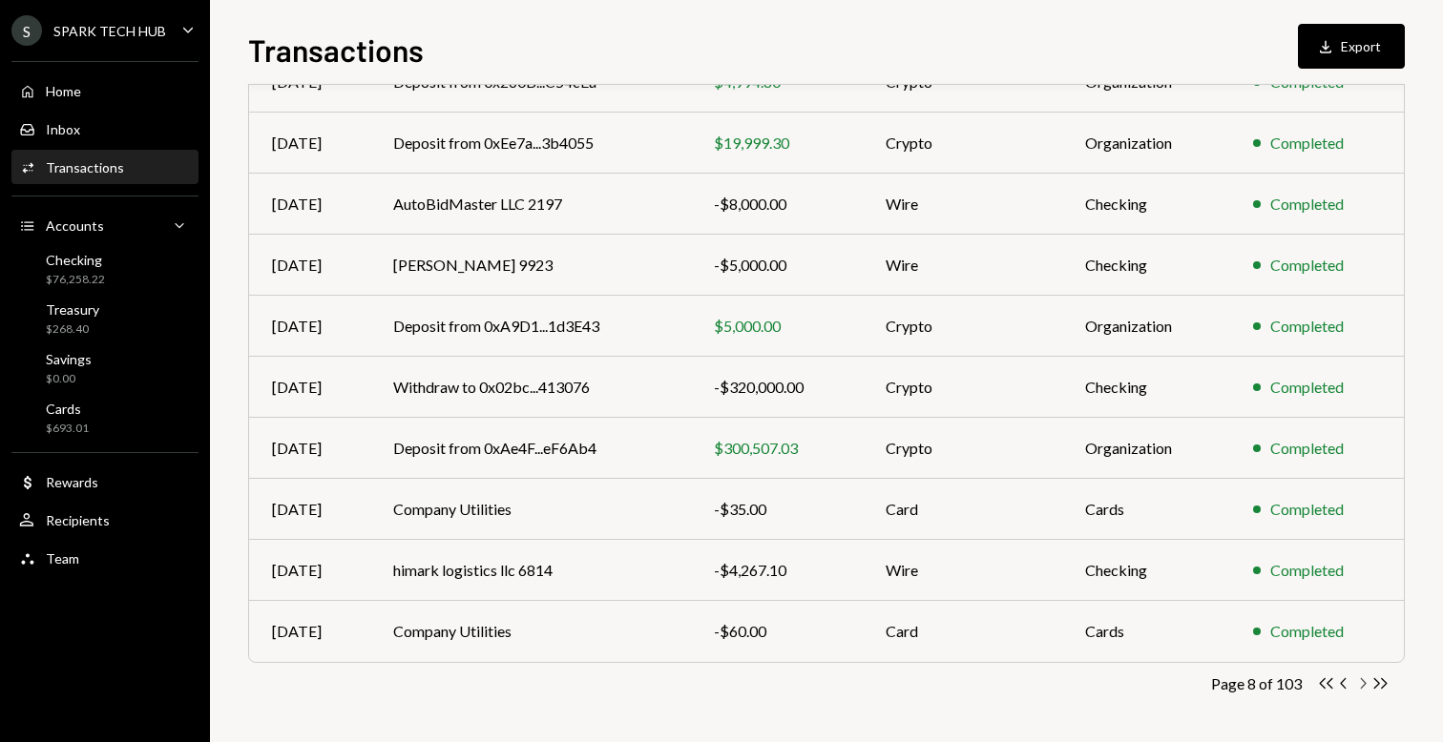
click at [1353, 679] on icon "Chevron Right" at bounding box center [1362, 684] width 18 height 18
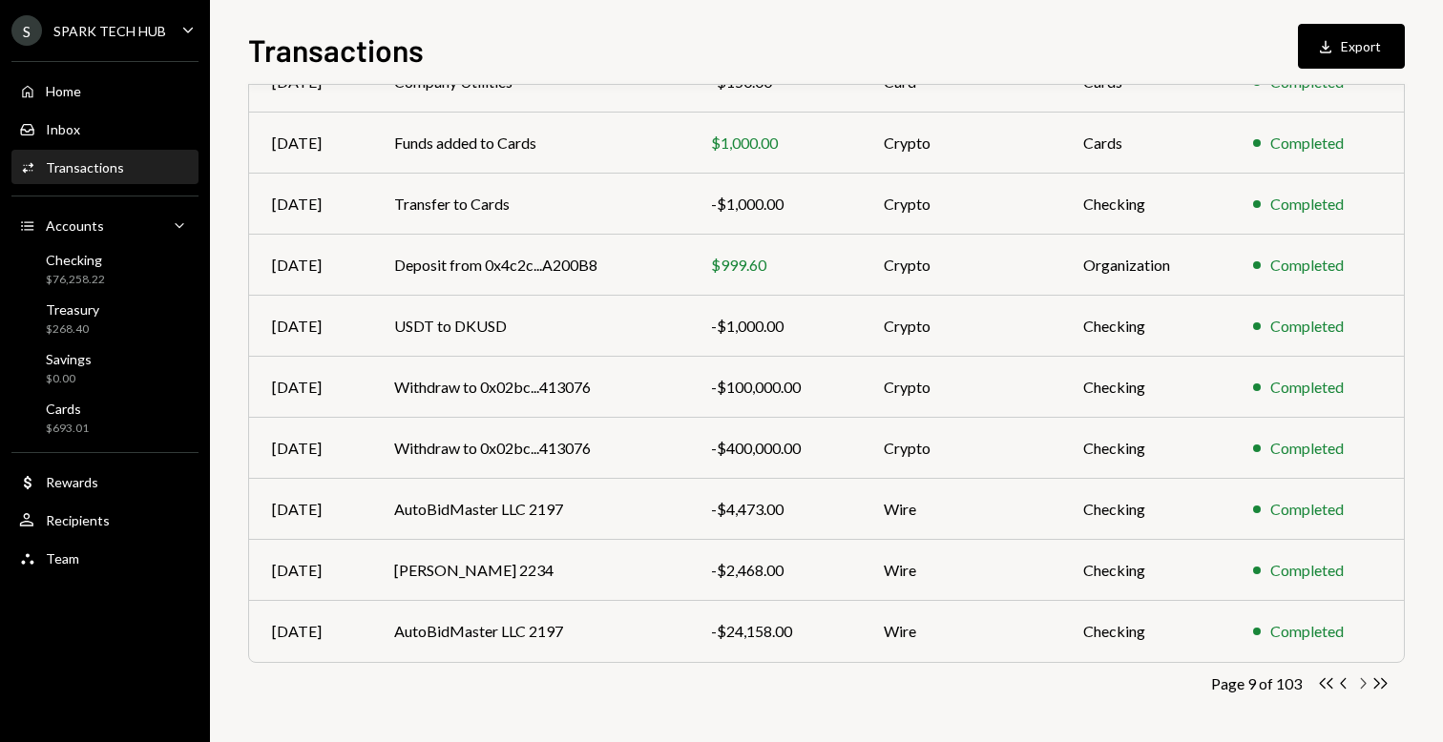
click at [1364, 680] on icon "Chevron Right" at bounding box center [1362, 684] width 18 height 18
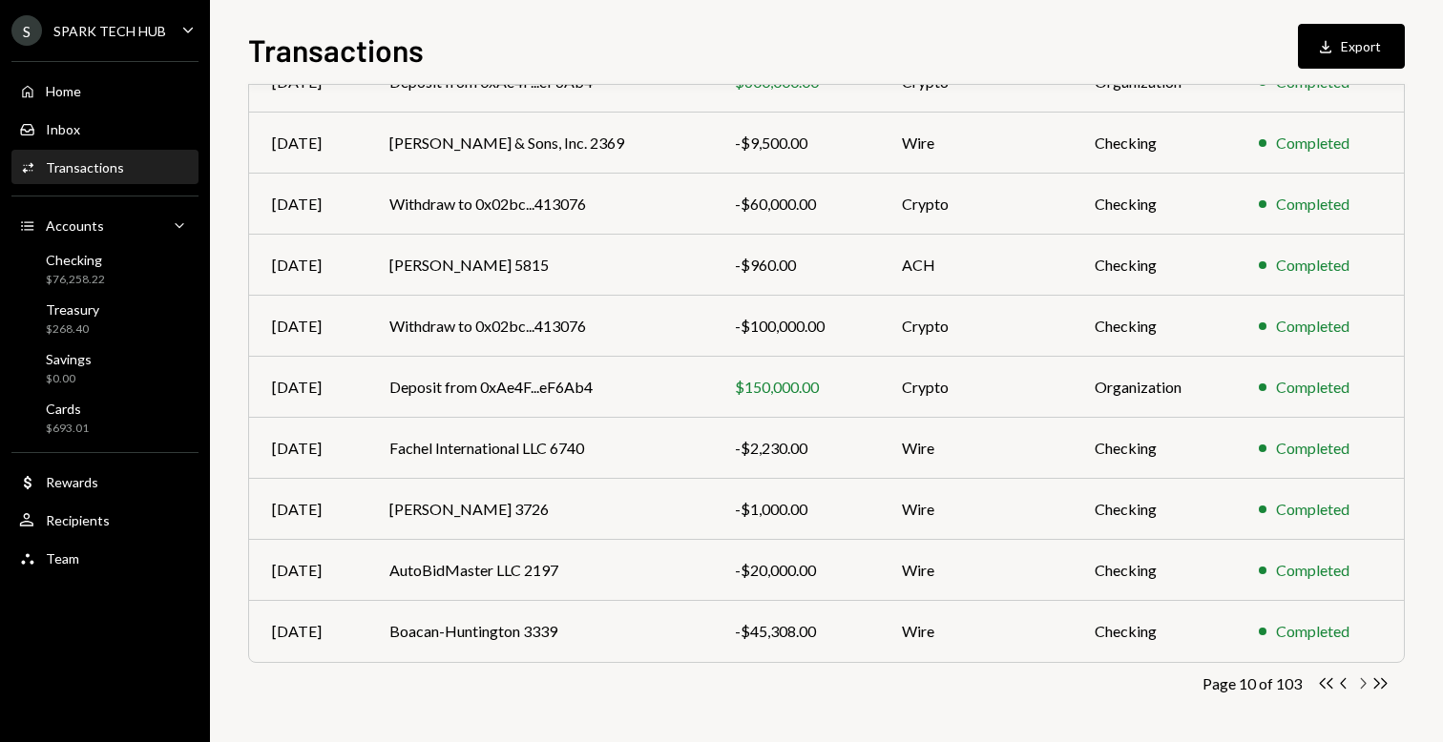
click at [1362, 687] on icon "button" at bounding box center [1364, 683] width 6 height 10
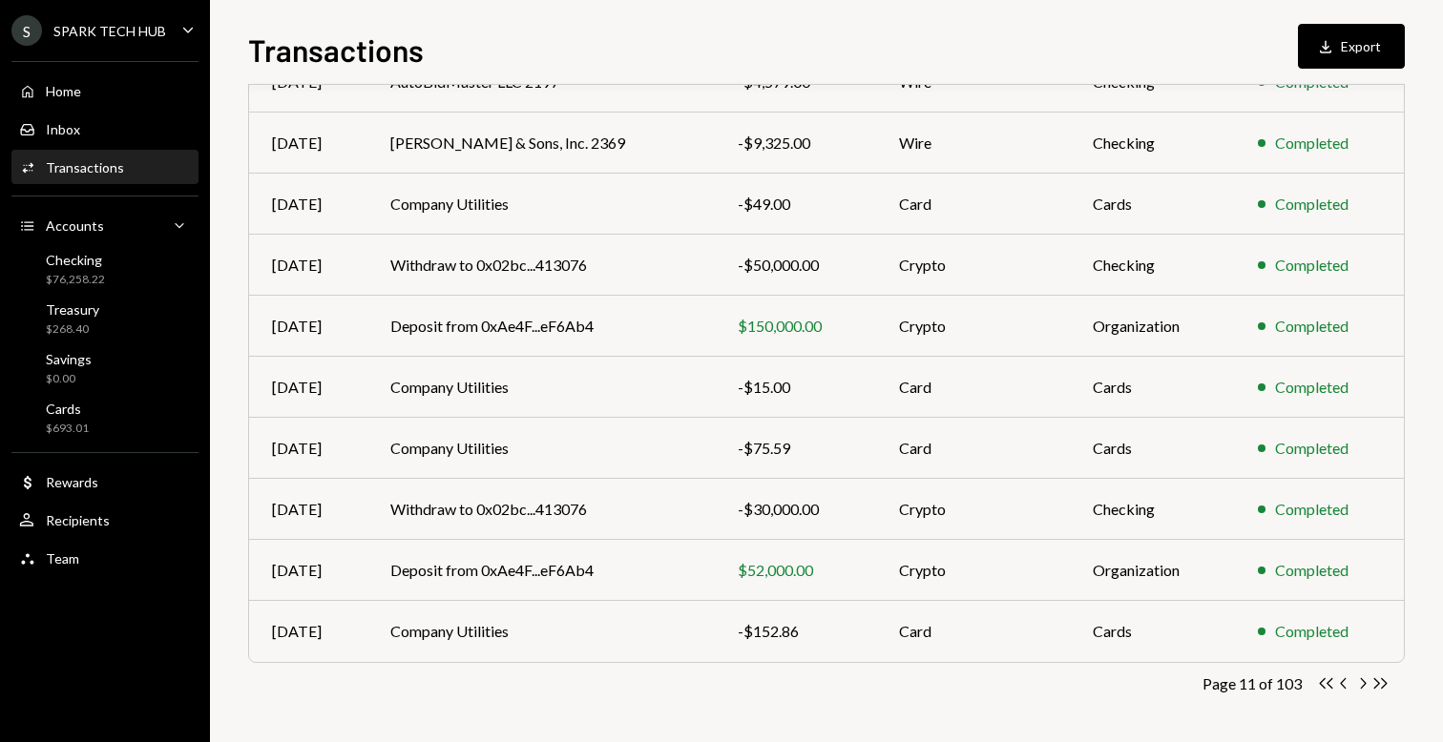
click at [1351, 673] on div "Transactions All Activity Action Chevron Down Status Chevron Down Account Chevr…" at bounding box center [826, 302] width 1156 height 881
click at [1362, 681] on icon "Chevron Right" at bounding box center [1362, 684] width 18 height 18
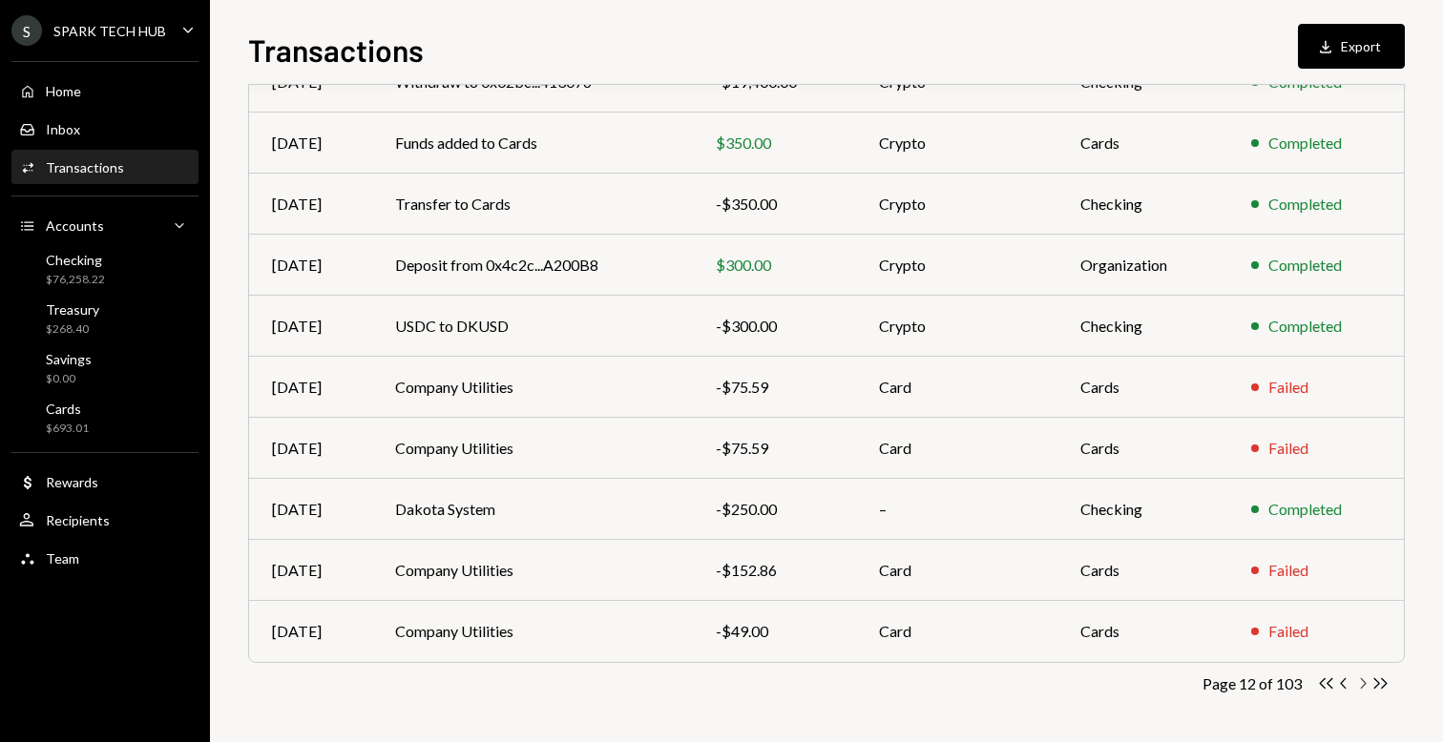
click at [1366, 690] on icon "Chevron Right" at bounding box center [1362, 684] width 18 height 18
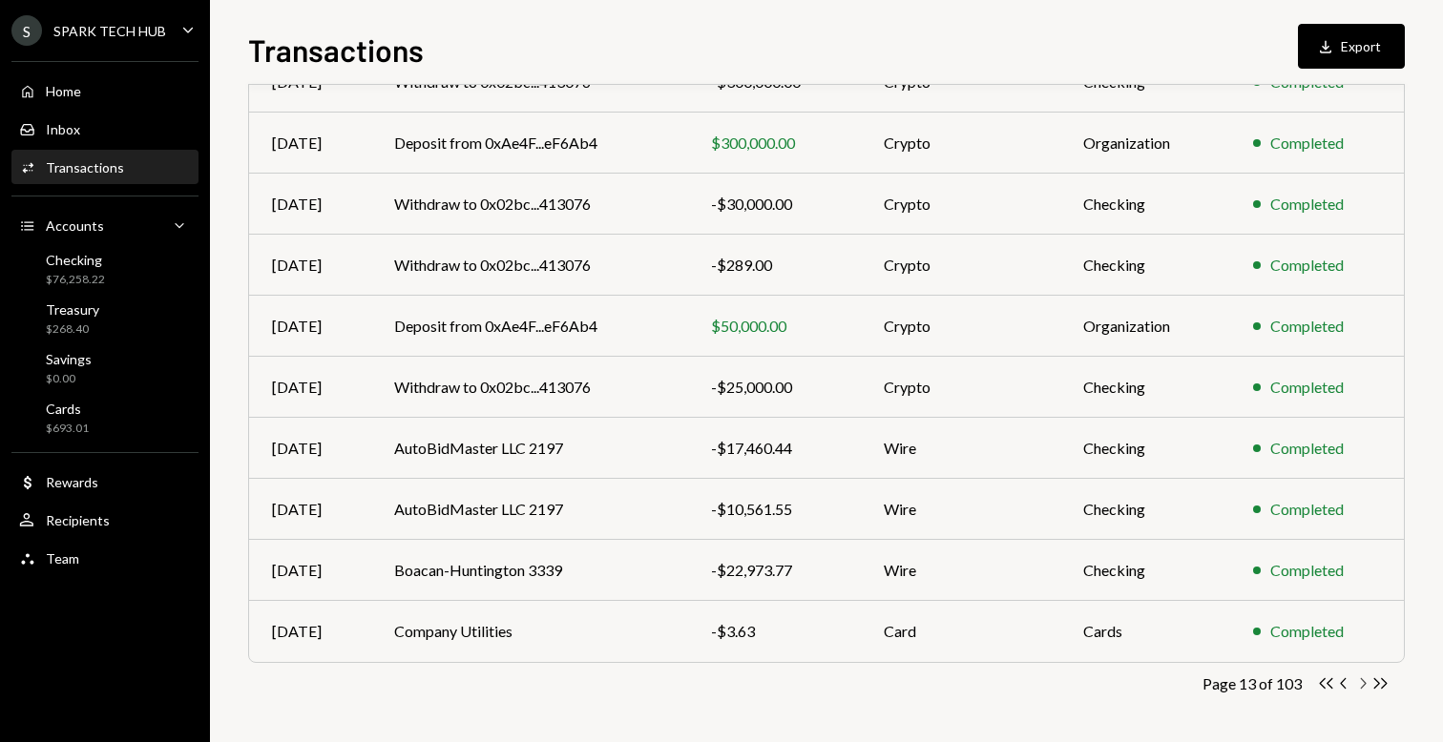
click at [1362, 684] on icon "Chevron Right" at bounding box center [1362, 684] width 18 height 18
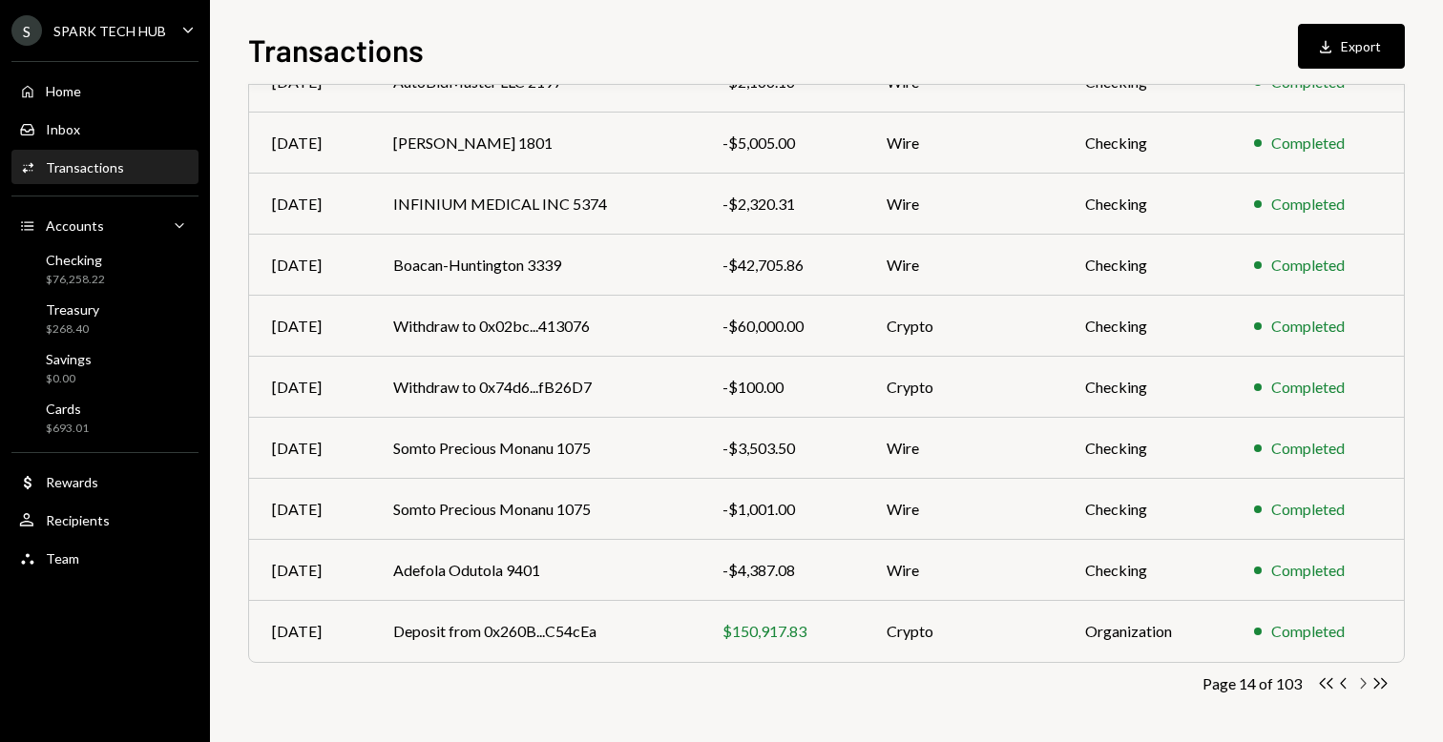
click at [1357, 683] on icon "Chevron Right" at bounding box center [1362, 684] width 18 height 18
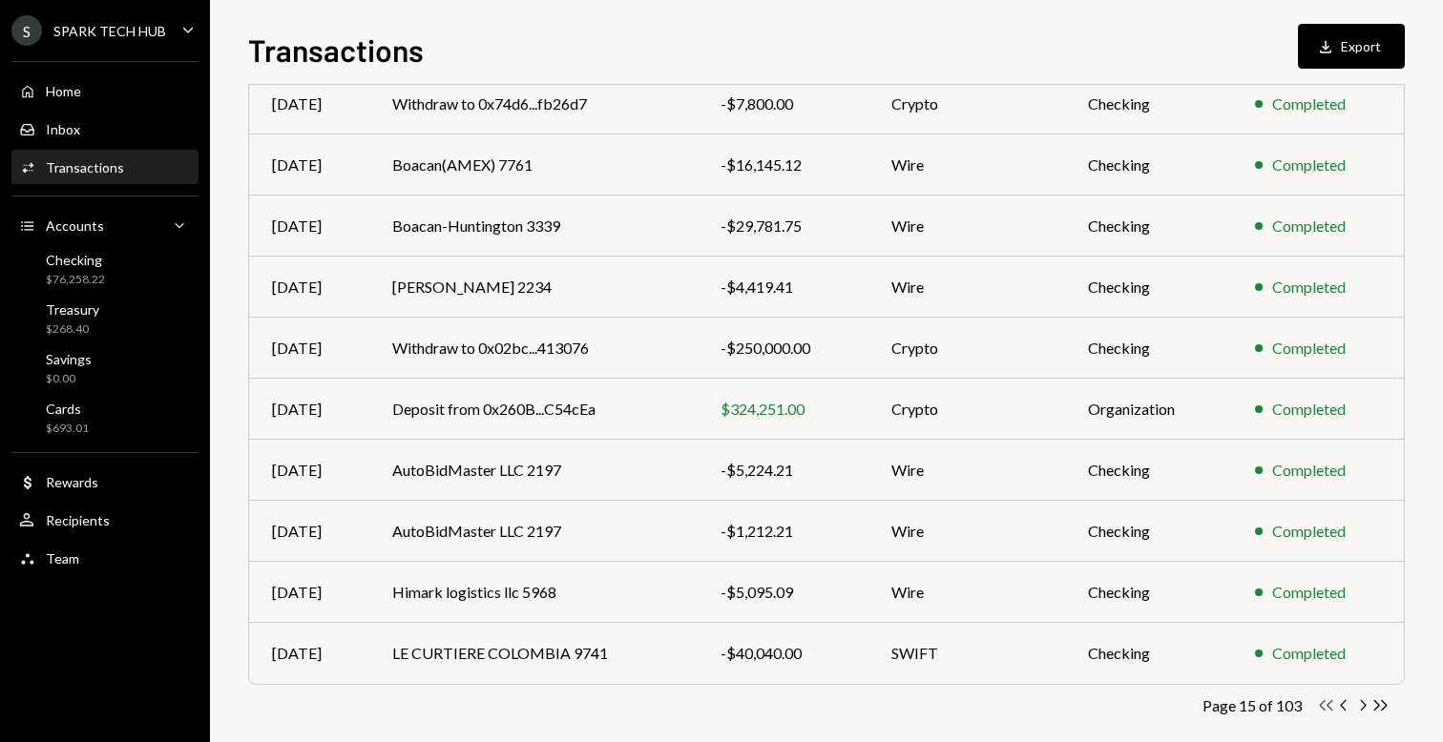
scroll to position [235, 0]
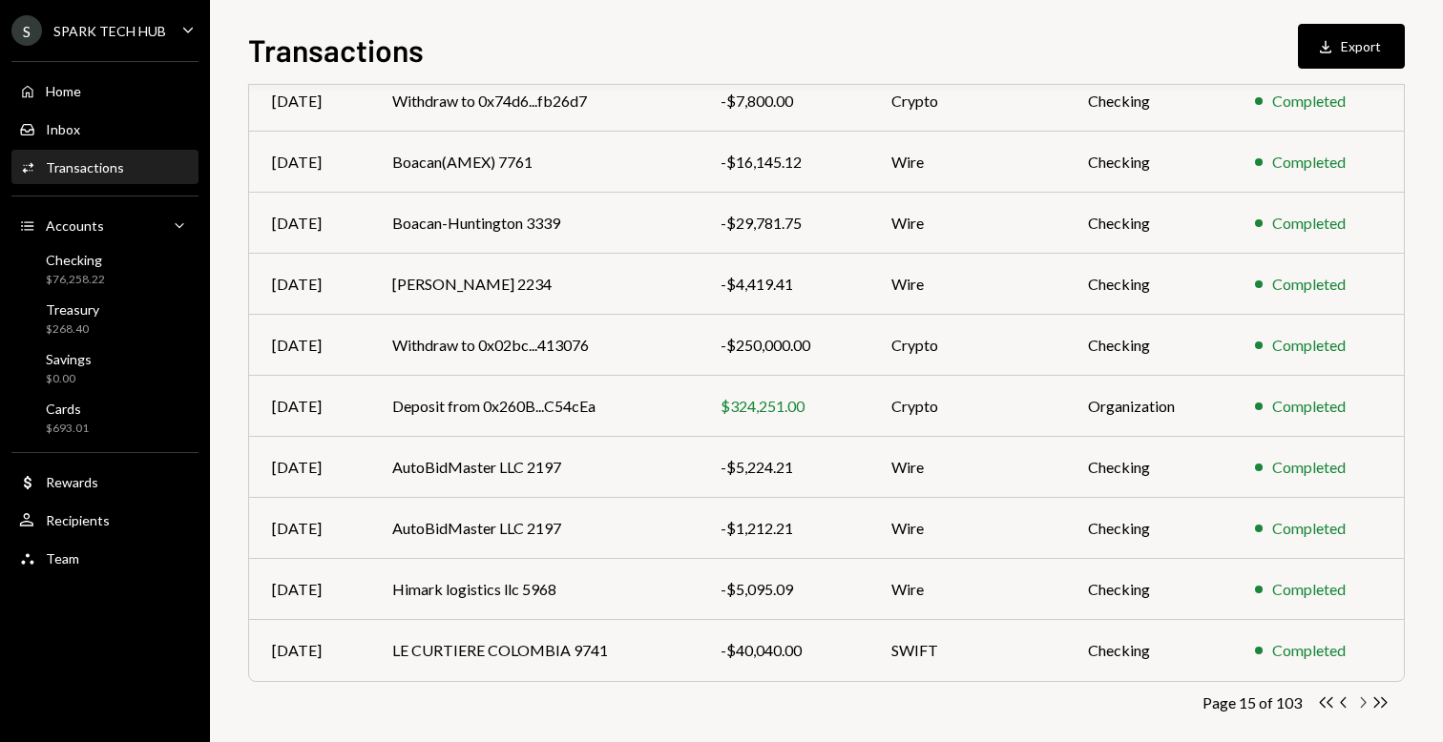
click at [1357, 701] on icon "Chevron Right" at bounding box center [1362, 703] width 18 height 18
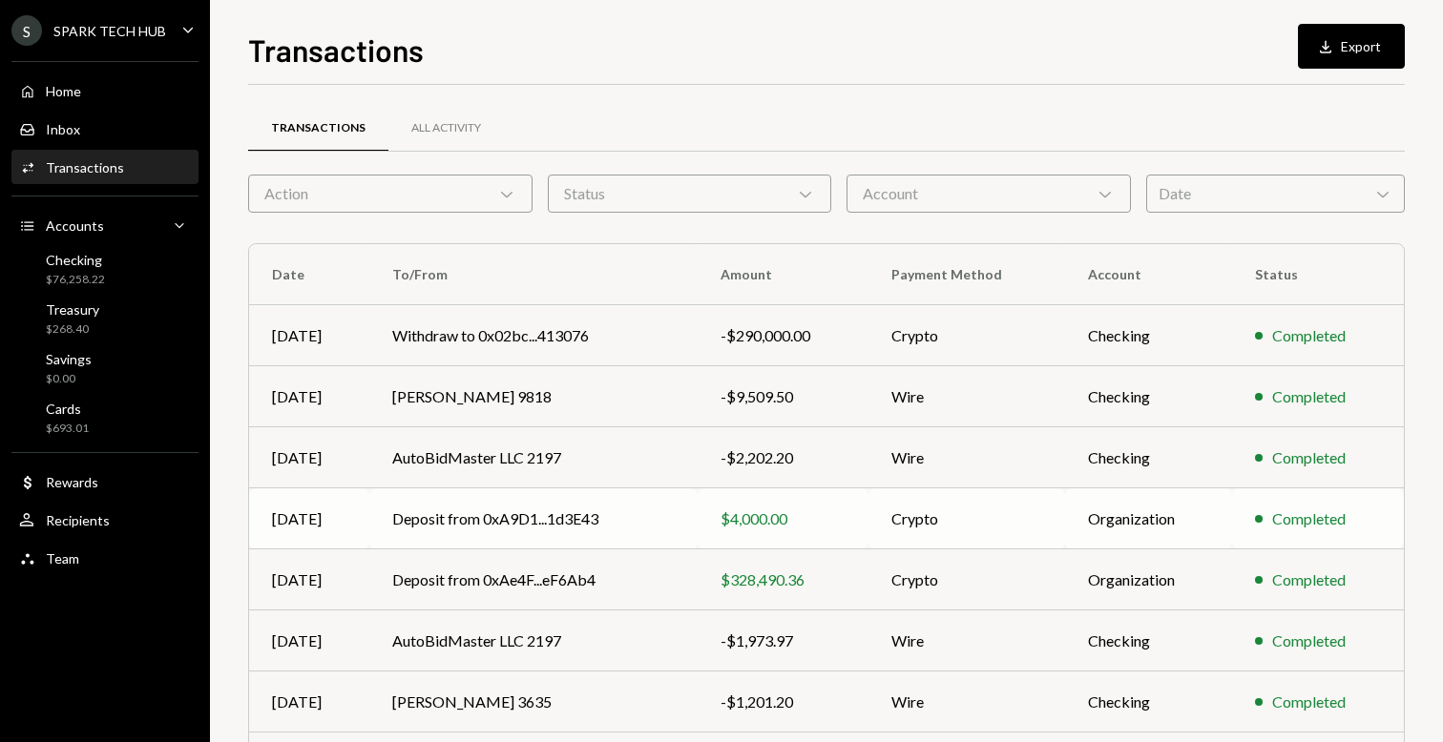
click at [742, 523] on div "$4,000.00" at bounding box center [782, 519] width 125 height 23
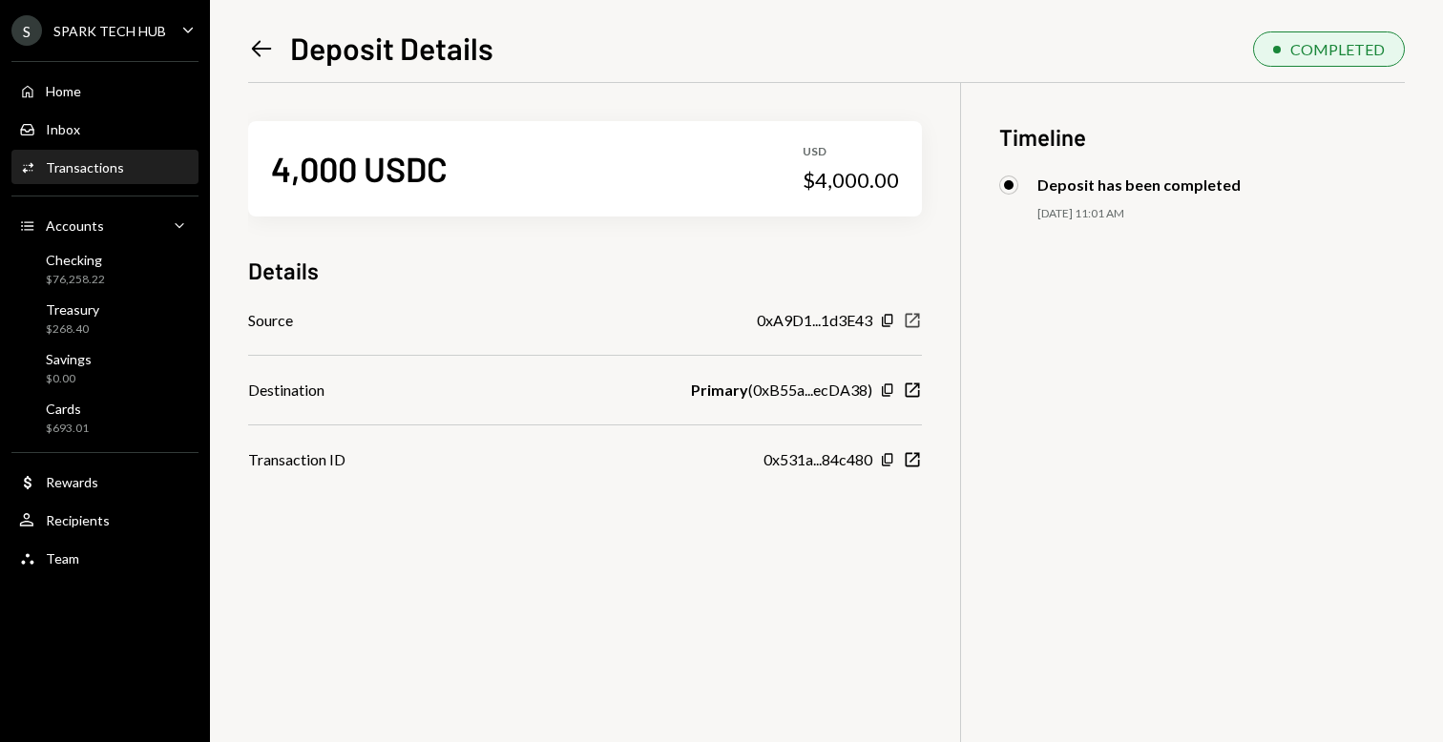
click at [918, 319] on icon "New Window" at bounding box center [912, 320] width 19 height 19
click at [95, 264] on div "Checking" at bounding box center [75, 260] width 59 height 16
